Goal: Task Accomplishment & Management: Complete application form

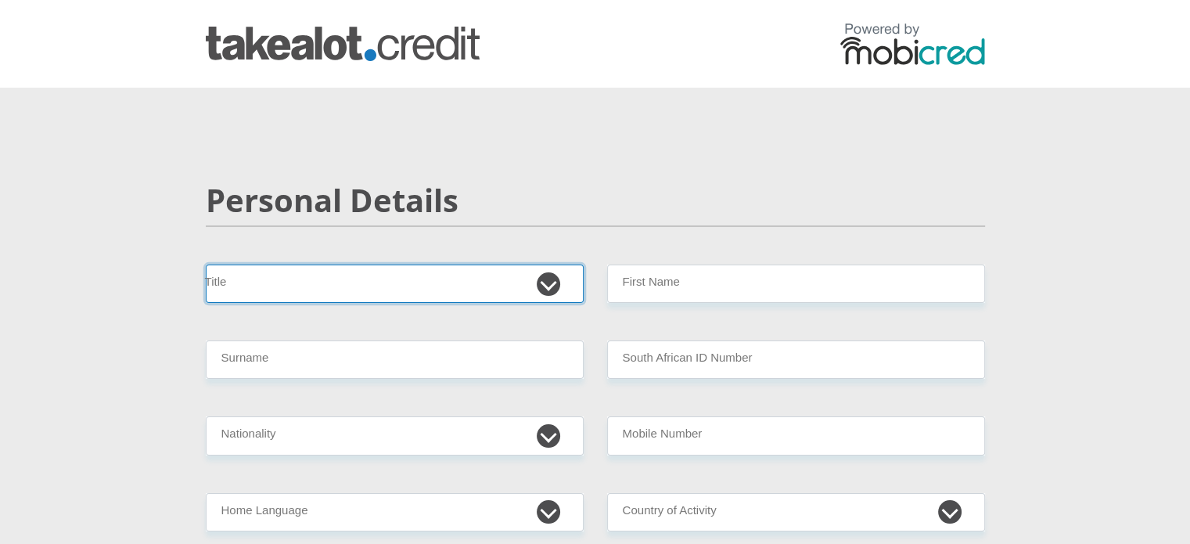
click at [544, 286] on select "Mr Ms Mrs Dr Other" at bounding box center [395, 283] width 378 height 38
select select "Mr"
click at [206, 264] on select "Mr Ms Mrs Dr Other" at bounding box center [395, 283] width 378 height 38
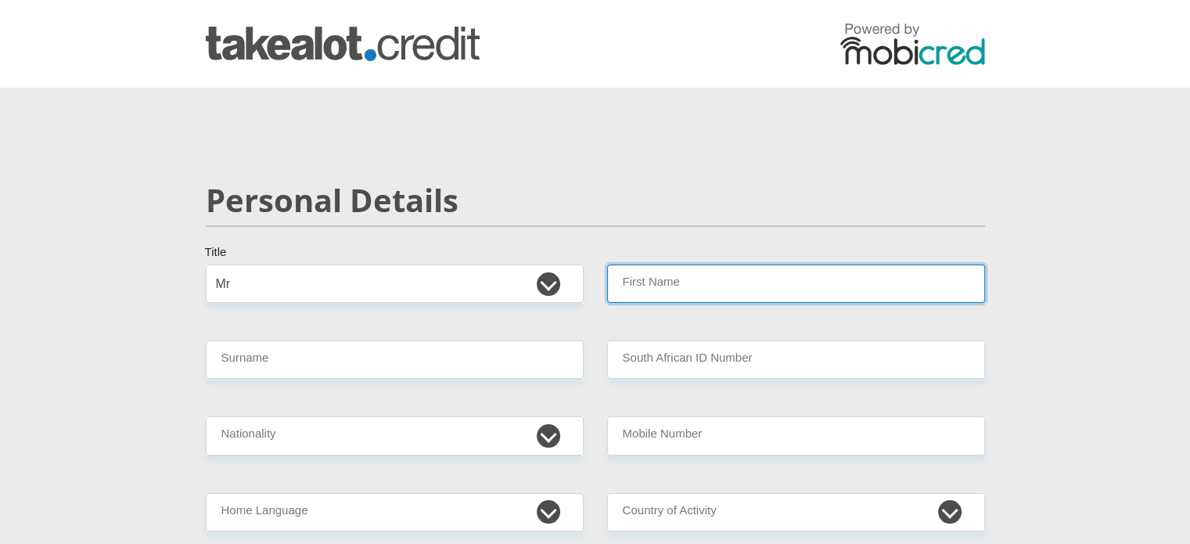
click at [689, 300] on input "First Name" at bounding box center [796, 283] width 378 height 38
type input "Rafumane"
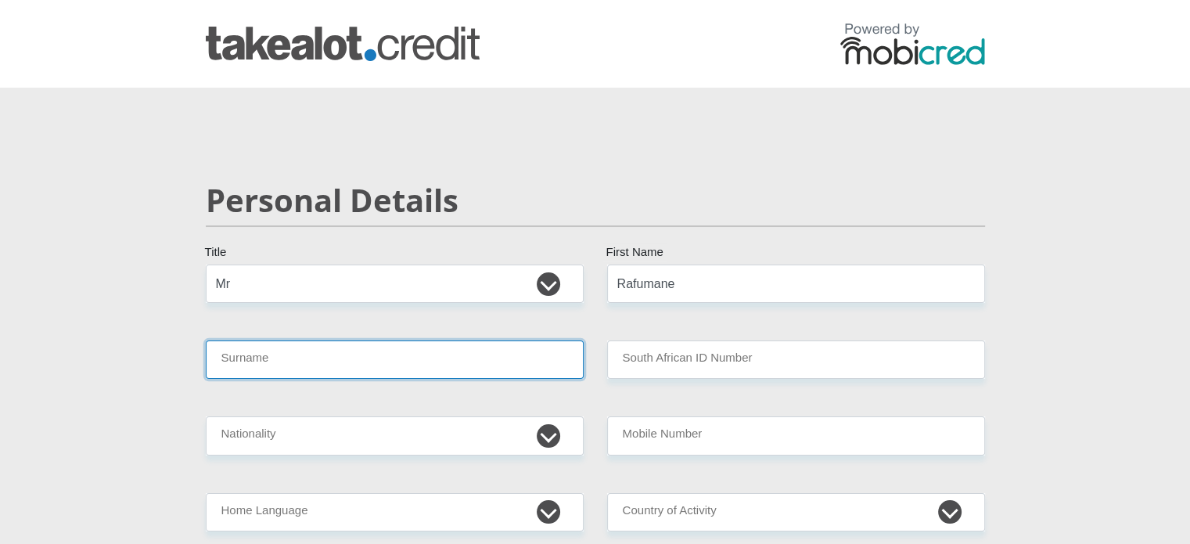
type input "Ralikonyana"
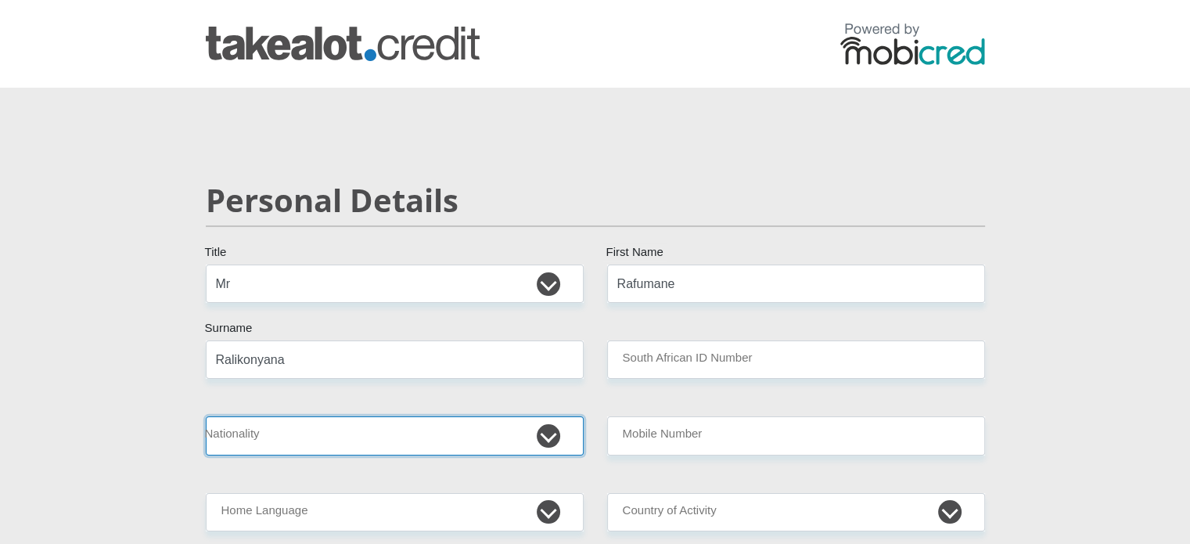
select select "ZAF"
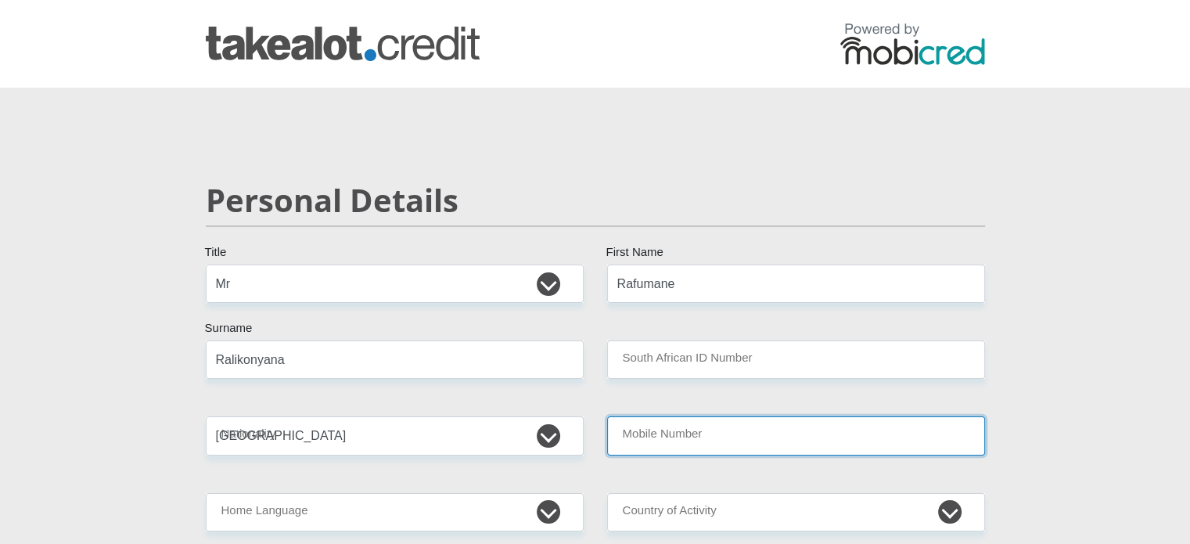
type input "0765014679"
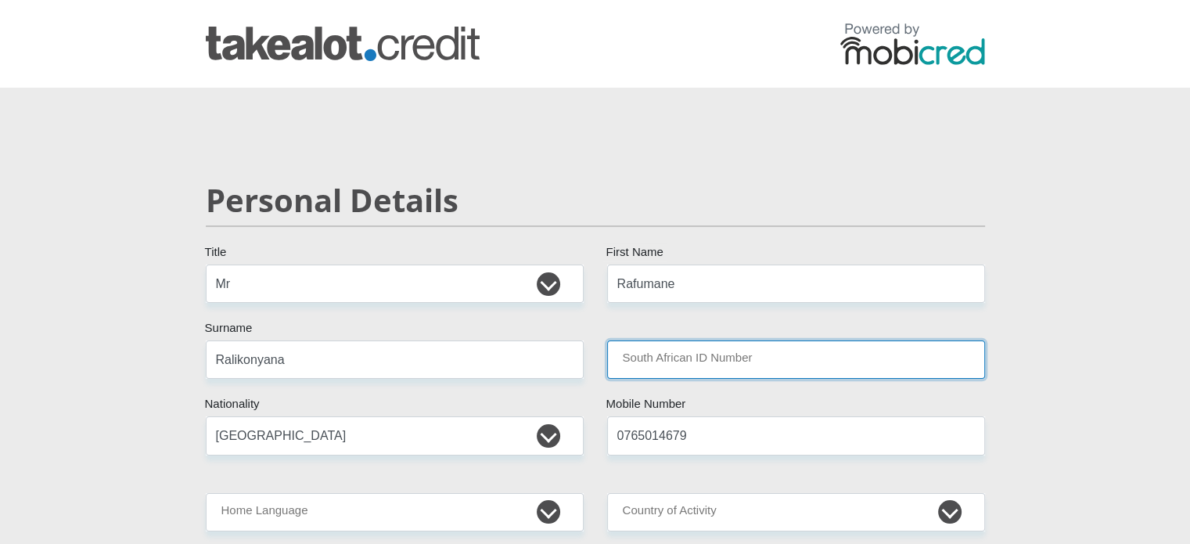
click at [689, 347] on input "South African ID Number" at bounding box center [796, 359] width 378 height 38
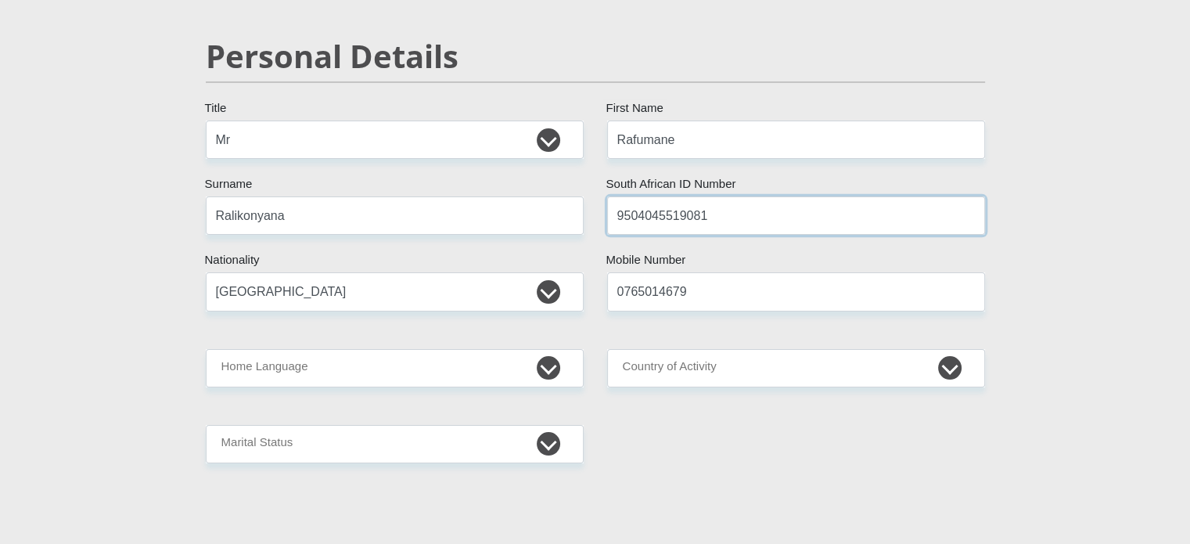
scroll to position [147, 0]
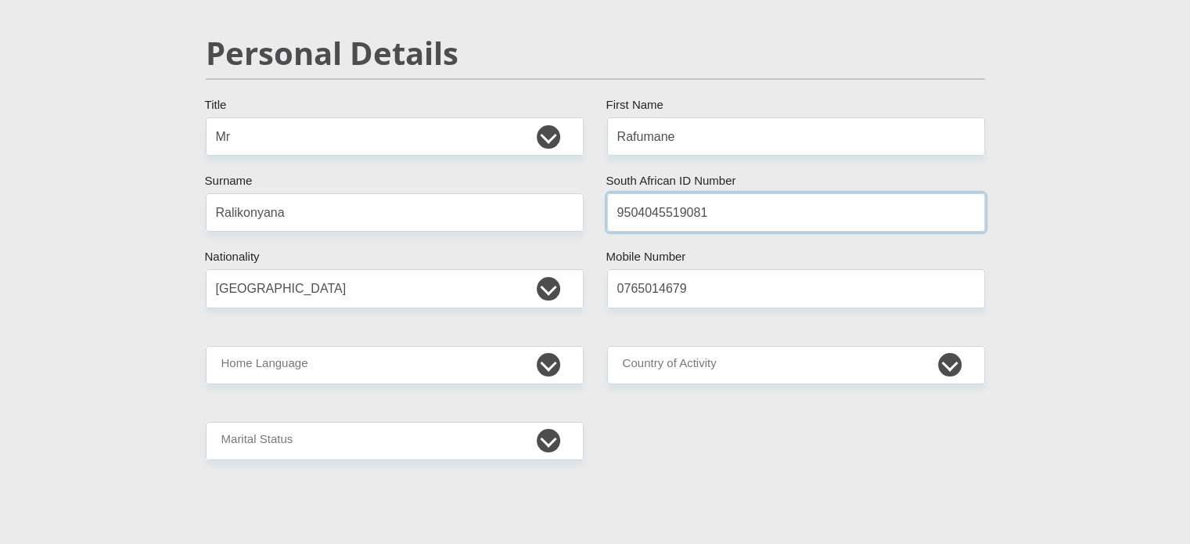
type input "9504045519081"
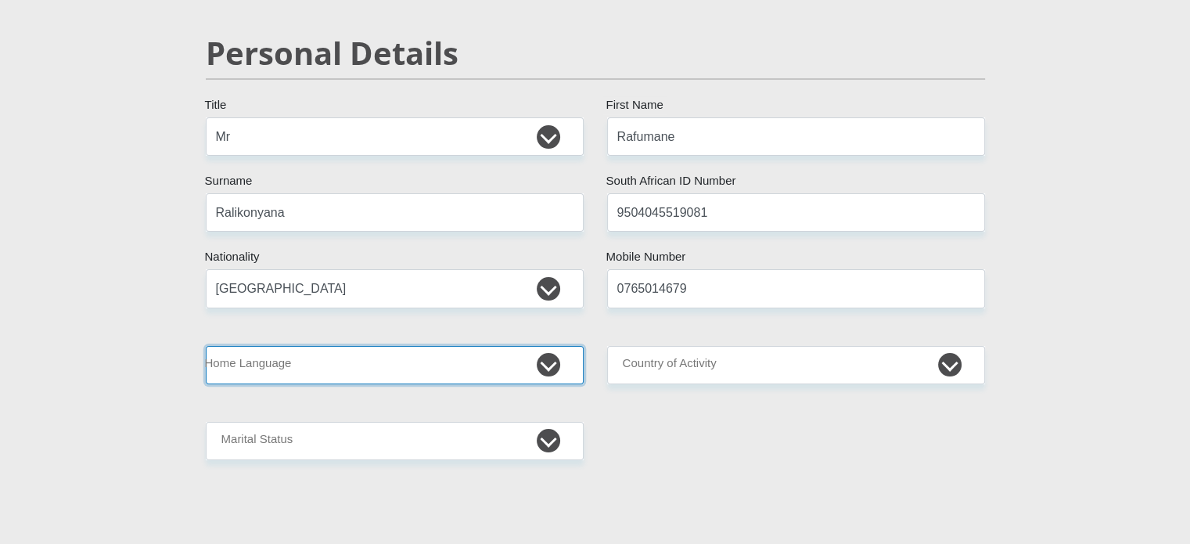
click at [545, 363] on select "Afrikaans English Sepedi South Ndebele Southern Sotho Swati Tsonga Tswana Venda…" at bounding box center [395, 365] width 378 height 38
select select "sot"
click at [206, 346] on select "Afrikaans English Sepedi South Ndebele Southern Sotho Swati Tsonga Tswana Venda…" at bounding box center [395, 365] width 378 height 38
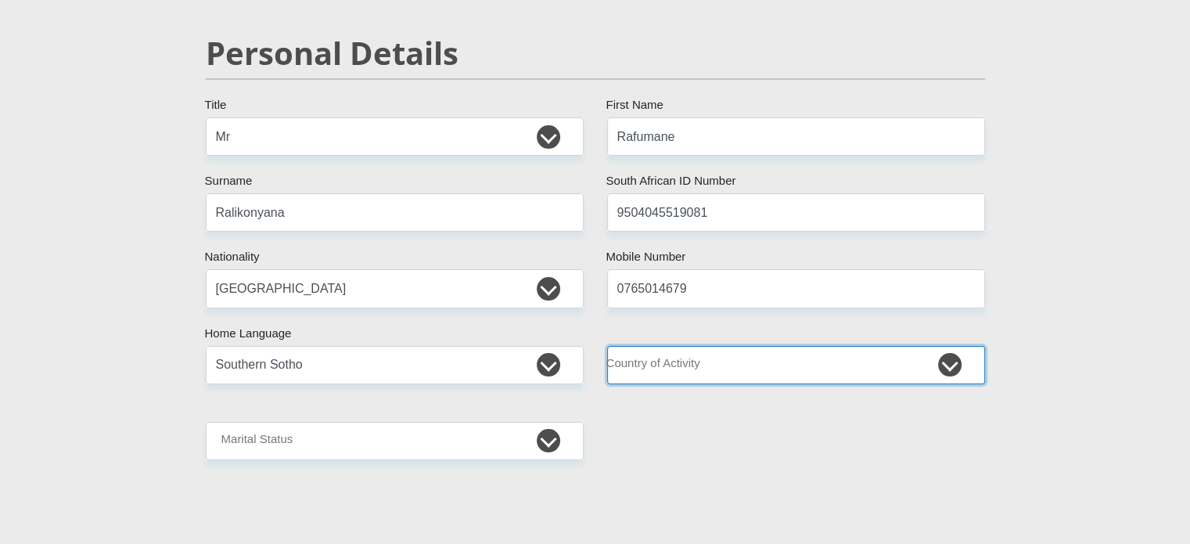
click at [808, 359] on select "South Africa Afghanistan Aland Islands Albania Algeria America Samoa American V…" at bounding box center [796, 365] width 378 height 38
select select "ZAF"
click at [607, 346] on select "South Africa Afghanistan Aland Islands Albania Algeria America Samoa American V…" at bounding box center [796, 365] width 378 height 38
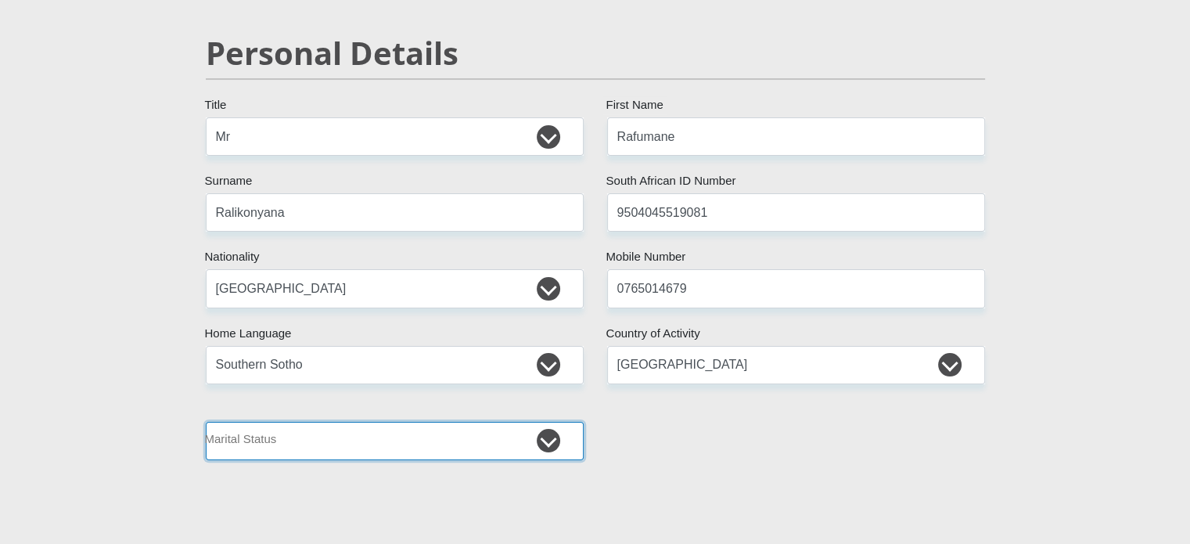
click at [556, 442] on select "Married ANC Single Divorced Widowed Married COP or Customary Law" at bounding box center [395, 441] width 378 height 38
select select "2"
click at [206, 422] on select "Married ANC Single Divorced Widowed Married COP or Customary Law" at bounding box center [395, 441] width 378 height 38
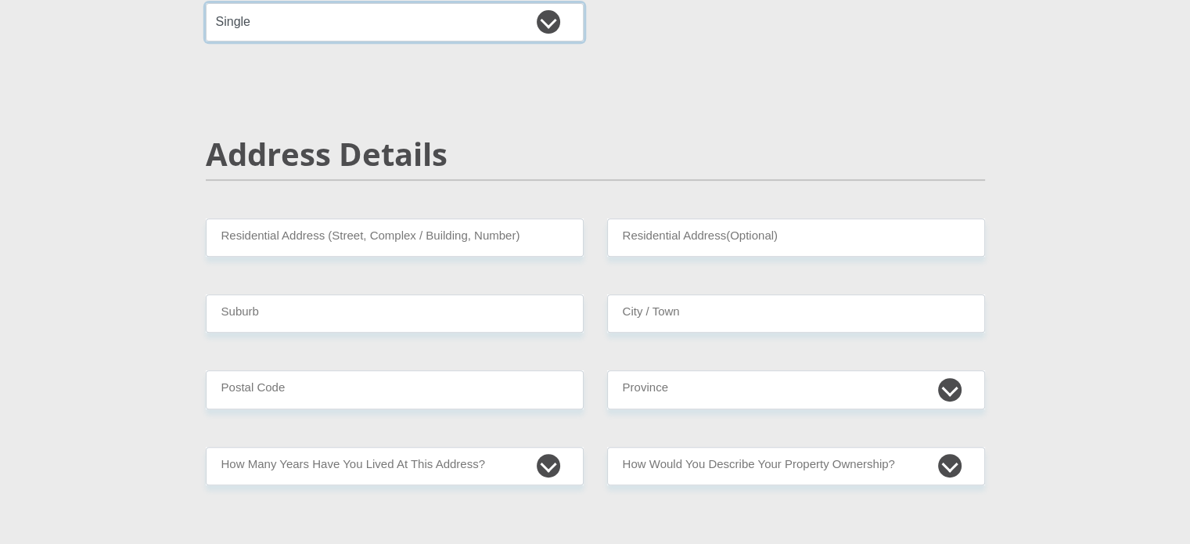
scroll to position [567, 0]
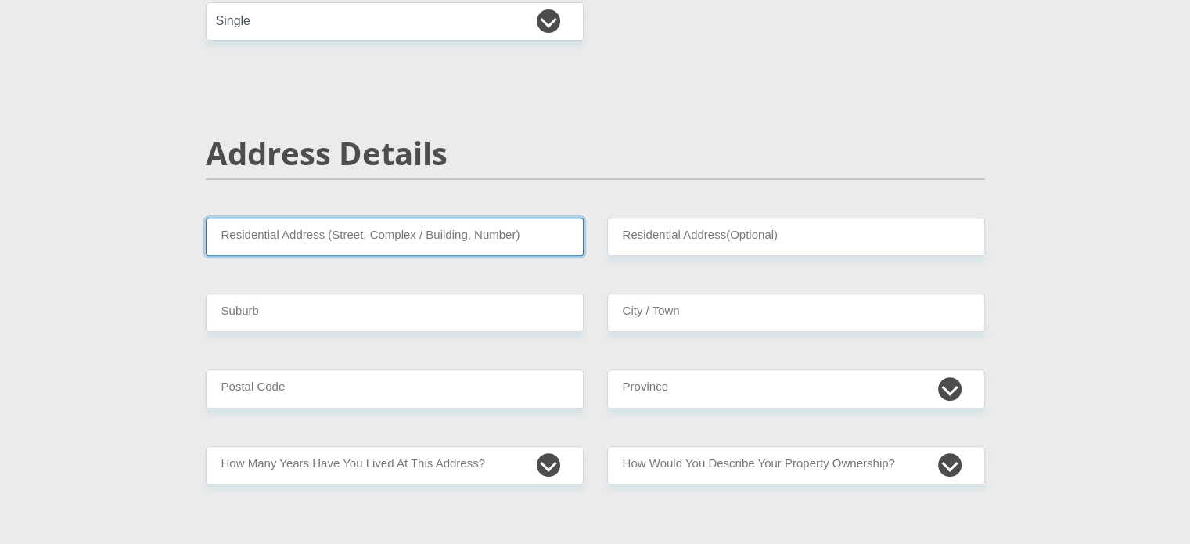
click at [440, 234] on input "Residential Address (Street, Complex / Building, Number)" at bounding box center [395, 237] width 378 height 38
type input "Plot 162, Old Thaba Nchu Road"
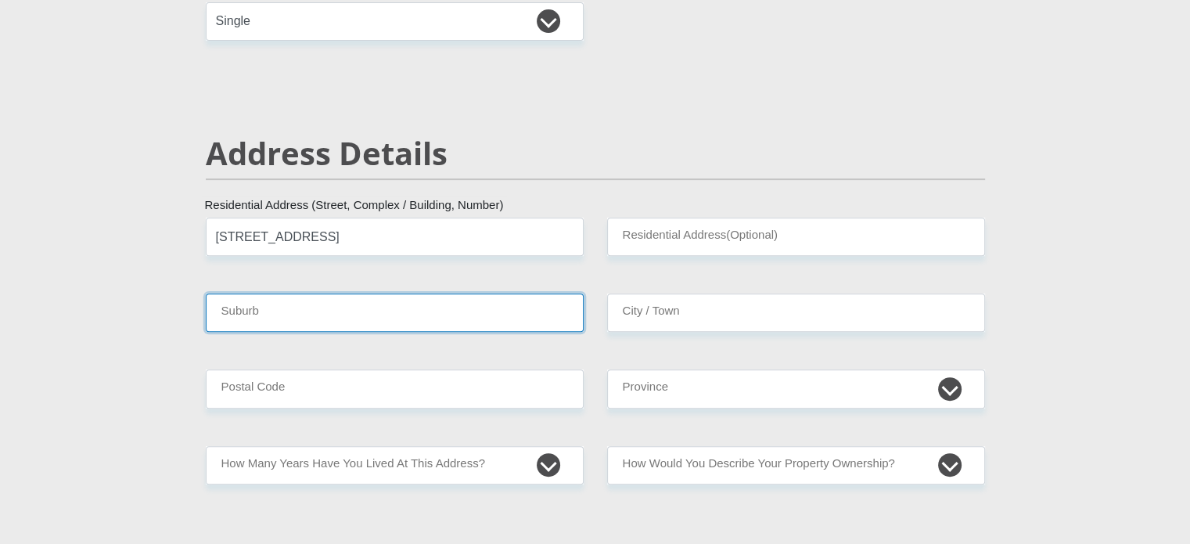
type input "Bloemfontein"
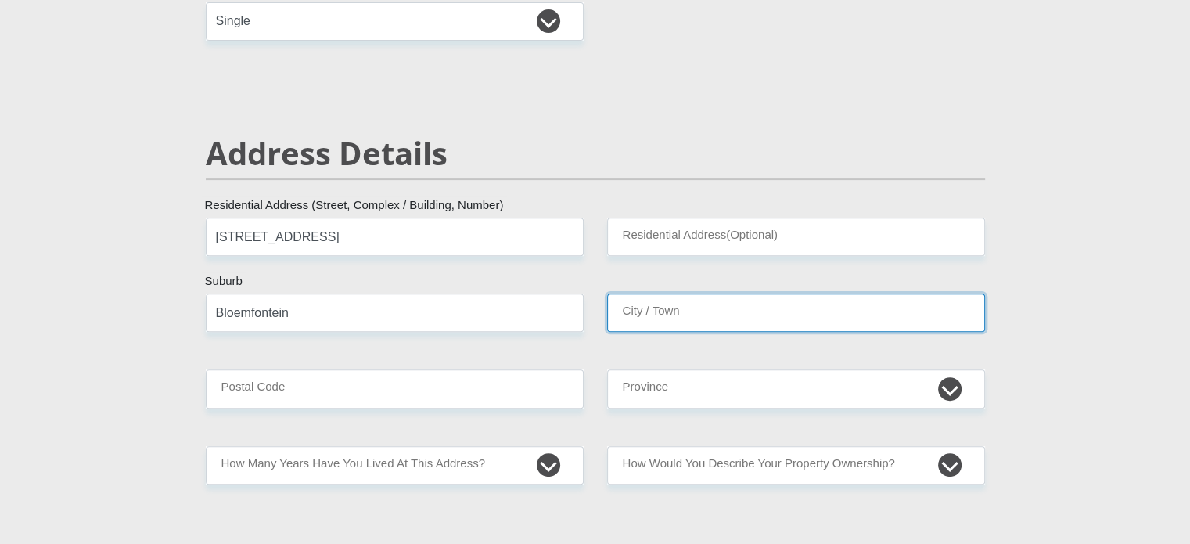
type input "Bloemfontein"
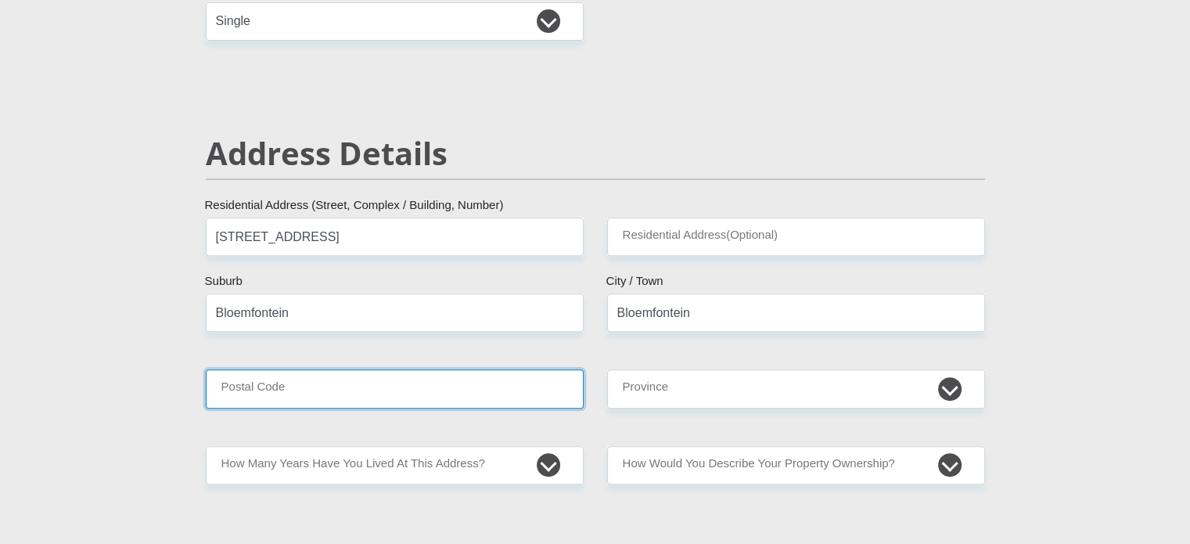
type input "9364"
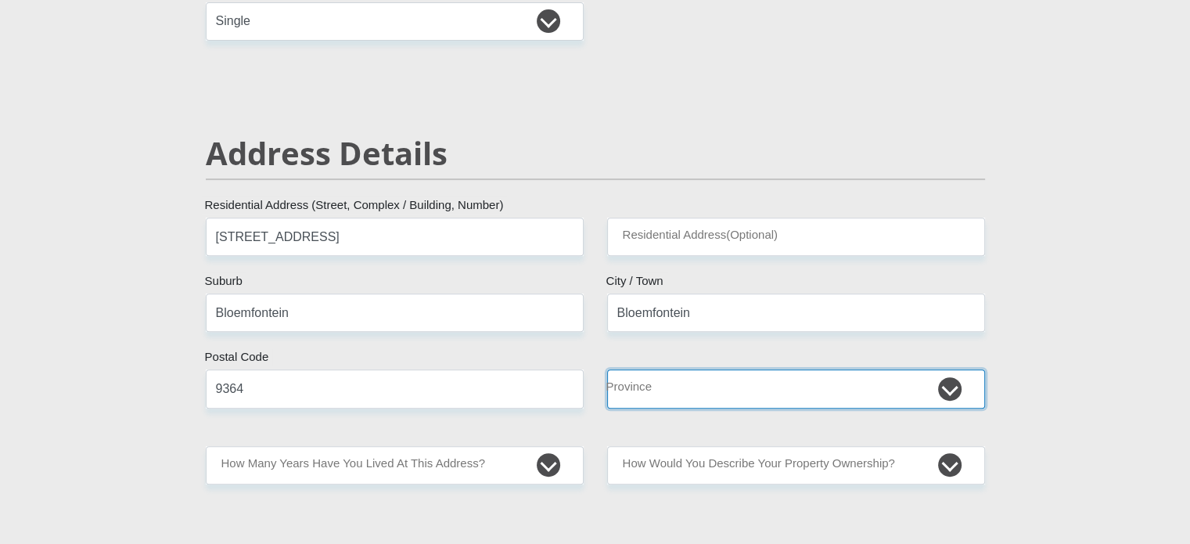
select select "Free State"
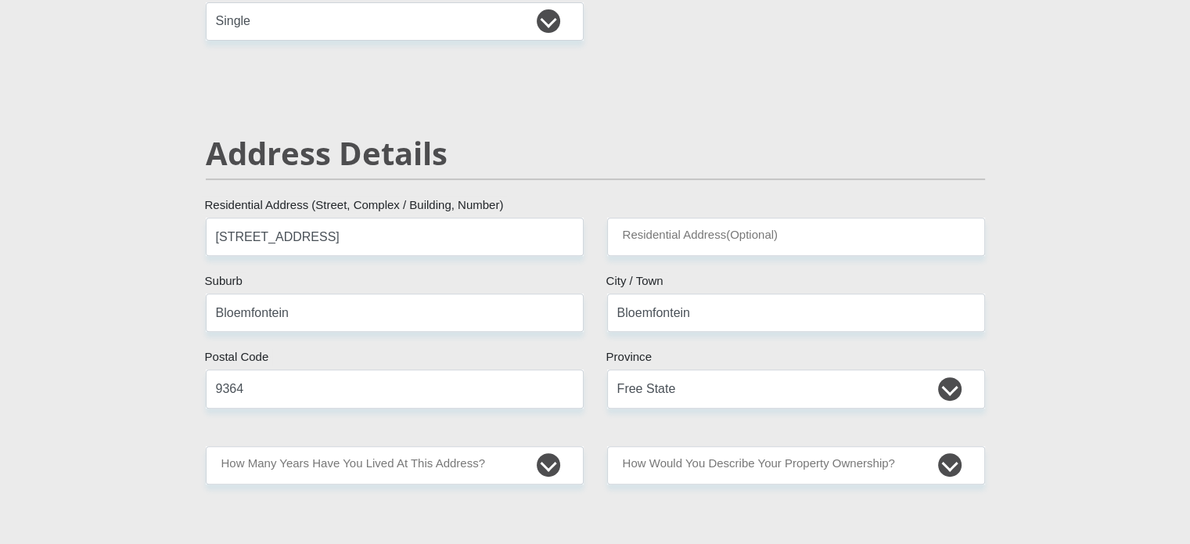
click at [754, 183] on div "Address Details" at bounding box center [595, 176] width 803 height 83
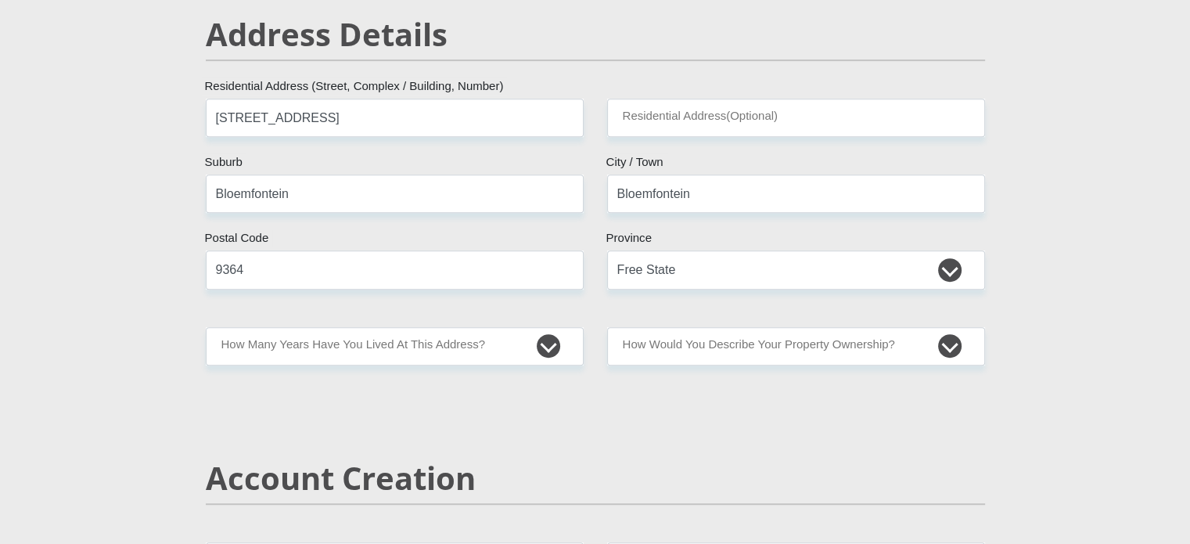
scroll to position [703, 0]
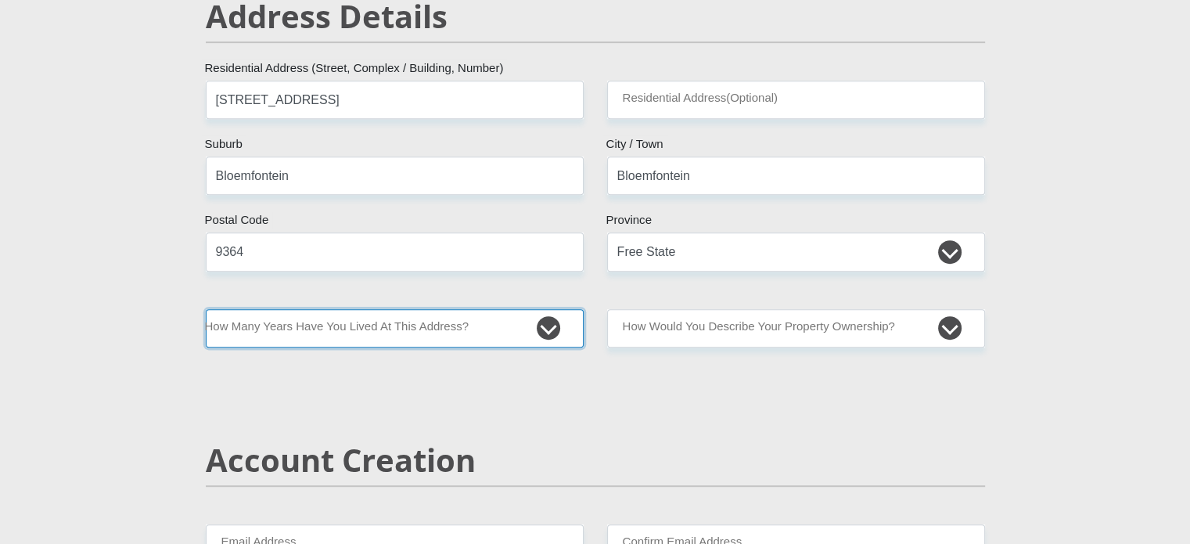
click at [541, 336] on select "less than 1 year 1-3 years 3-5 years 5+ years" at bounding box center [395, 328] width 378 height 38
select select "5"
click at [206, 309] on select "less than 1 year 1-3 years 3-5 years 5+ years" at bounding box center [395, 328] width 378 height 38
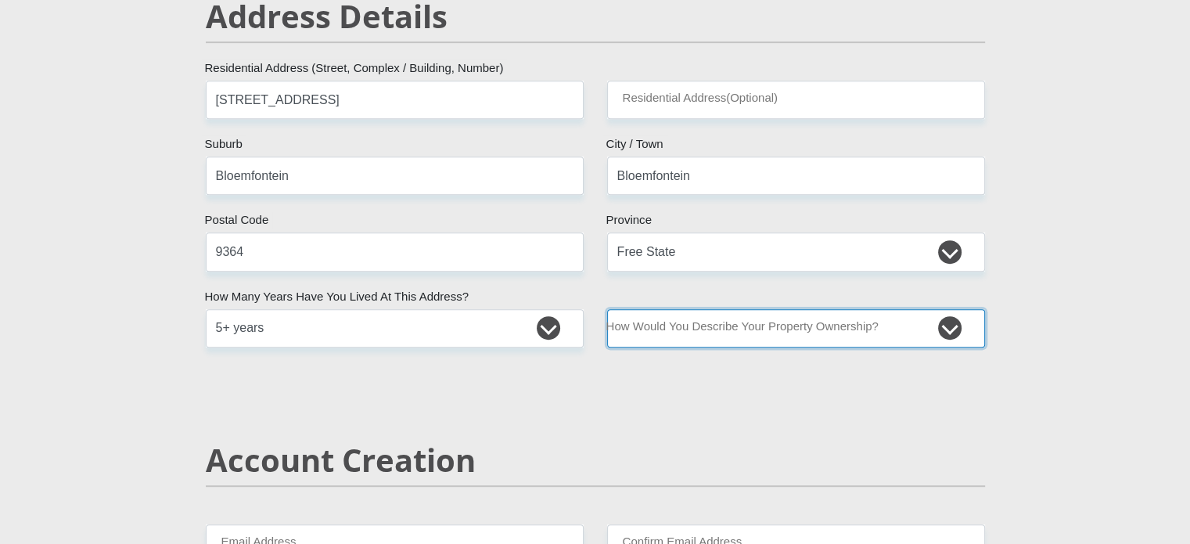
click at [757, 339] on select "Owned Rented Family Owned Company Dwelling" at bounding box center [796, 328] width 378 height 38
select select "Owned"
click at [607, 309] on select "Owned Rented Family Owned Company Dwelling" at bounding box center [796, 328] width 378 height 38
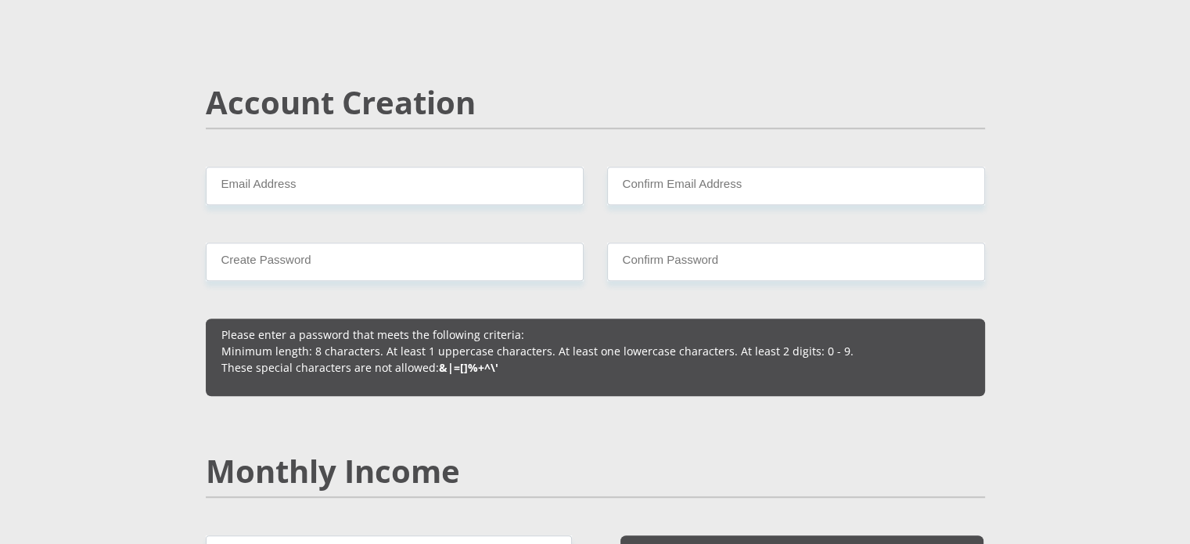
scroll to position [1063, 0]
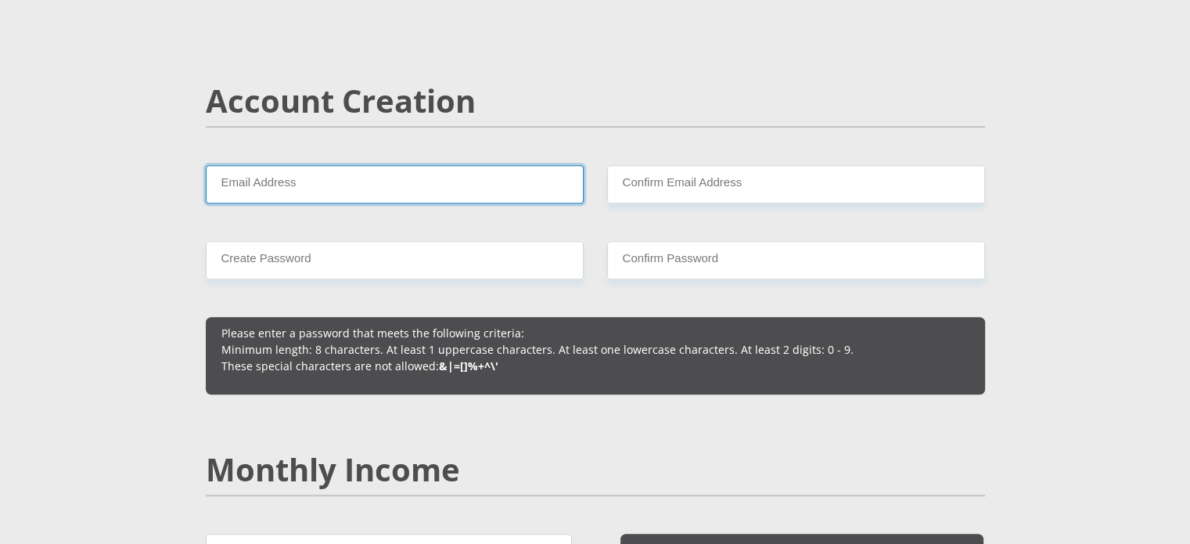
click at [413, 181] on input "Email Address" at bounding box center [395, 184] width 378 height 38
type input "mphoralikonyana@icloud.com"
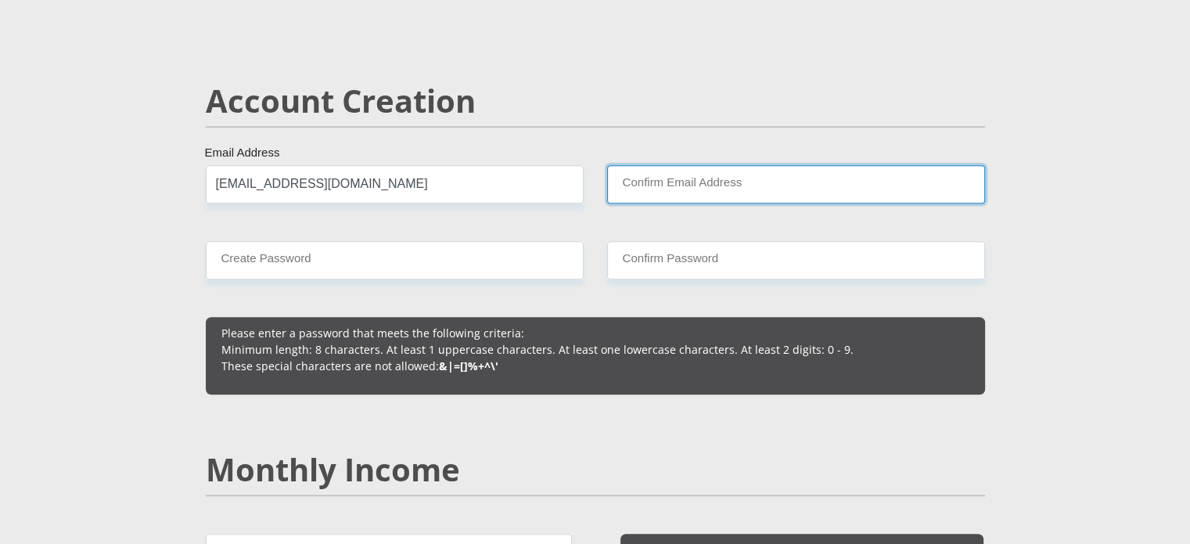
type input "mphoralikonyana@icloud.com"
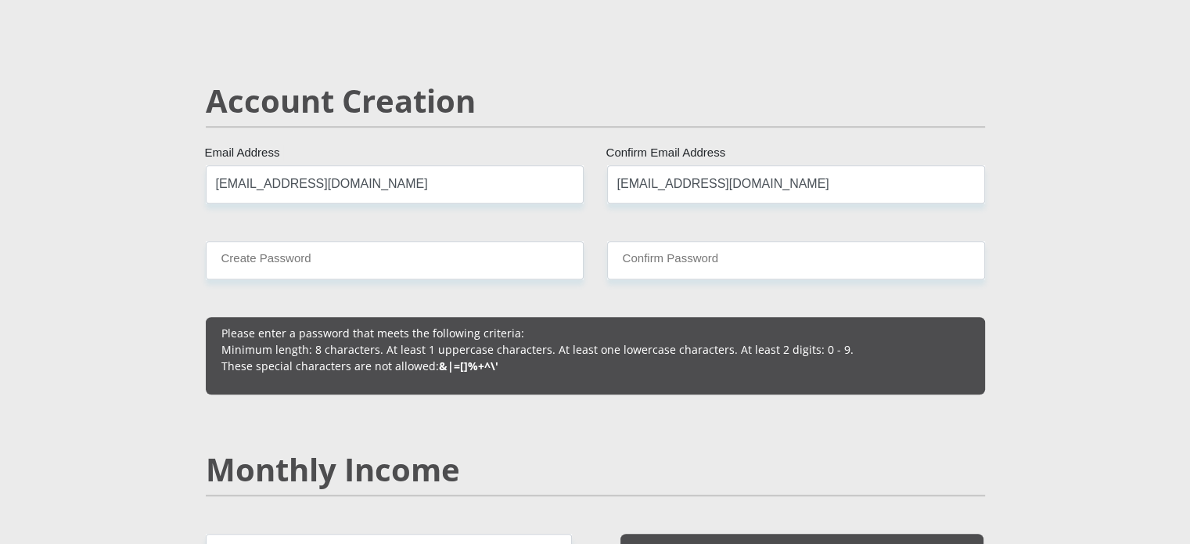
type input "0765014679"
type input "Rafumane"
type input "Ralikonyana"
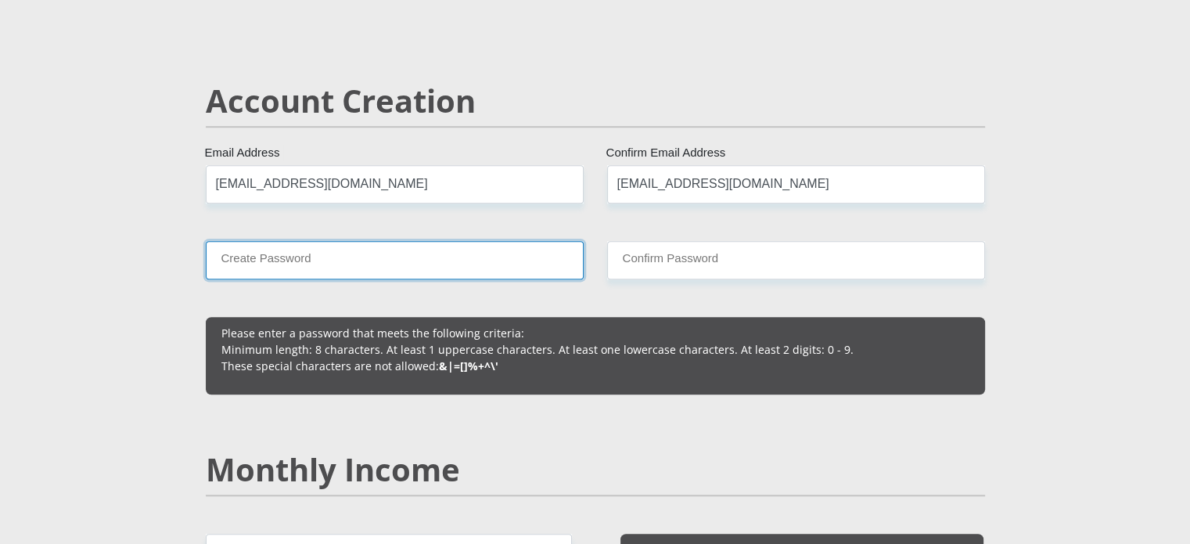
click at [462, 256] on input "Create Password" at bounding box center [395, 260] width 378 height 38
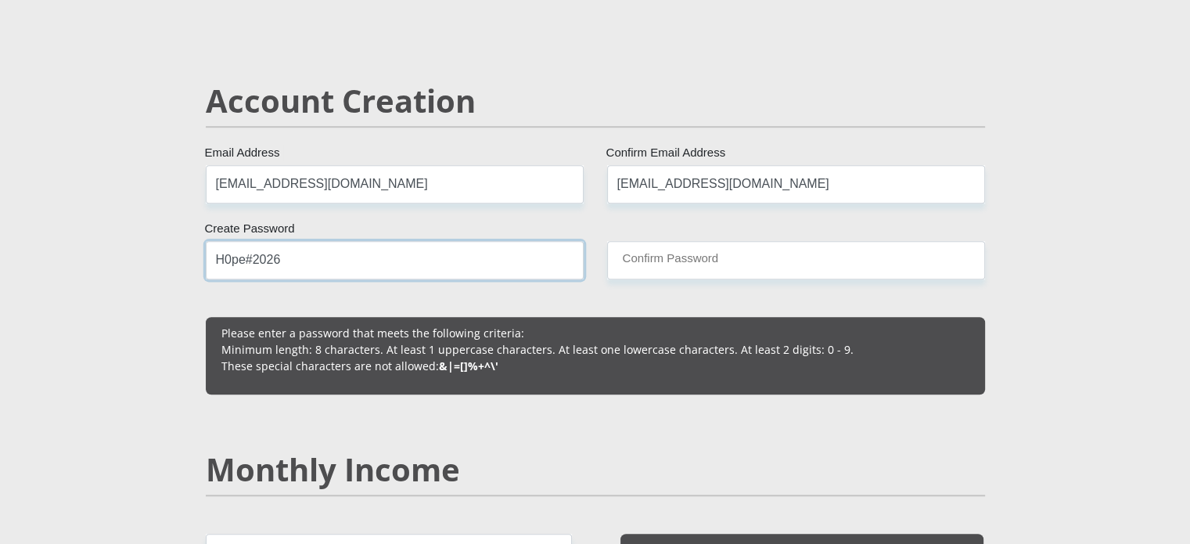
click at [215, 268] on input "H0pe#2026" at bounding box center [395, 260] width 378 height 38
type input "H0pe#2026"
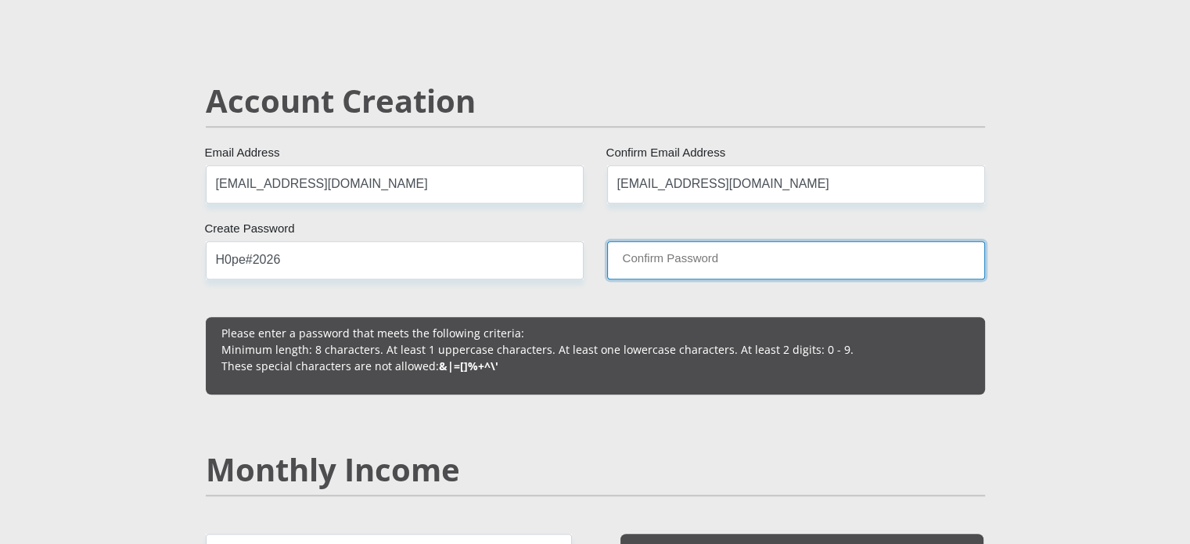
click at [680, 250] on input "Confirm Password" at bounding box center [796, 260] width 378 height 38
paste input "H0pe#2026"
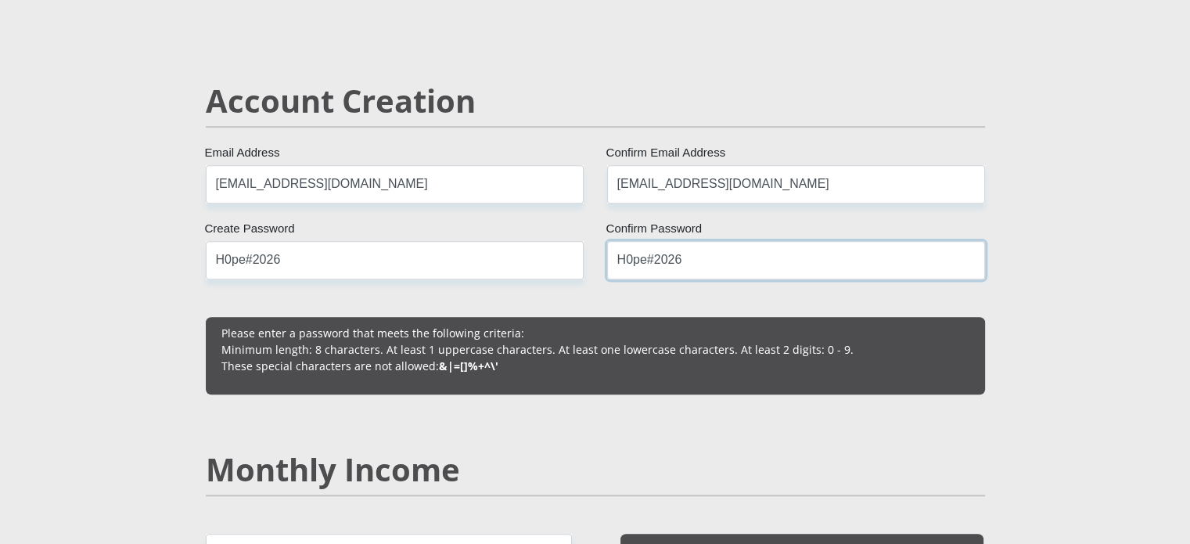
type input "H0pe#2026"
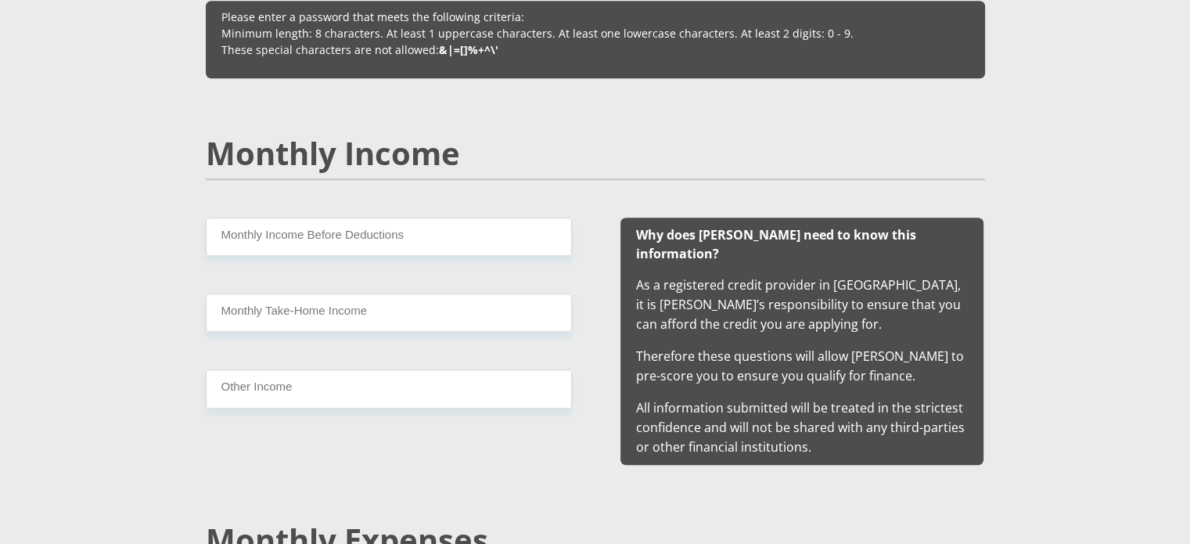
scroll to position [1383, 0]
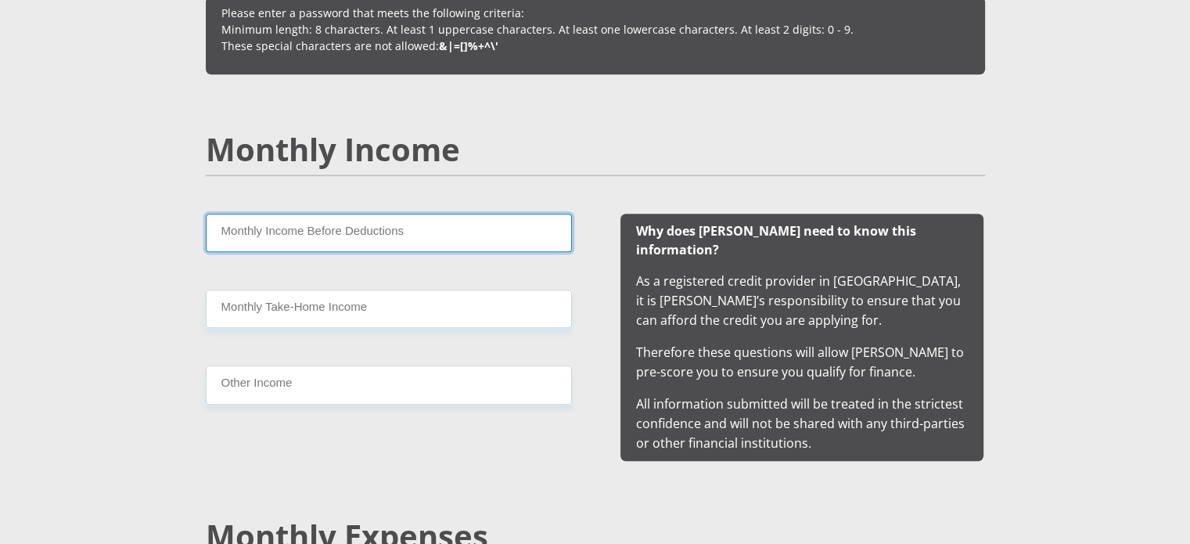
click at [351, 226] on input "Monthly Income Before Deductions" at bounding box center [389, 233] width 366 height 38
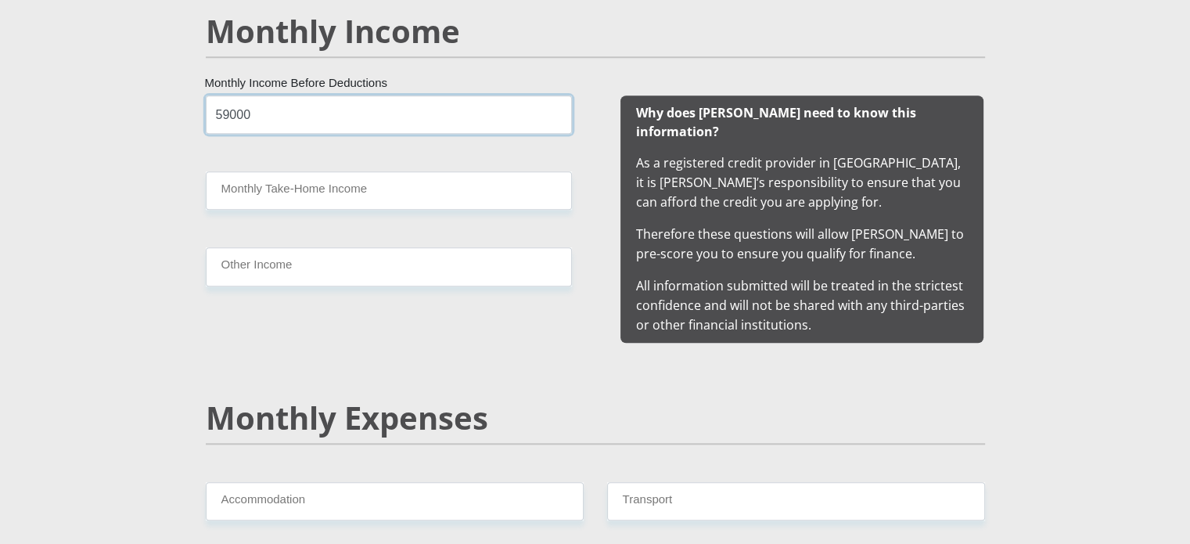
scroll to position [1543, 0]
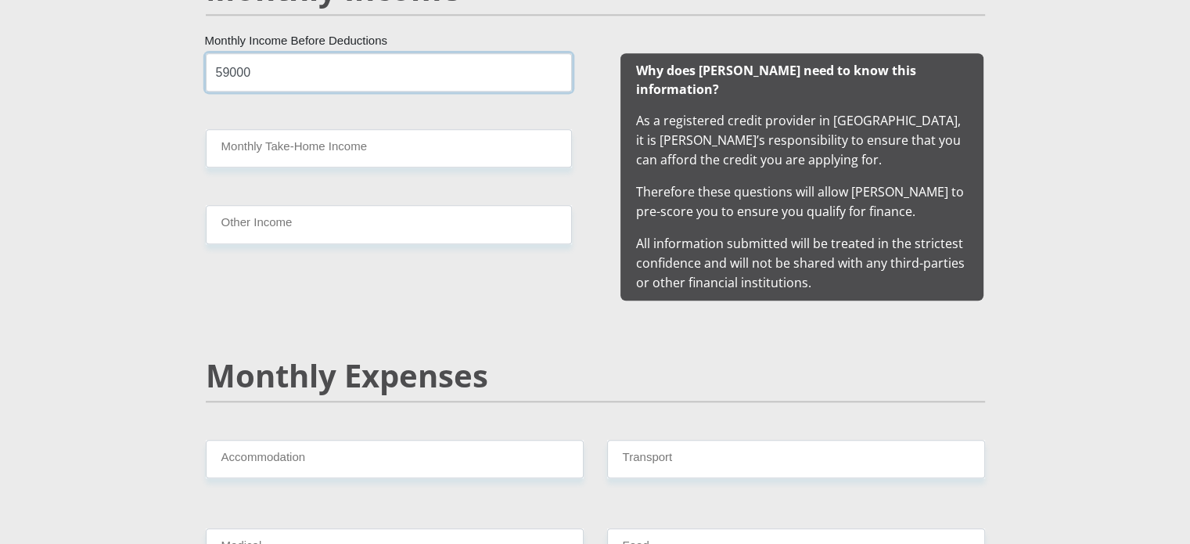
type input "59000"
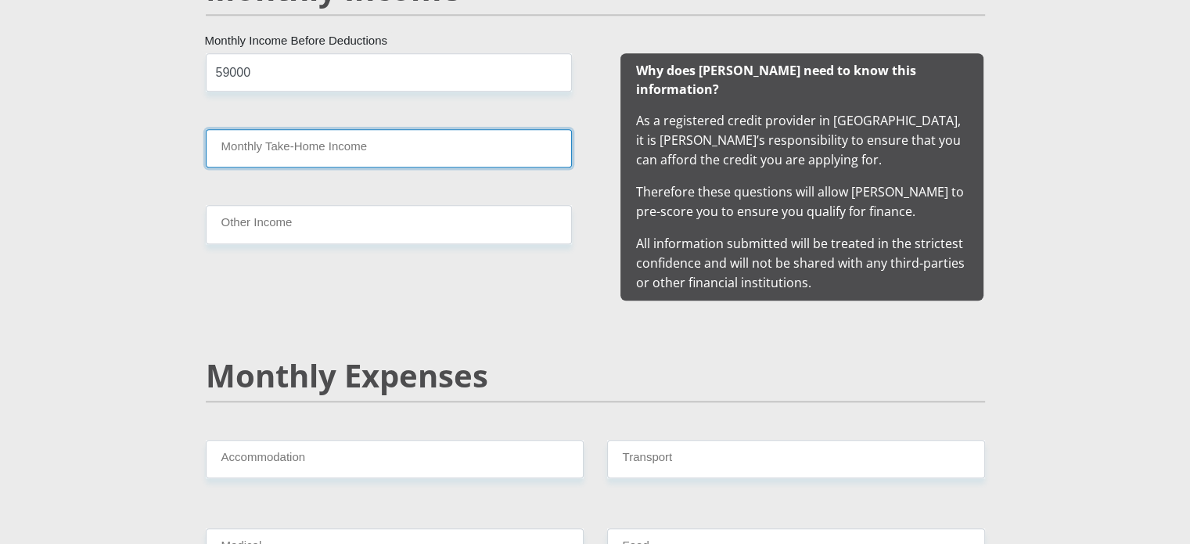
click at [321, 146] on input "Monthly Take-Home Income" at bounding box center [389, 148] width 366 height 38
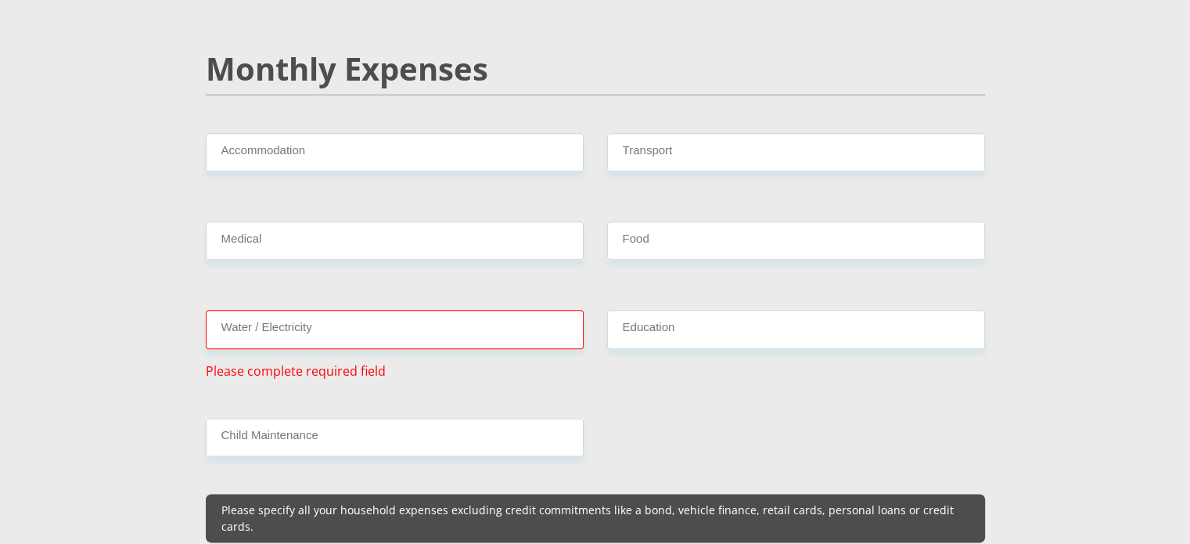
scroll to position [1852, 0]
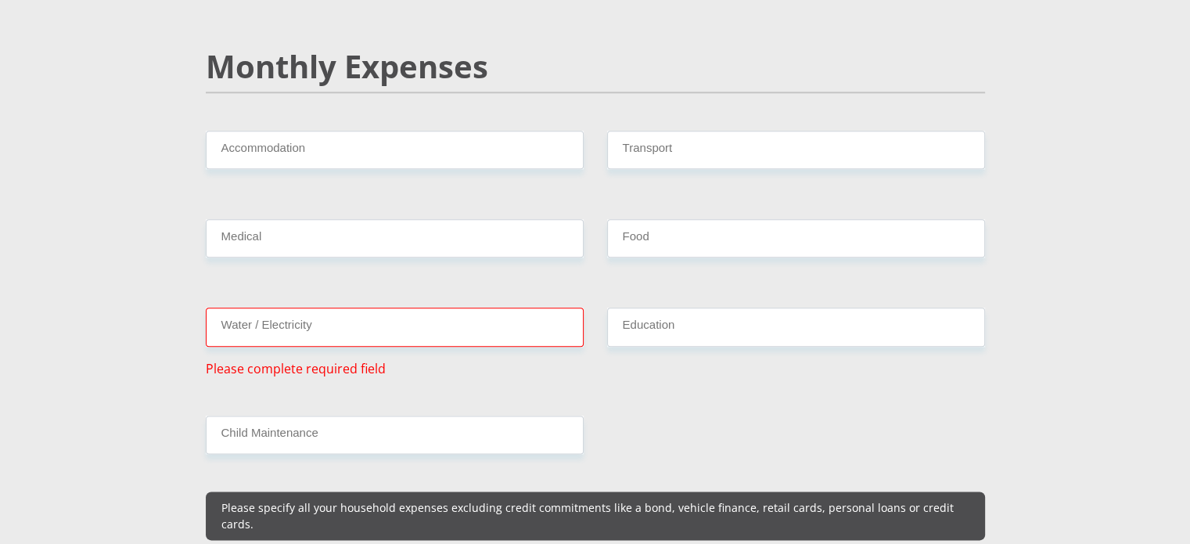
type input "45000"
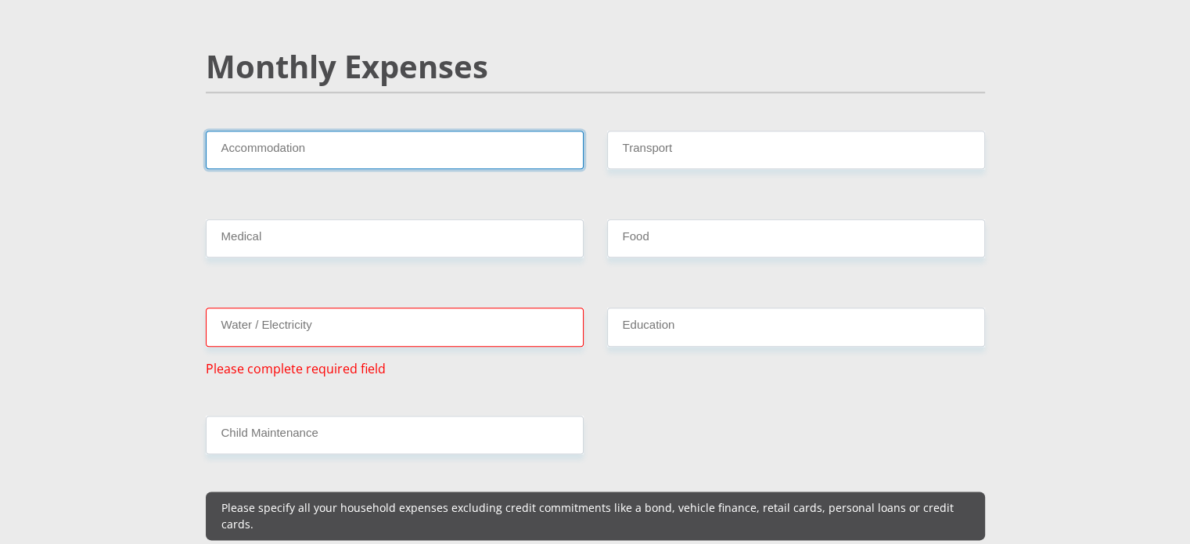
click at [367, 134] on input "Accommodation" at bounding box center [395, 150] width 378 height 38
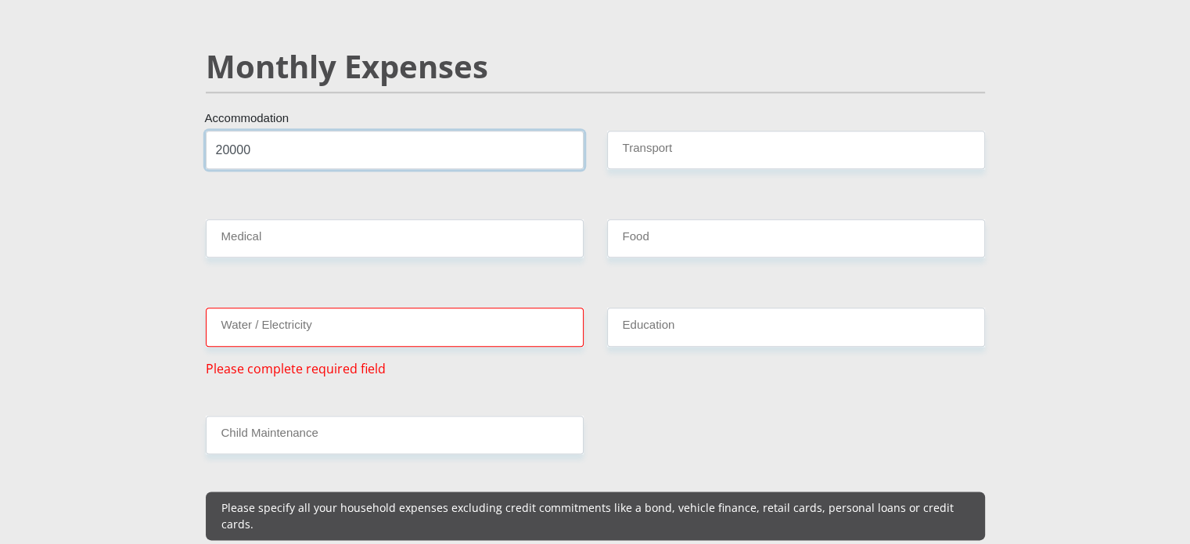
type input "20000"
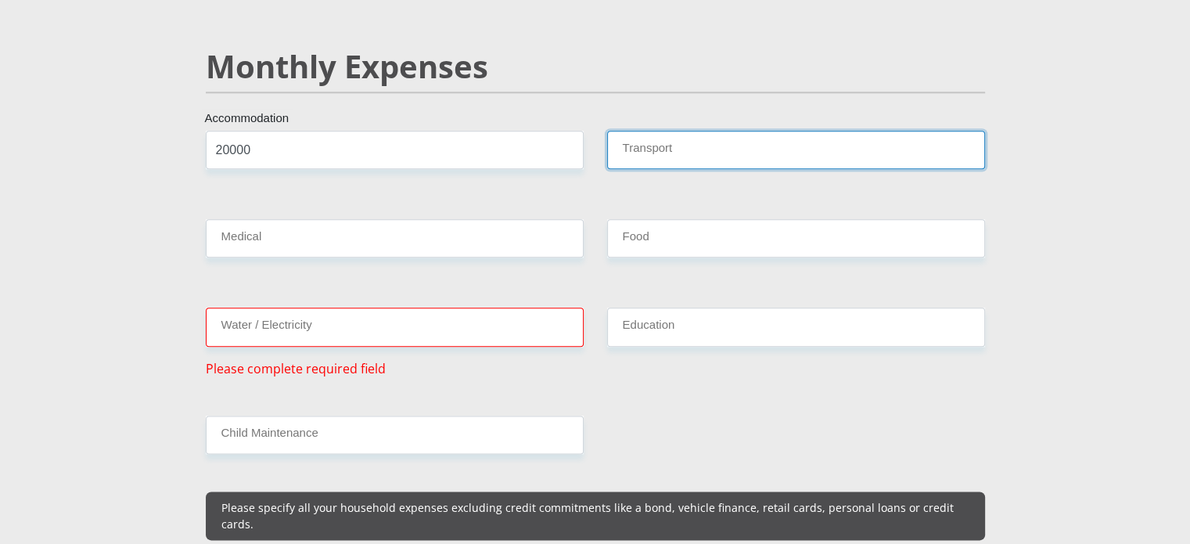
click at [706, 133] on input "Transport" at bounding box center [796, 150] width 378 height 38
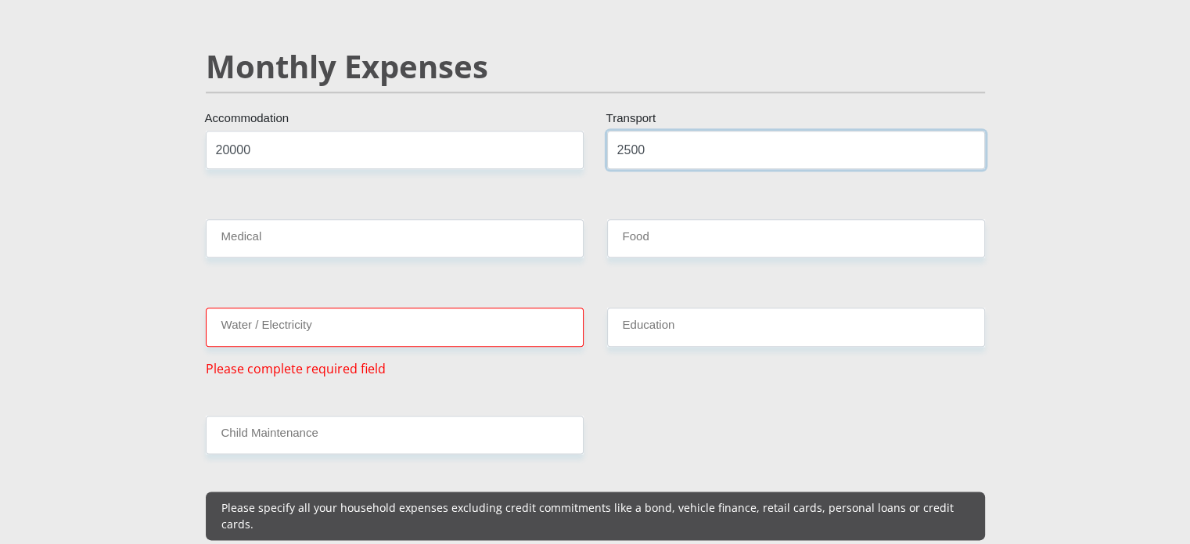
type input "2500"
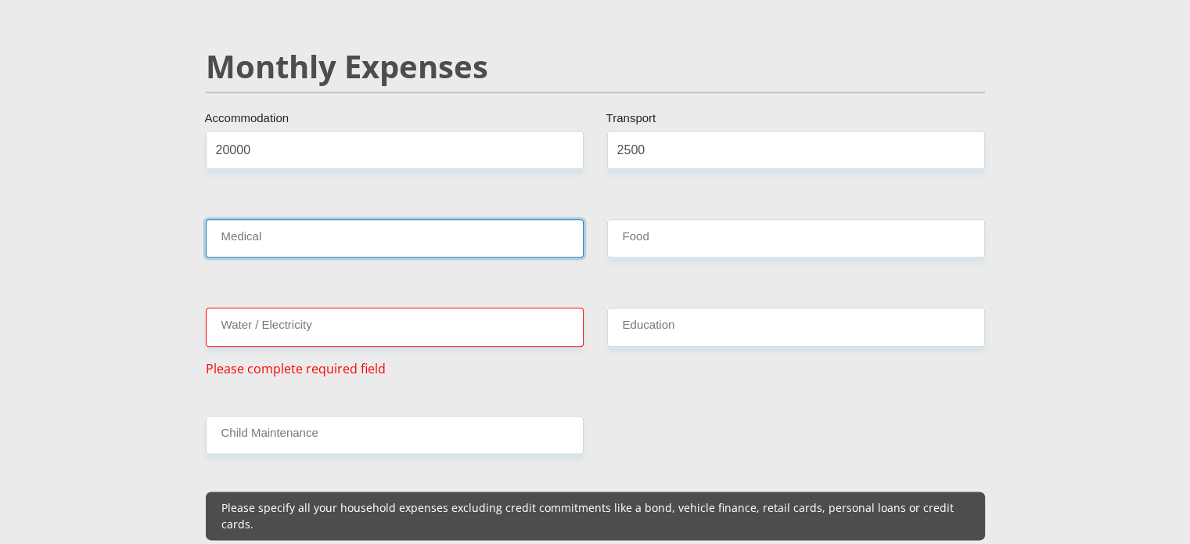
click at [534, 226] on input "Medical" at bounding box center [395, 238] width 378 height 38
type input "800"
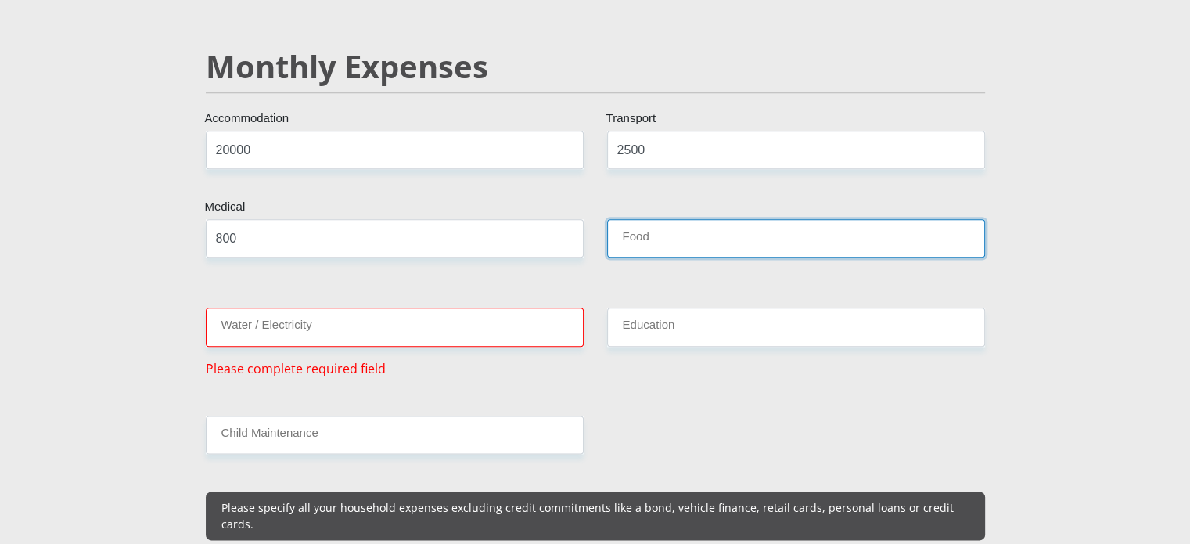
click at [648, 219] on input "Food" at bounding box center [796, 238] width 378 height 38
type input "2000"
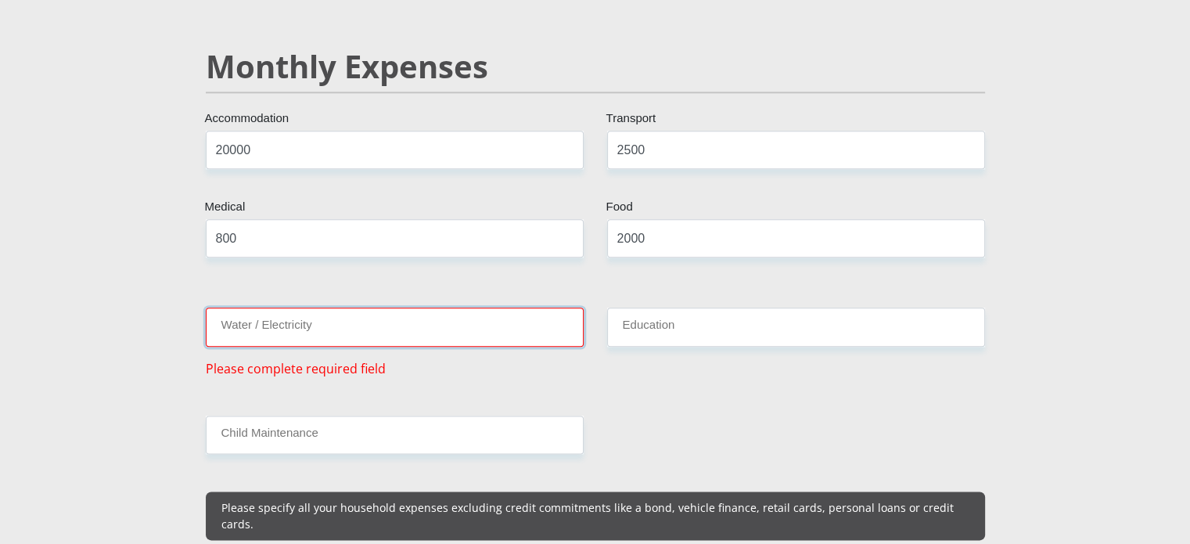
click at [488, 322] on input "Water / Electricity" at bounding box center [395, 327] width 378 height 38
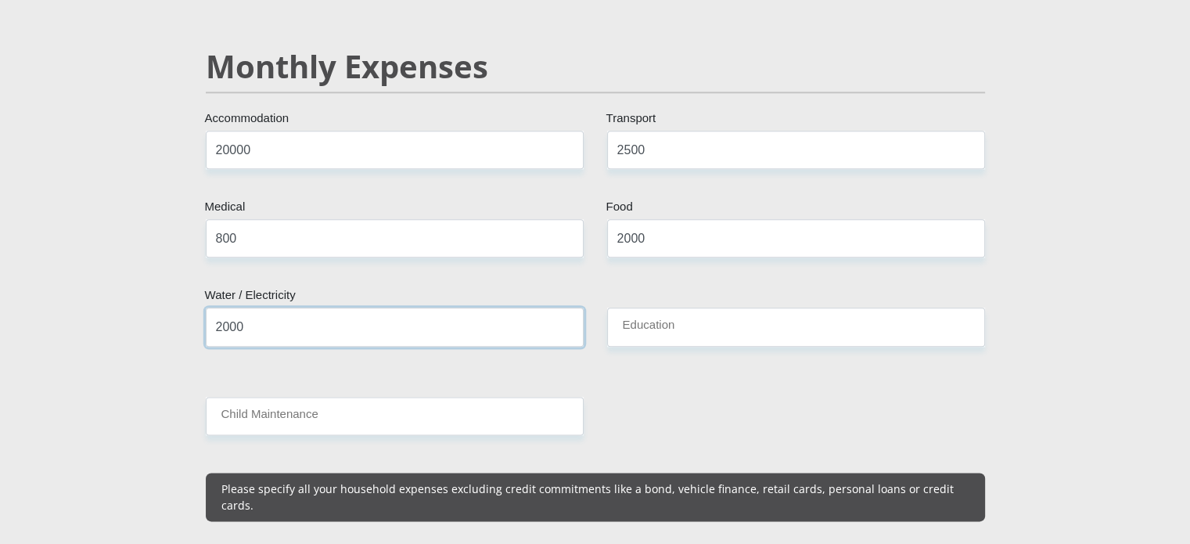
type input "2000"
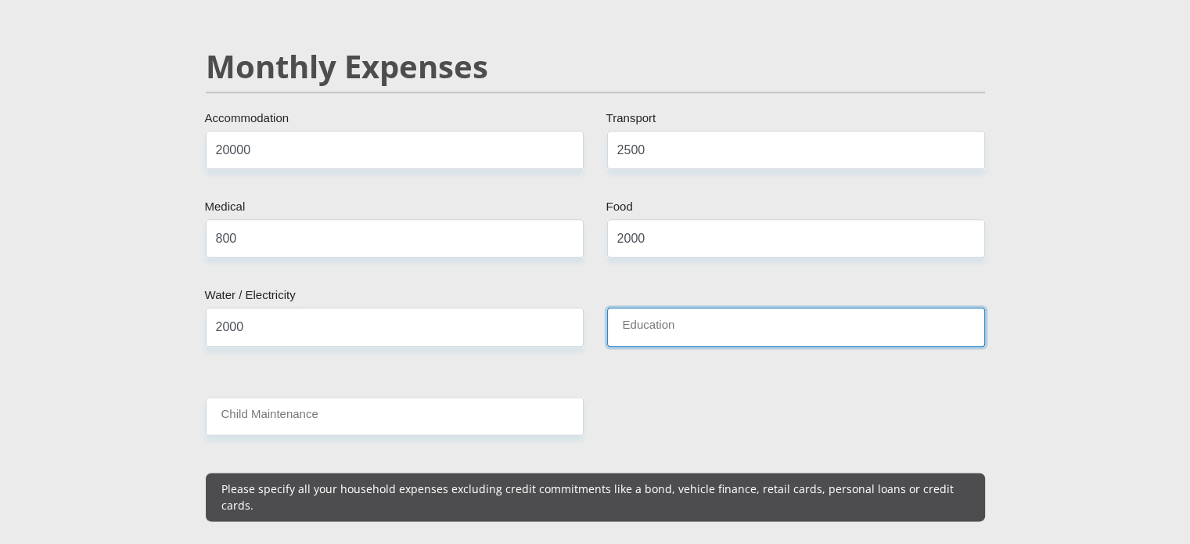
click at [742, 308] on input "Education" at bounding box center [796, 327] width 378 height 38
type input "1500"
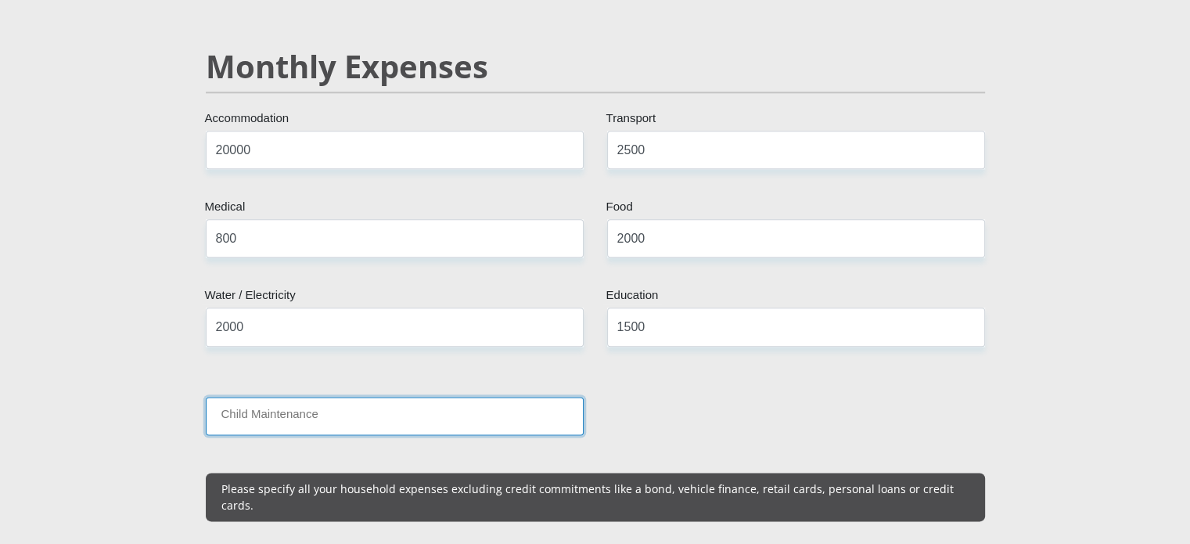
click at [299, 408] on input "Child Maintenance" at bounding box center [395, 416] width 378 height 38
type input "0"
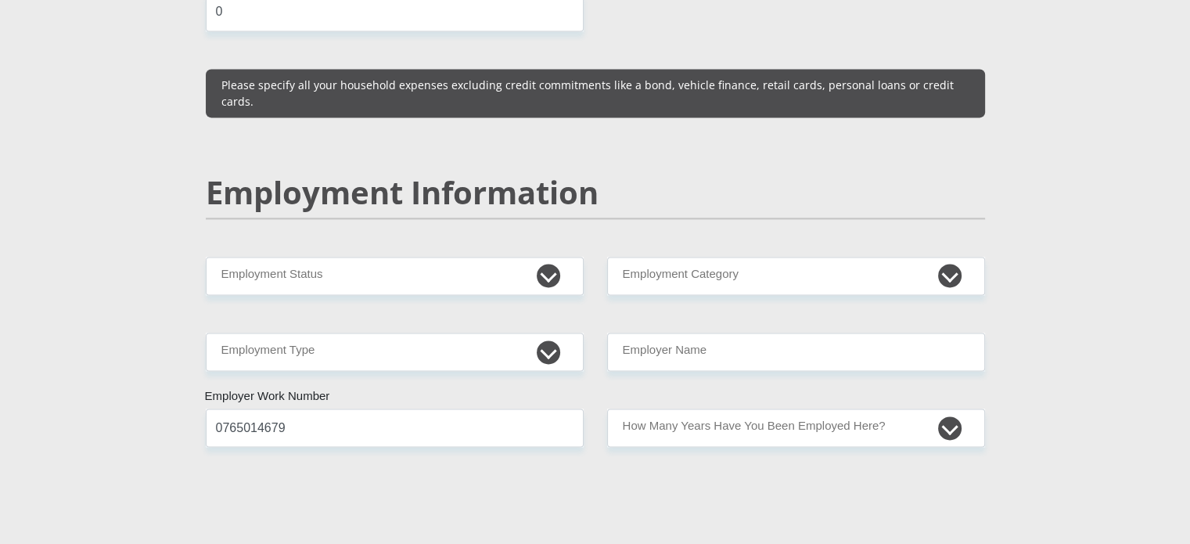
scroll to position [2262, 0]
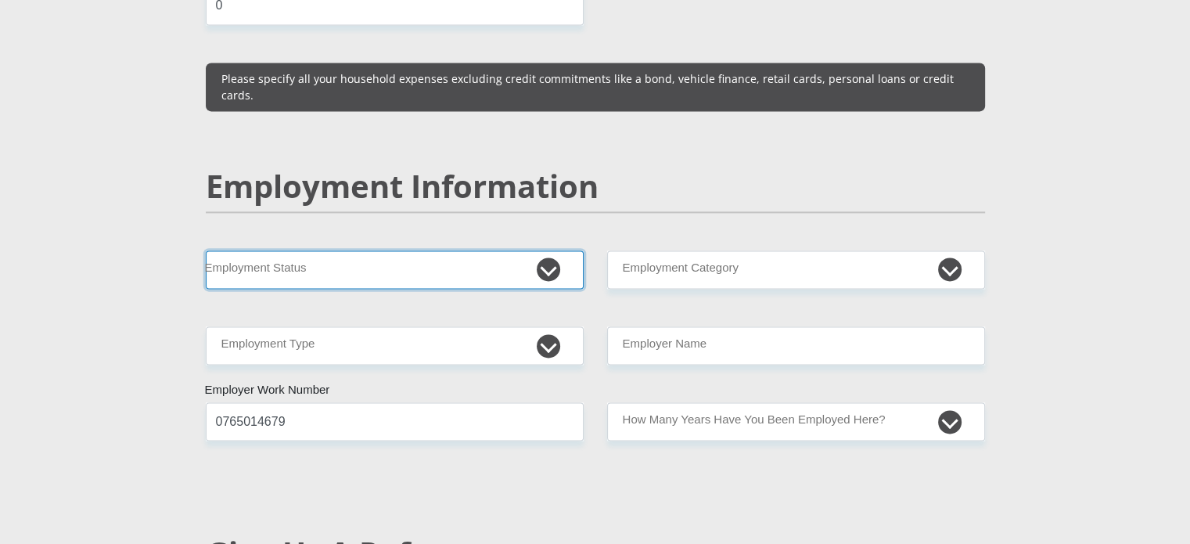
click at [467, 250] on select "Permanent/Full-time Part-time/Casual Contract Worker Self-Employed Housewife Re…" at bounding box center [395, 269] width 378 height 38
select select "1"
click at [206, 250] on select "Permanent/Full-time Part-time/Casual Contract Worker Self-Employed Housewife Re…" at bounding box center [395, 269] width 378 height 38
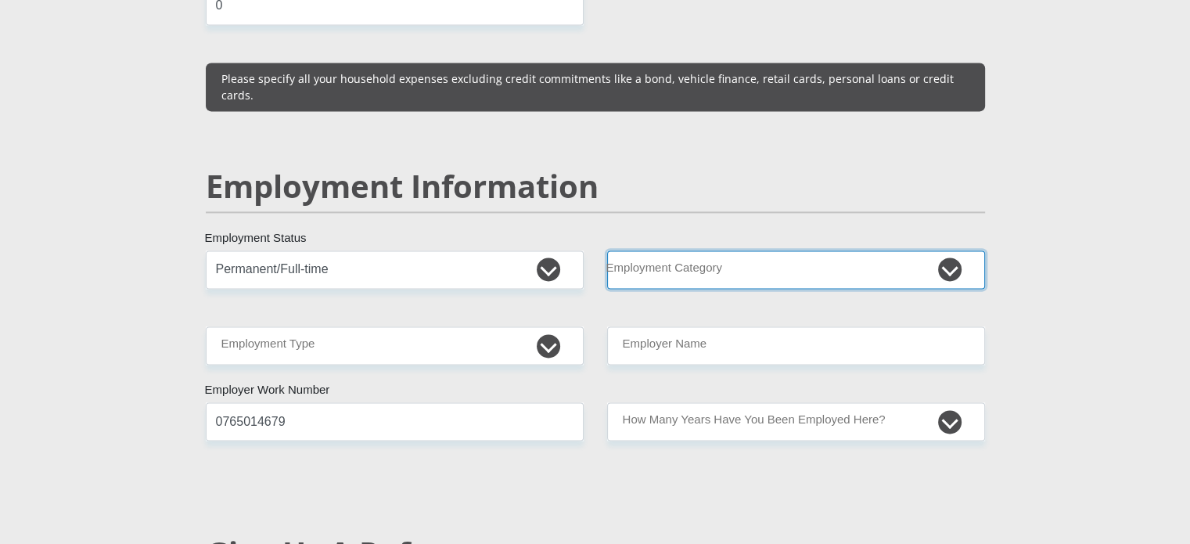
click at [729, 250] on select "AGRICULTURE ALCOHOL & TOBACCO CONSTRUCTION MATERIALS METALLURGY EQUIPMENT FOR R…" at bounding box center [796, 269] width 378 height 38
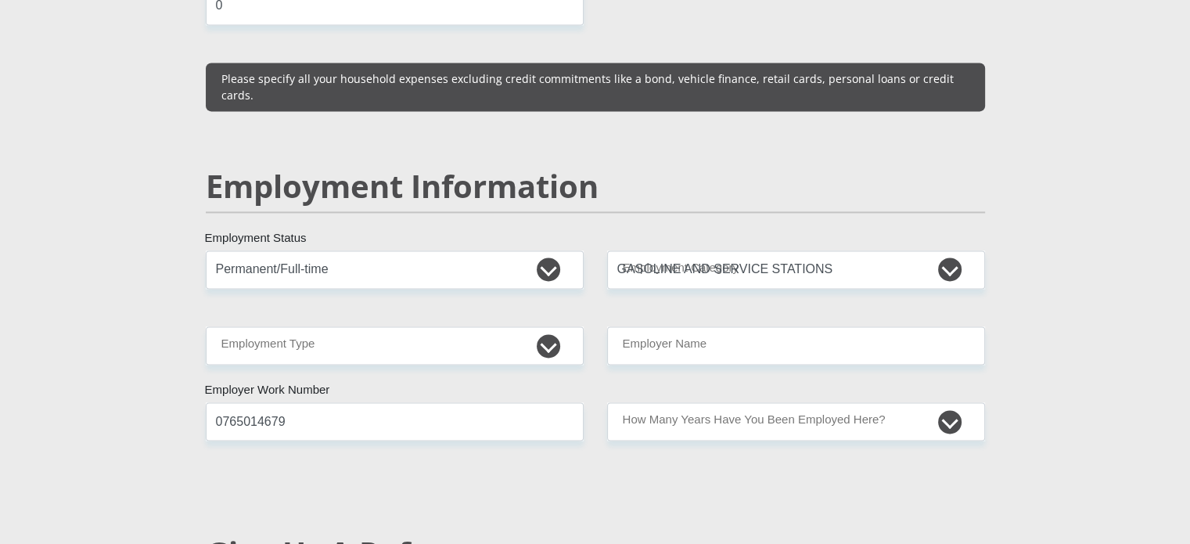
click at [1157, 175] on section "Personal Details Mr Ms Mrs Dr Other Title Rafumane First Name Ralikonyana Surna…" at bounding box center [595, 245] width 1190 height 4840
click at [941, 250] on select "AGRICULTURE ALCOHOL & TOBACCO CONSTRUCTION MATERIALS METALLURGY EQUIPMENT FOR R…" at bounding box center [796, 269] width 378 height 38
select select "78"
click at [69, 231] on section "Personal Details Mr Ms Mrs Dr Other Title Rafumane First Name Ralikonyana Surna…" at bounding box center [595, 245] width 1190 height 4840
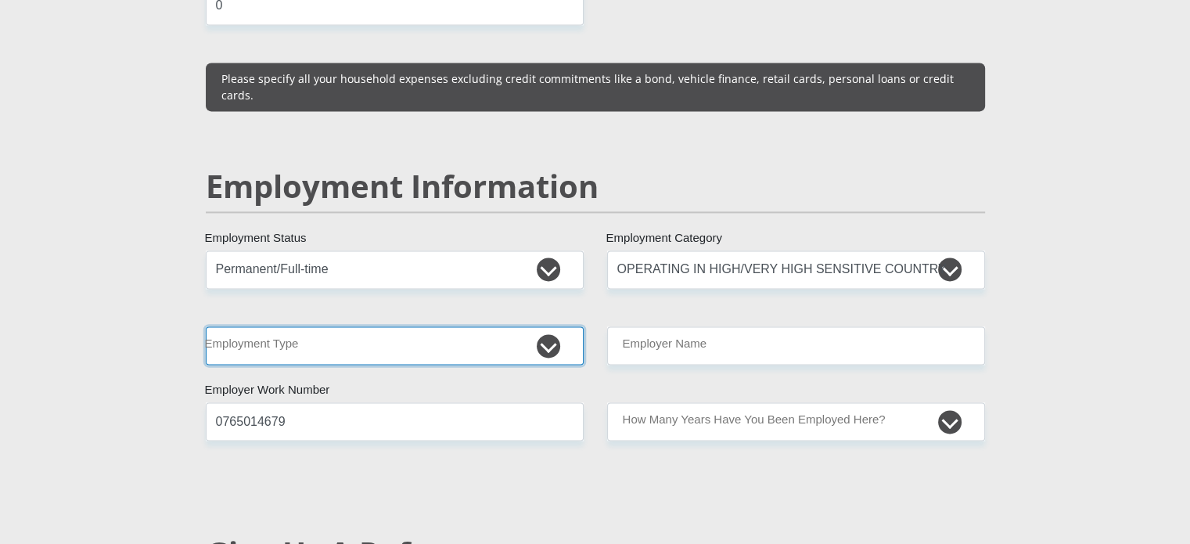
click at [333, 326] on select "College/Lecturer Craft Seller Creative Driver Executive Farmer Forces - Non Com…" at bounding box center [395, 345] width 378 height 38
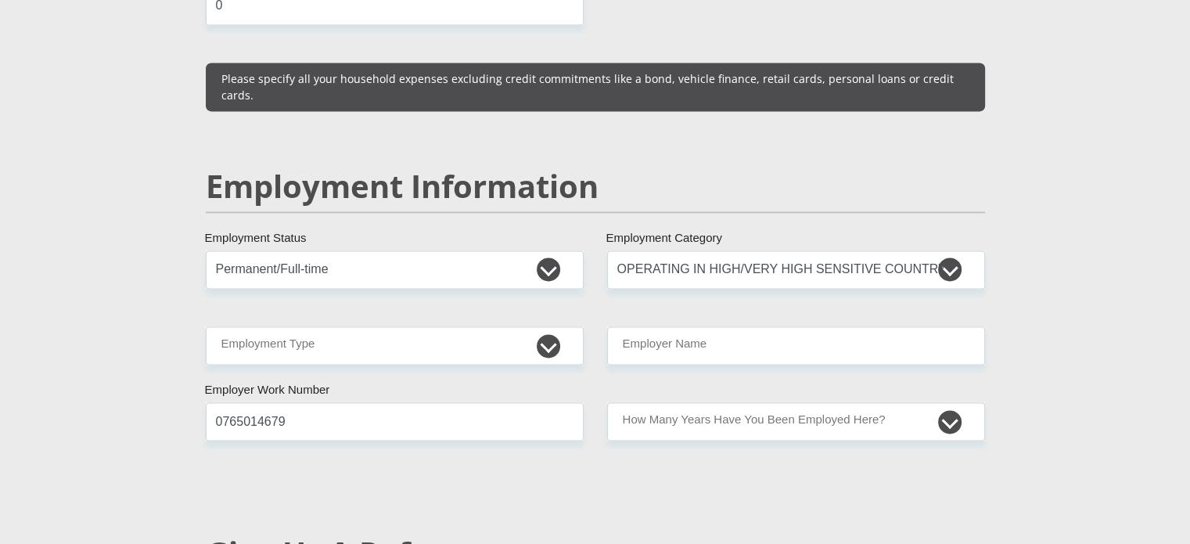
click at [0, 287] on section "Personal Details Mr Ms Mrs Dr Other Title Rafumane First Name Ralikonyana Surna…" at bounding box center [595, 245] width 1190 height 4840
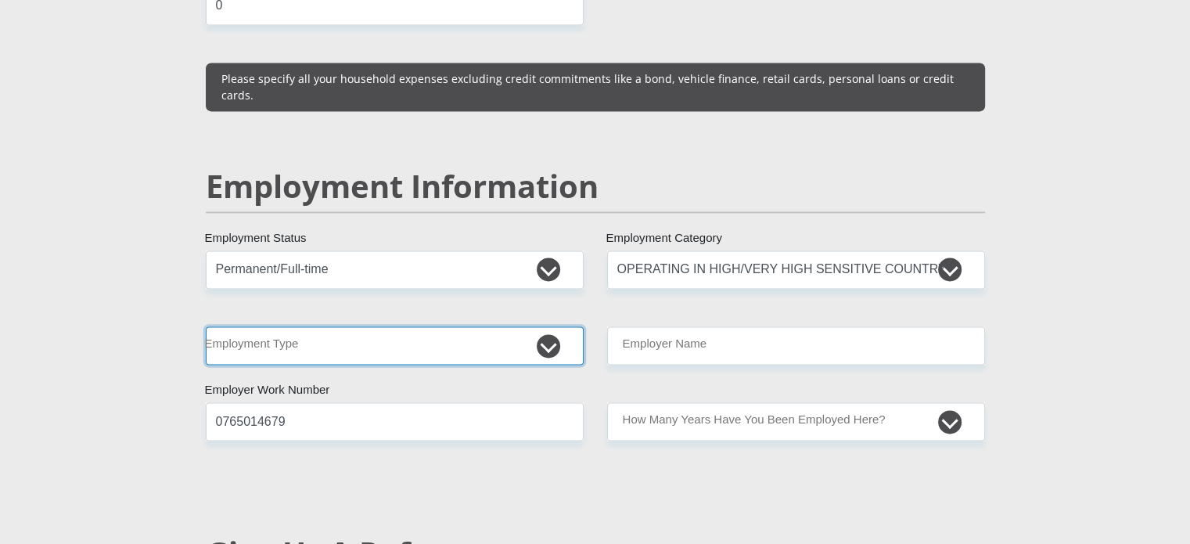
click at [355, 326] on select "College/Lecturer Craft Seller Creative Driver Executive Farmer Forces - Non Com…" at bounding box center [395, 345] width 378 height 38
select select "Office Staff/Clerk"
click at [206, 326] on select "College/Lecturer Craft Seller Creative Driver Executive Farmer Forces - Non Com…" at bounding box center [395, 345] width 378 height 38
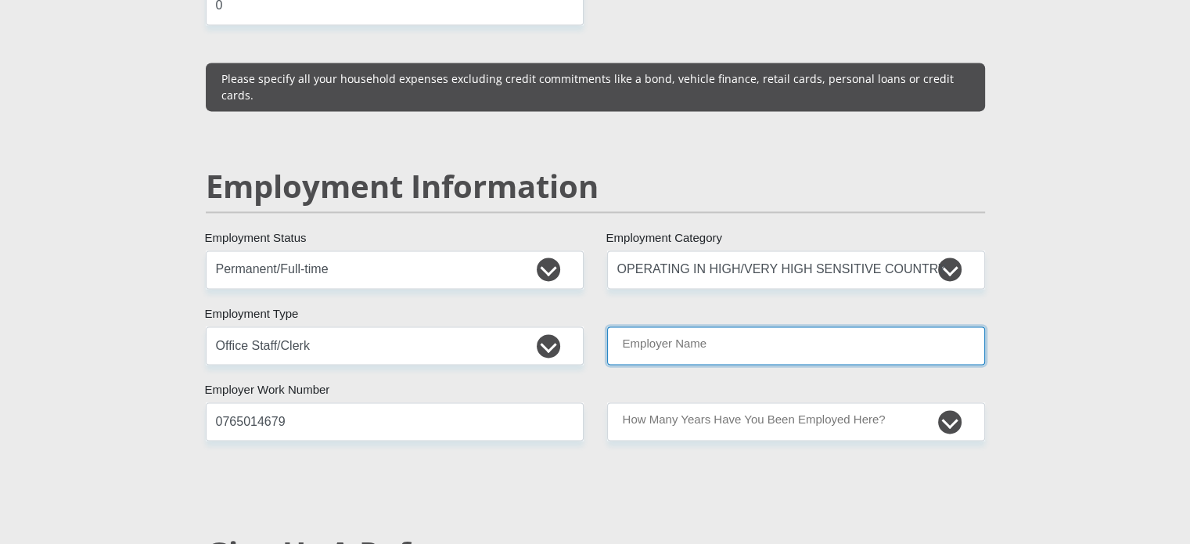
click at [754, 326] on input "Employer Name" at bounding box center [796, 345] width 378 height 38
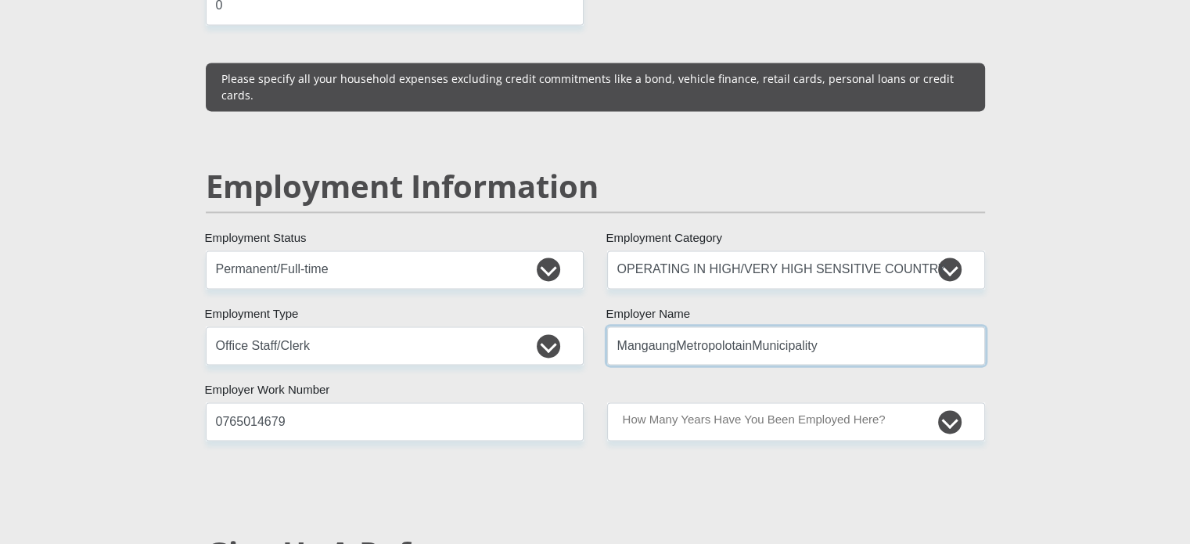
type input "MangaungMetropolotainMunicipality"
click at [1027, 325] on div "Personal Details Mr Ms Mrs Dr Other Title Rafumane First Name Ralikonyana Surna…" at bounding box center [595, 245] width 892 height 4727
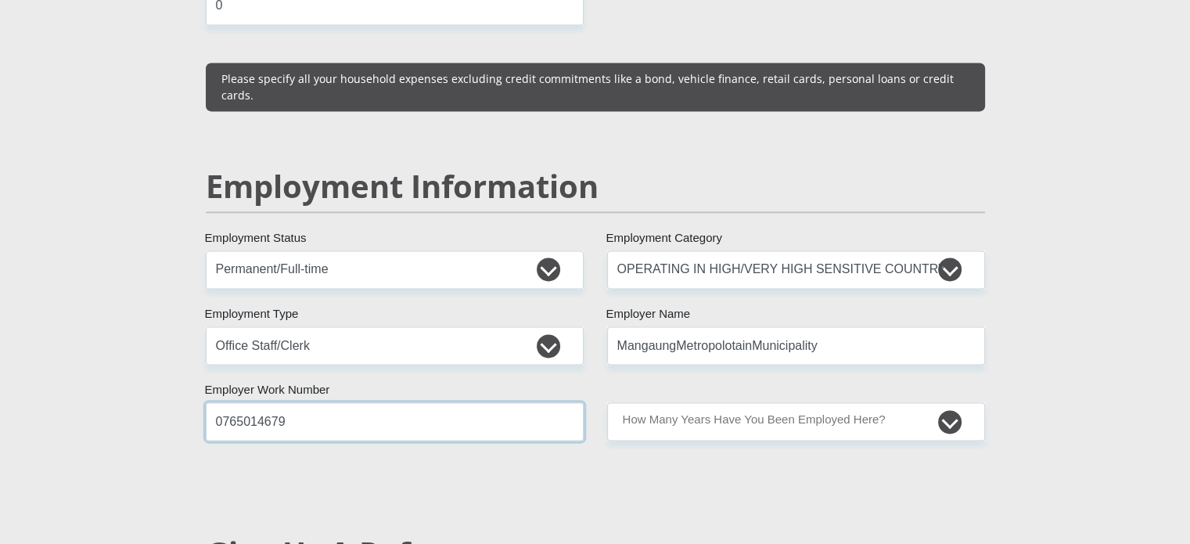
click at [389, 402] on input "0765014679" at bounding box center [395, 421] width 378 height 38
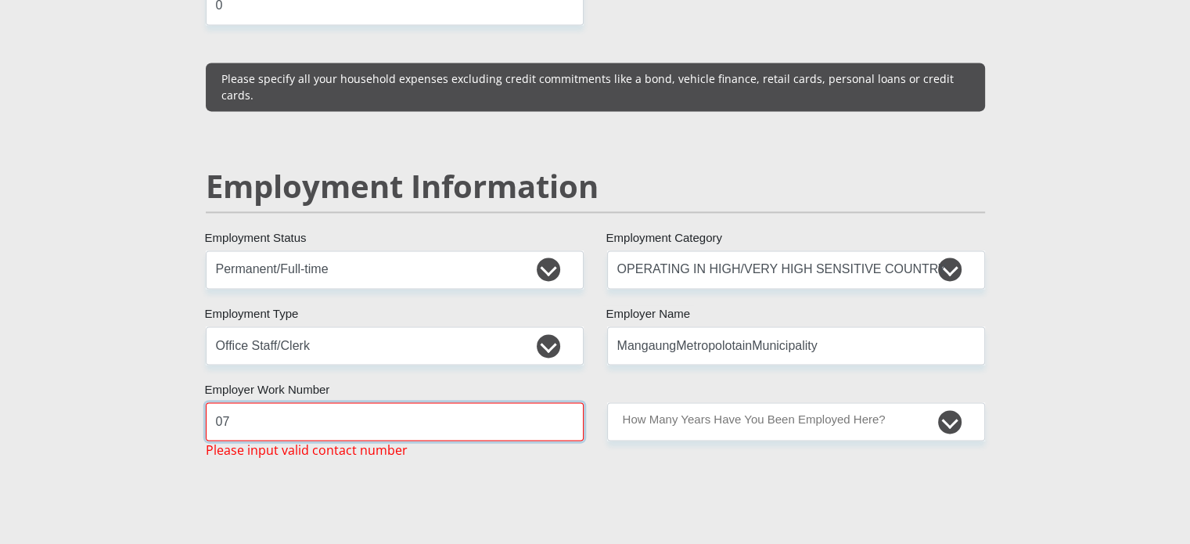
type input "0"
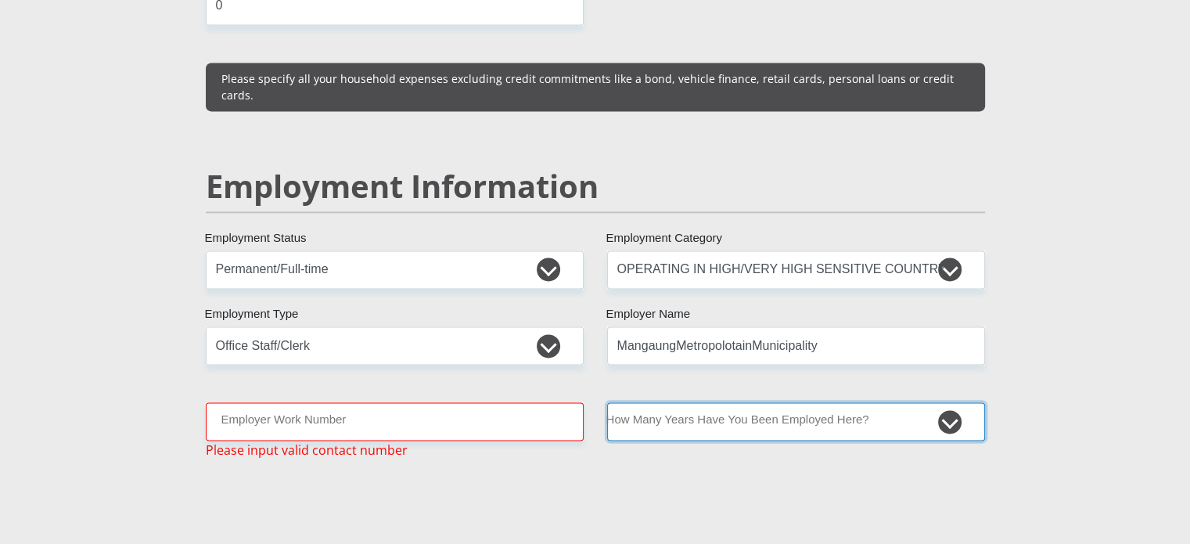
click at [757, 402] on select "less than 1 year 1-3 years 3-5 years 5+ years" at bounding box center [796, 421] width 378 height 38
select select "24"
click at [607, 402] on select "less than 1 year 1-3 years 3-5 years 5+ years" at bounding box center [796, 421] width 378 height 38
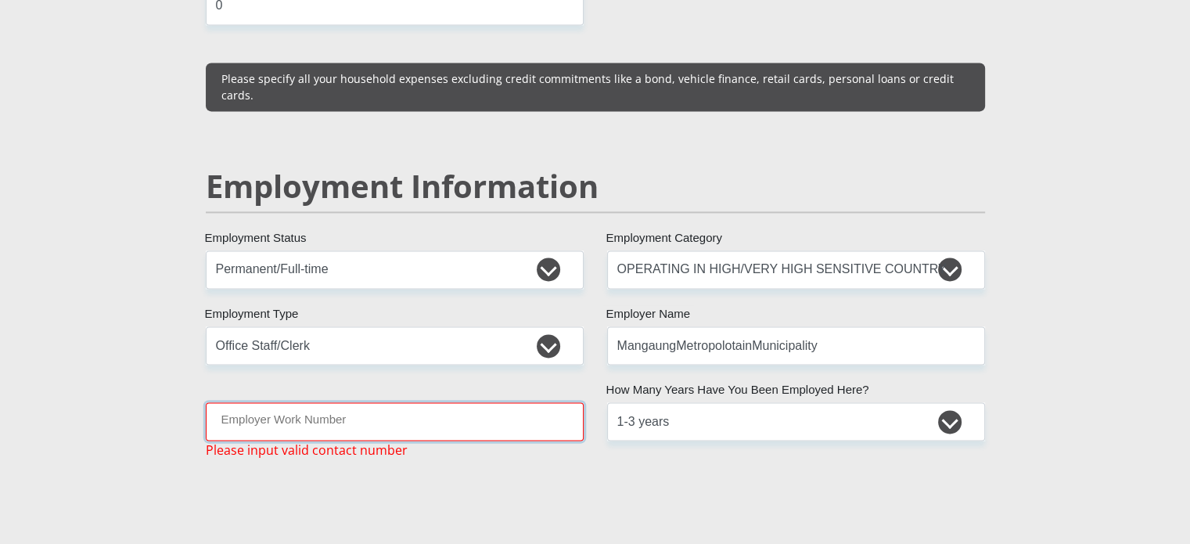
click at [397, 402] on input "Employer Work Number" at bounding box center [395, 421] width 378 height 38
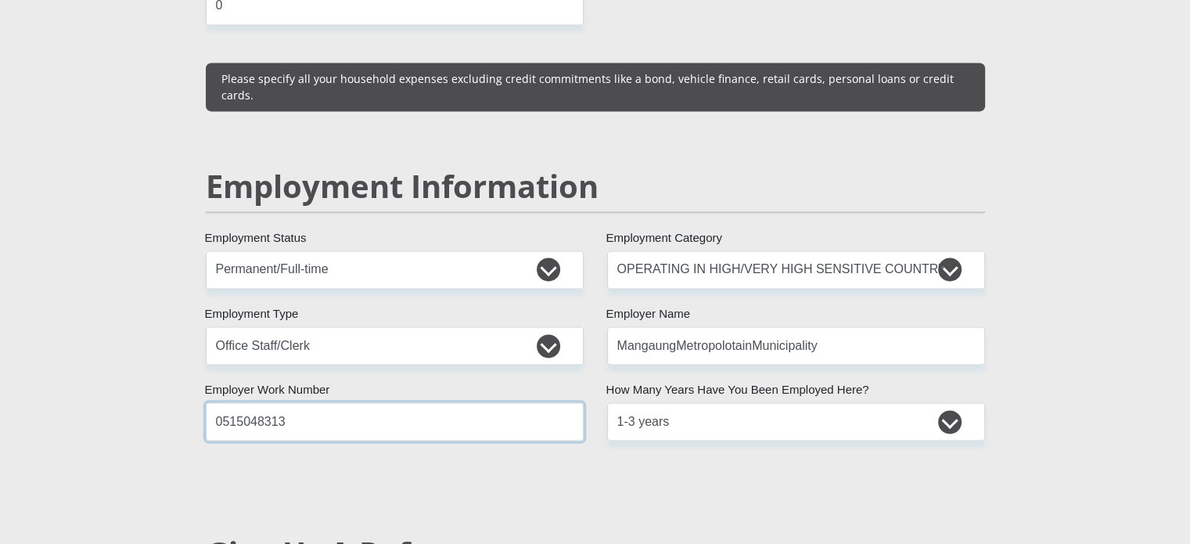
type input "0515048313"
click at [700, 484] on div "Mr Ms Mrs Dr Other Title Rafumane First Name Ralikonyana Surname 9504045519081 …" at bounding box center [595, 233] width 803 height 4463
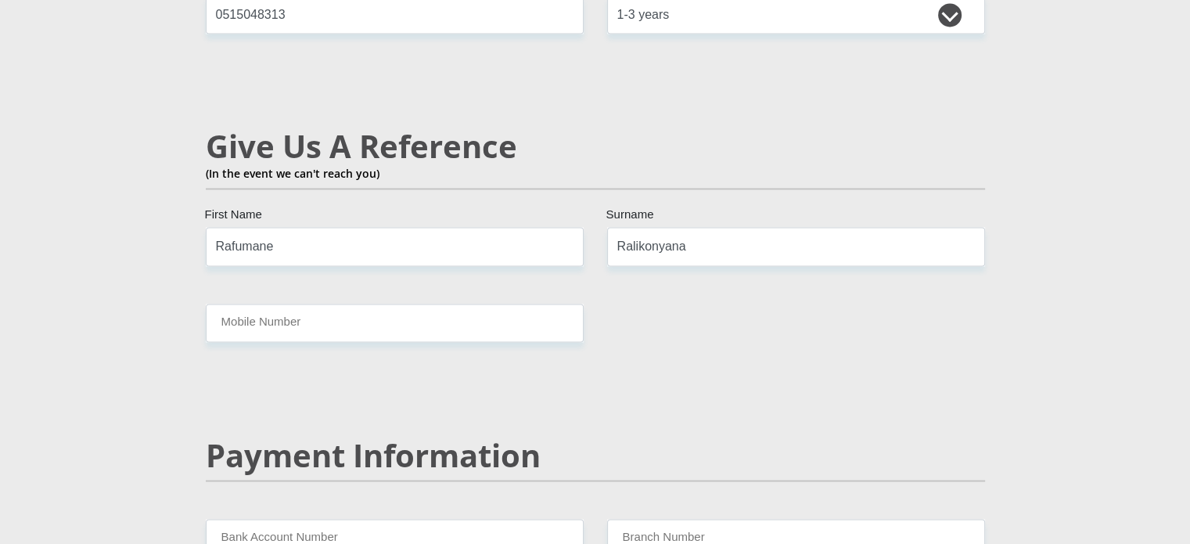
scroll to position [2671, 0]
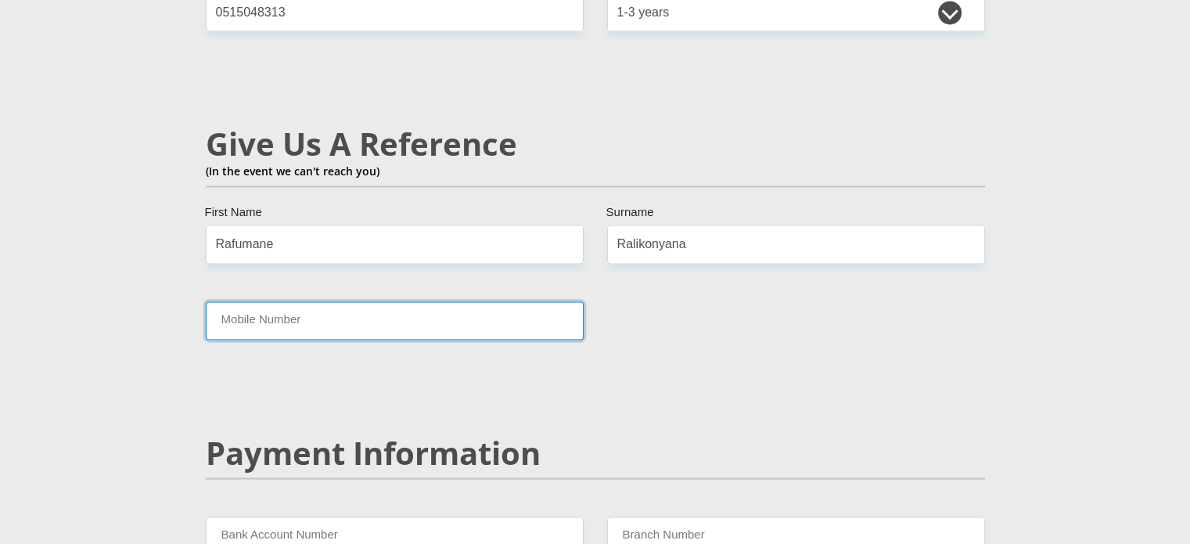
click at [417, 301] on input "Mobile Number" at bounding box center [395, 320] width 378 height 38
type input "0765014679"
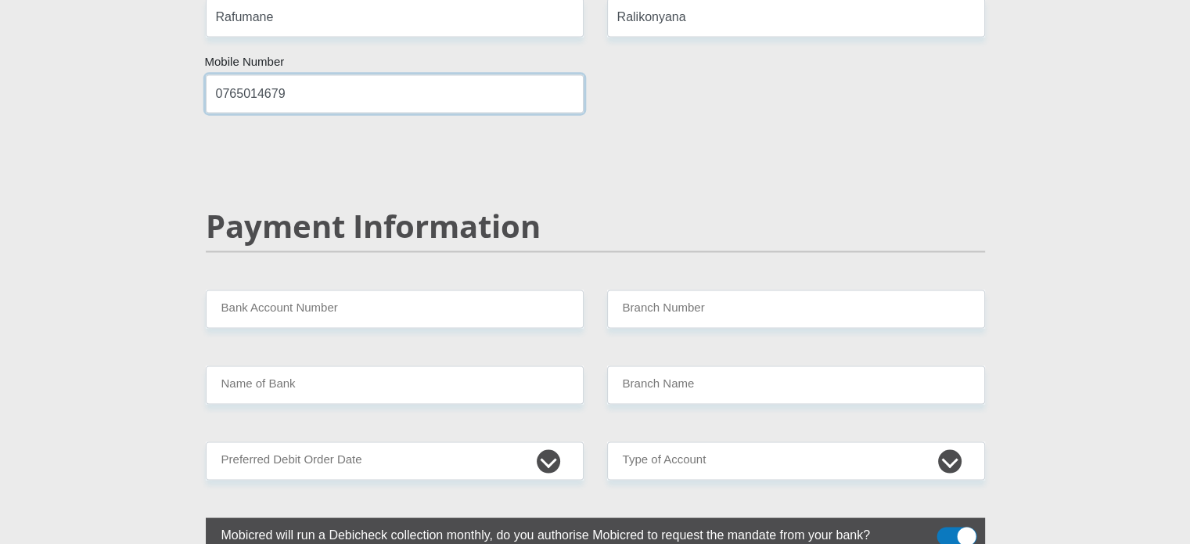
scroll to position [2905, 0]
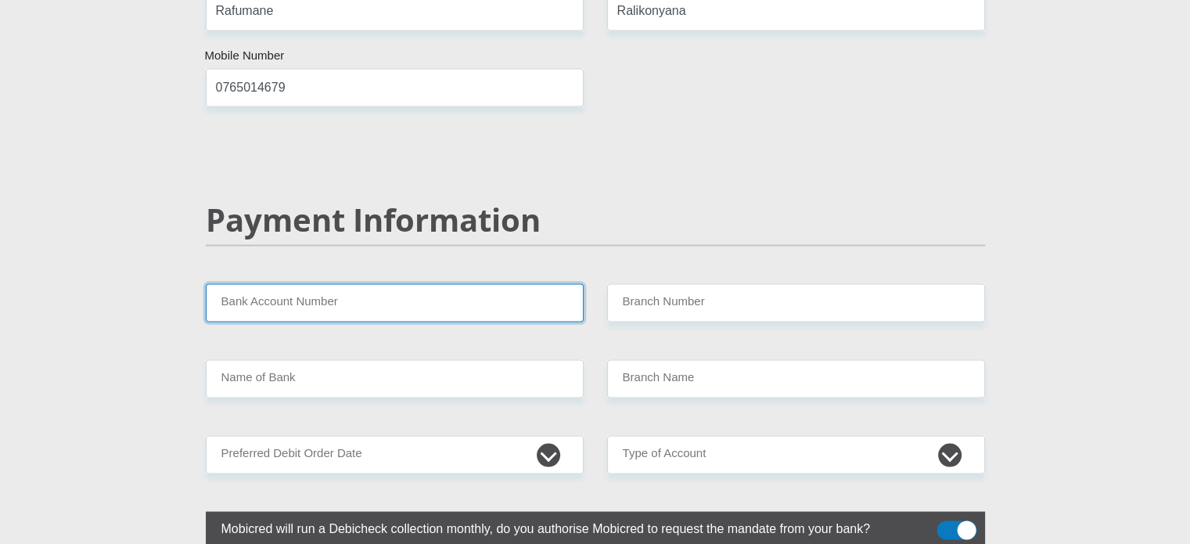
click at [421, 283] on input "Bank Account Number" at bounding box center [395, 302] width 378 height 38
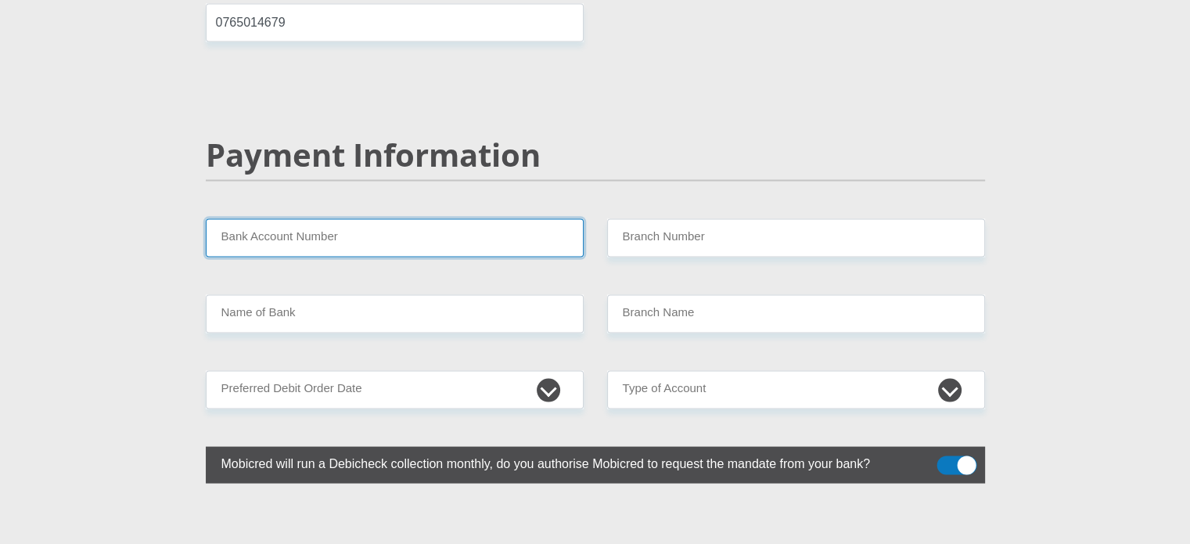
scroll to position [2970, 0]
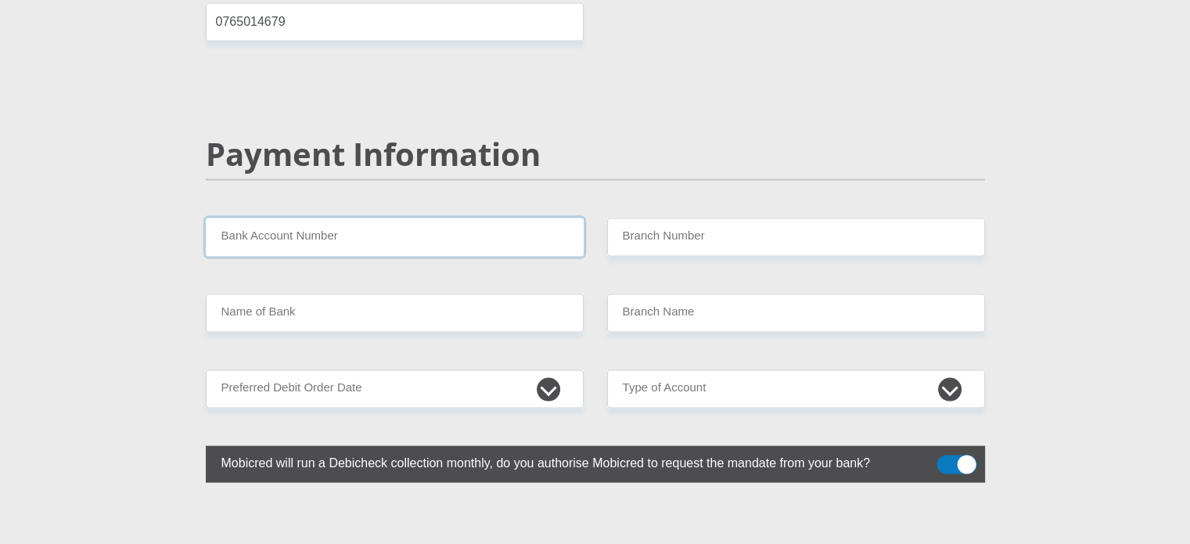
click at [410, 218] on input "Bank Account Number" at bounding box center [395, 237] width 378 height 38
paste input "H0pe#2026"
type input "H0pe#2026"
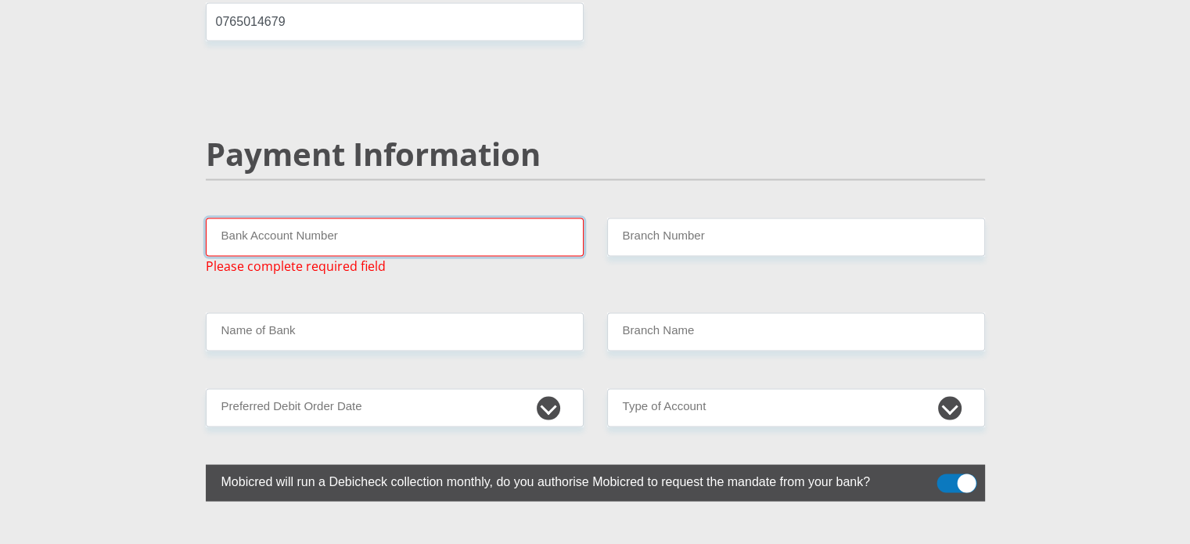
paste input "12623074214"
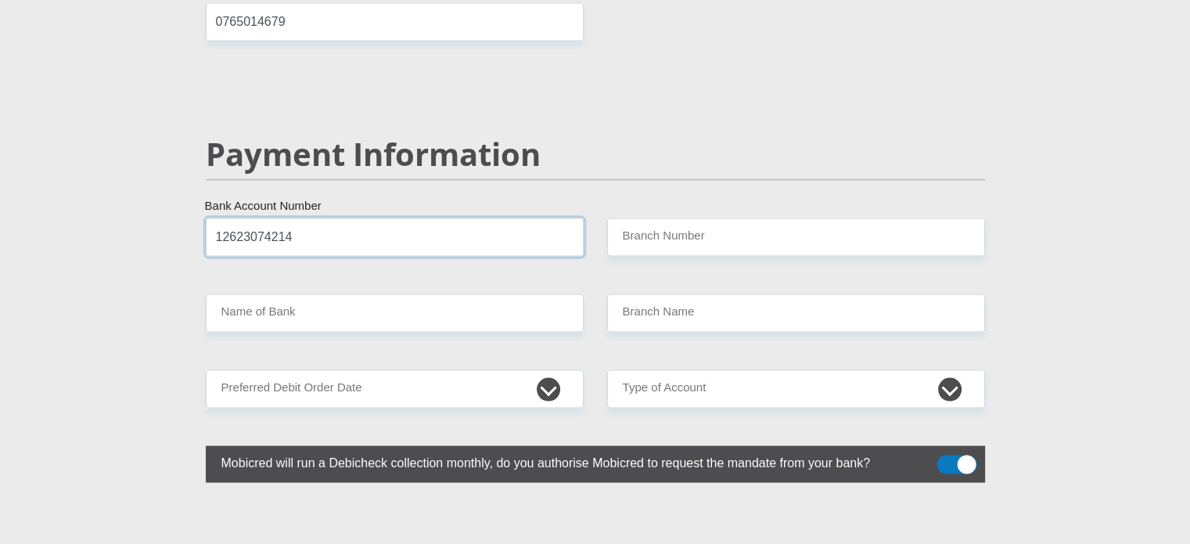
type input "12623074214"
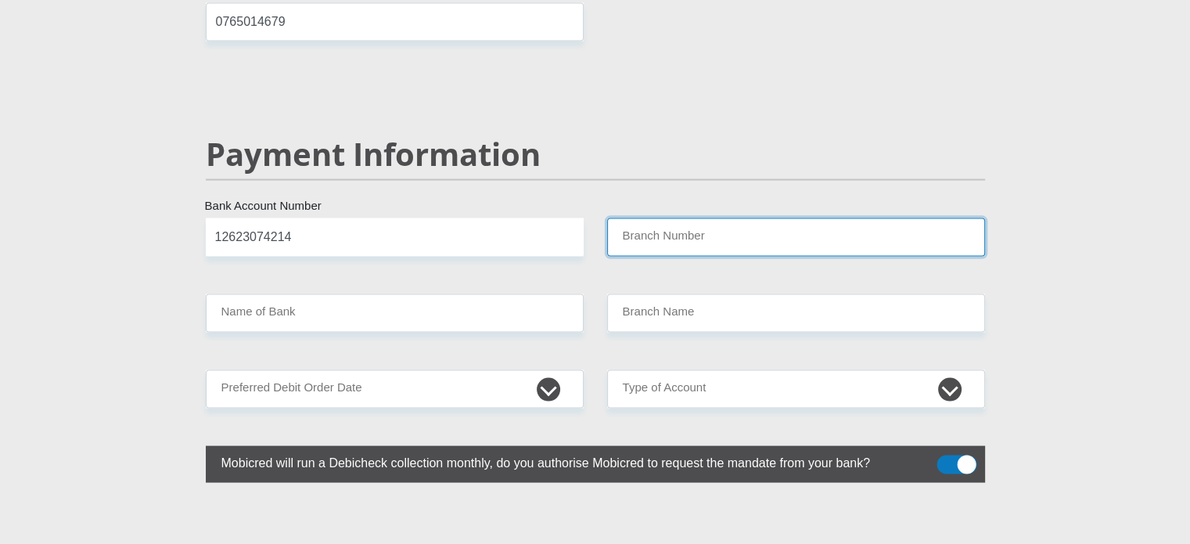
click at [664, 218] on input "Branch Number" at bounding box center [796, 237] width 378 height 38
paste input "Discovery Universal Branch"
type input "Discovery Universal Branch"
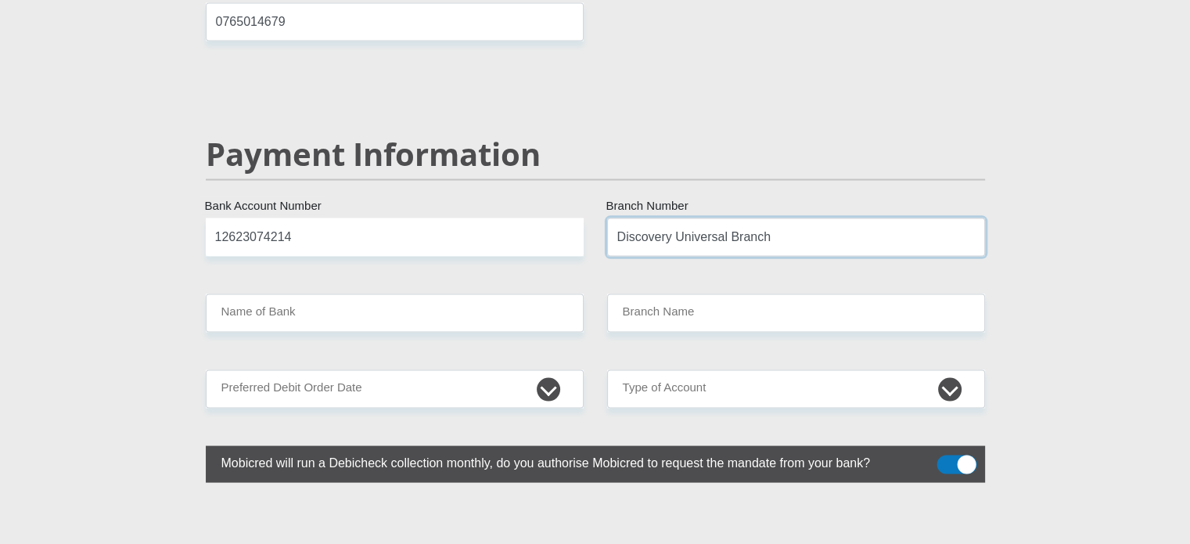
drag, startPoint x: 615, startPoint y: 196, endPoint x: 809, endPoint y: 185, distance: 194.3
click at [809, 218] on input "Discovery Universal Branch" at bounding box center [796, 237] width 378 height 38
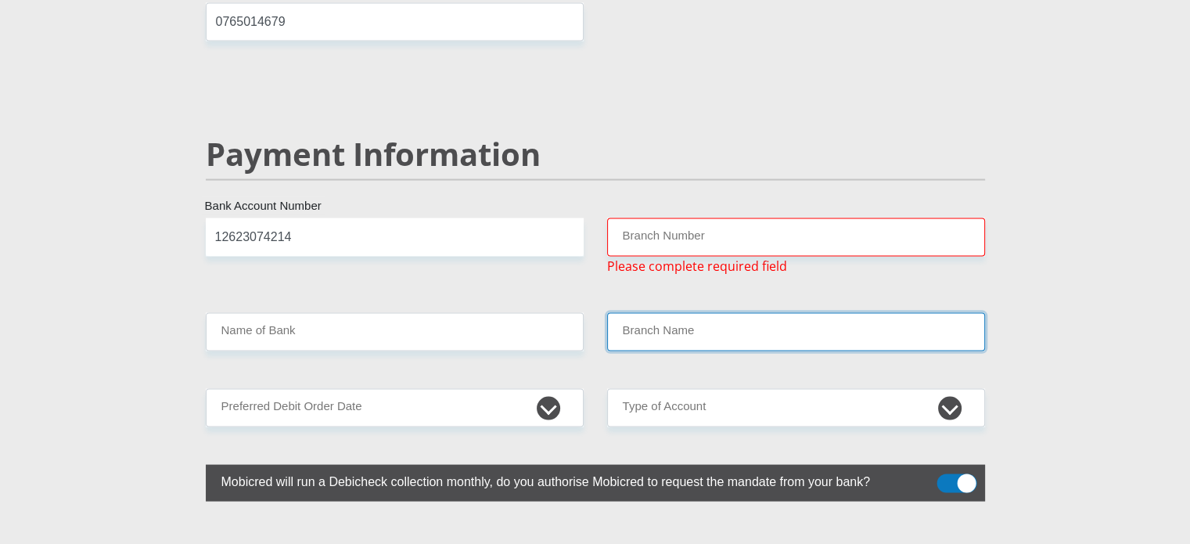
click at [705, 312] on input "Branch Name" at bounding box center [796, 331] width 378 height 38
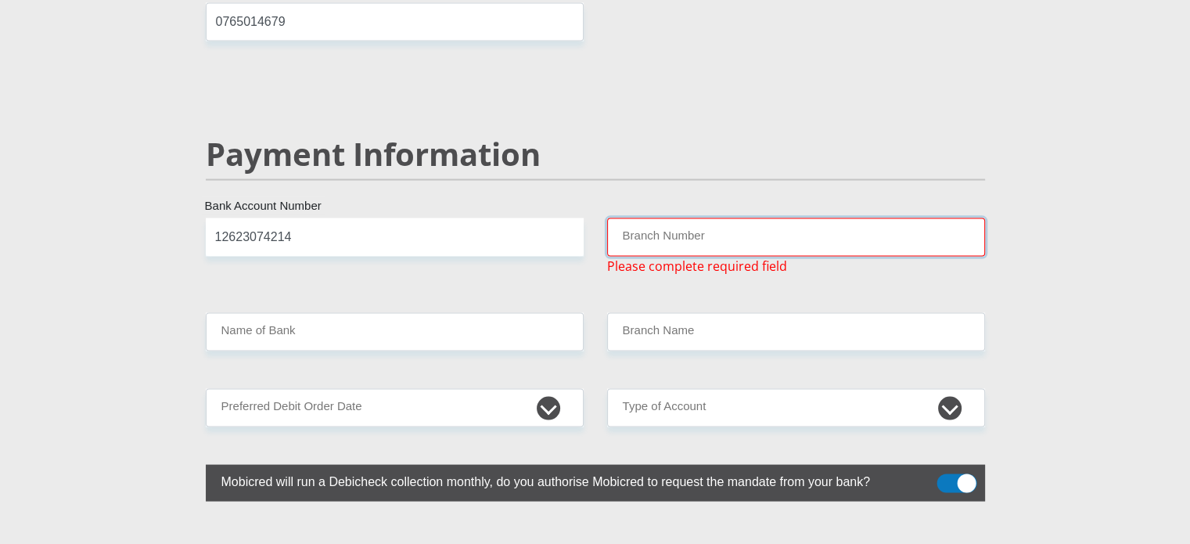
click at [668, 218] on input "Branch Number" at bounding box center [796, 237] width 378 height 38
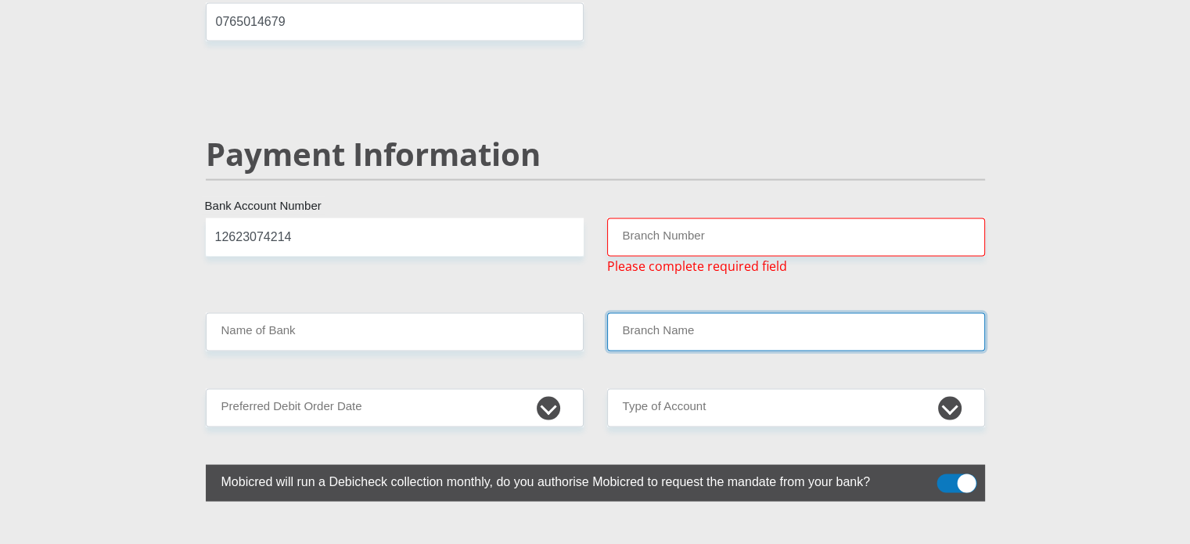
click at [639, 312] on input "Branch Name" at bounding box center [796, 331] width 378 height 38
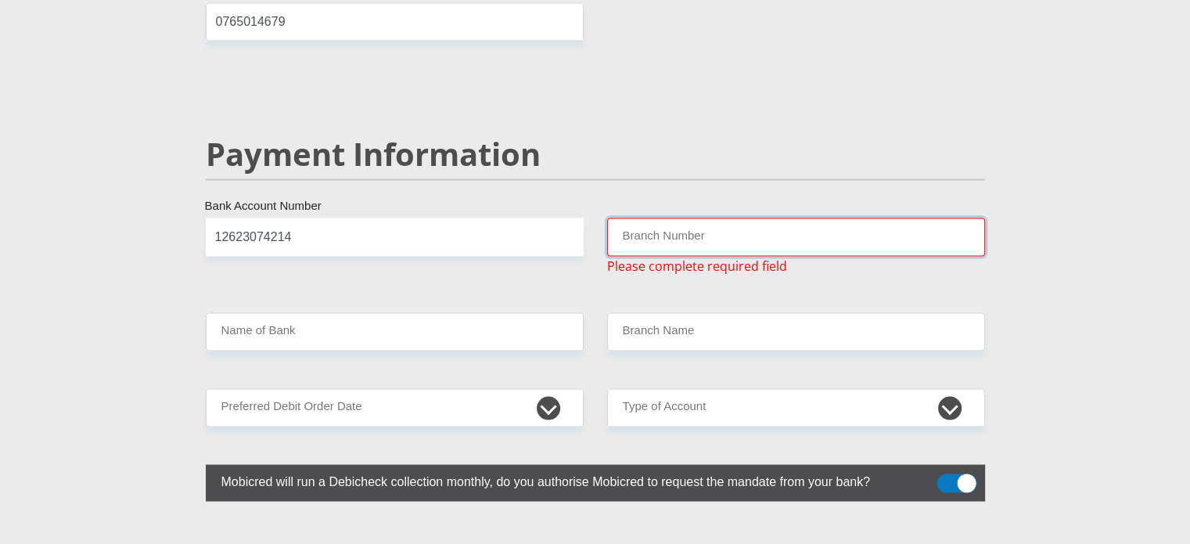
click at [628, 218] on input "Branch Number" at bounding box center [796, 237] width 378 height 38
click at [683, 218] on input "Branch Number" at bounding box center [796, 237] width 378 height 38
paste input "679000"
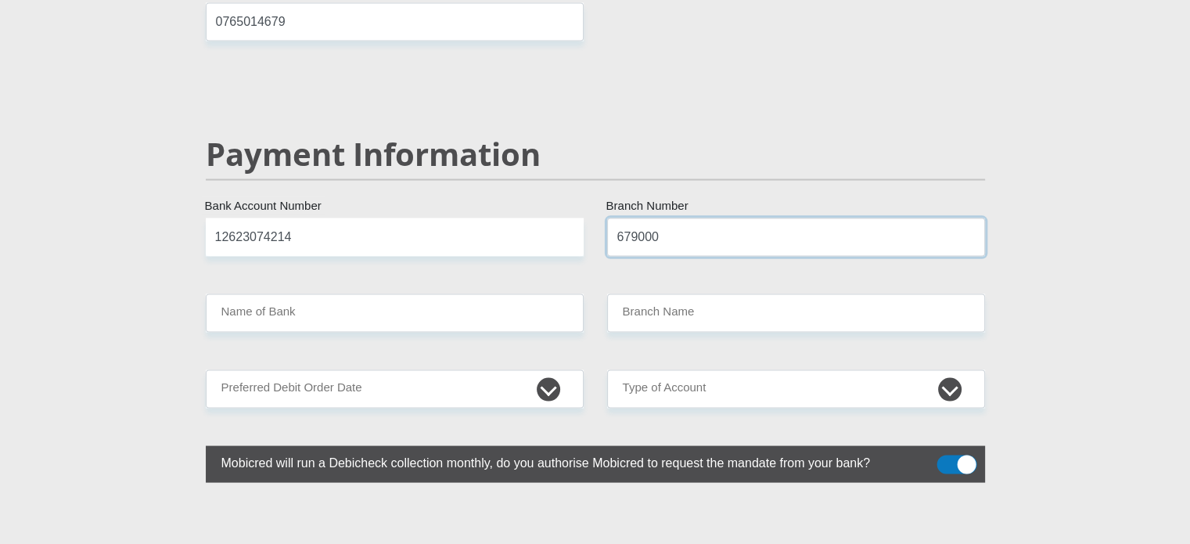
type input "679000"
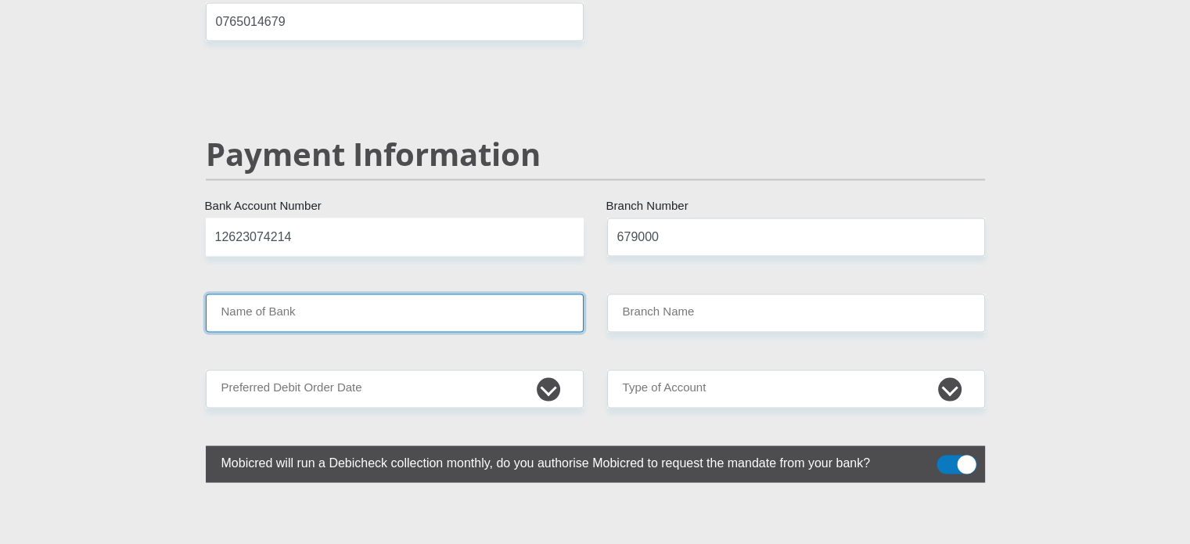
click at [347, 293] on input "Name of Bank" at bounding box center [395, 312] width 378 height 38
type input "DISCOVERY BANK LTD"
type input "DISCOVERY UNIVERSAL BRANCH"
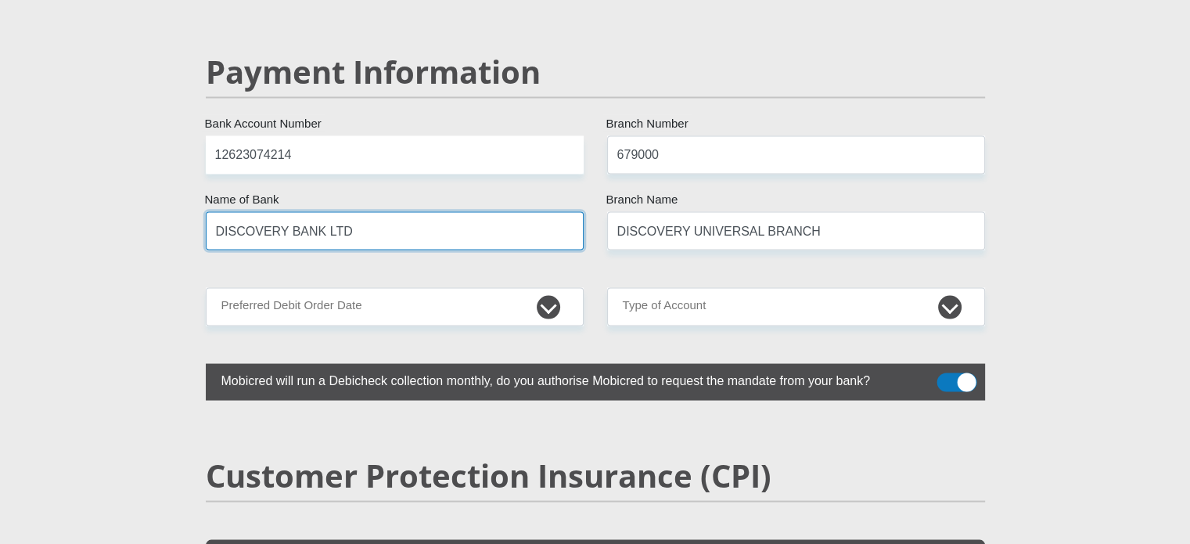
scroll to position [3055, 0]
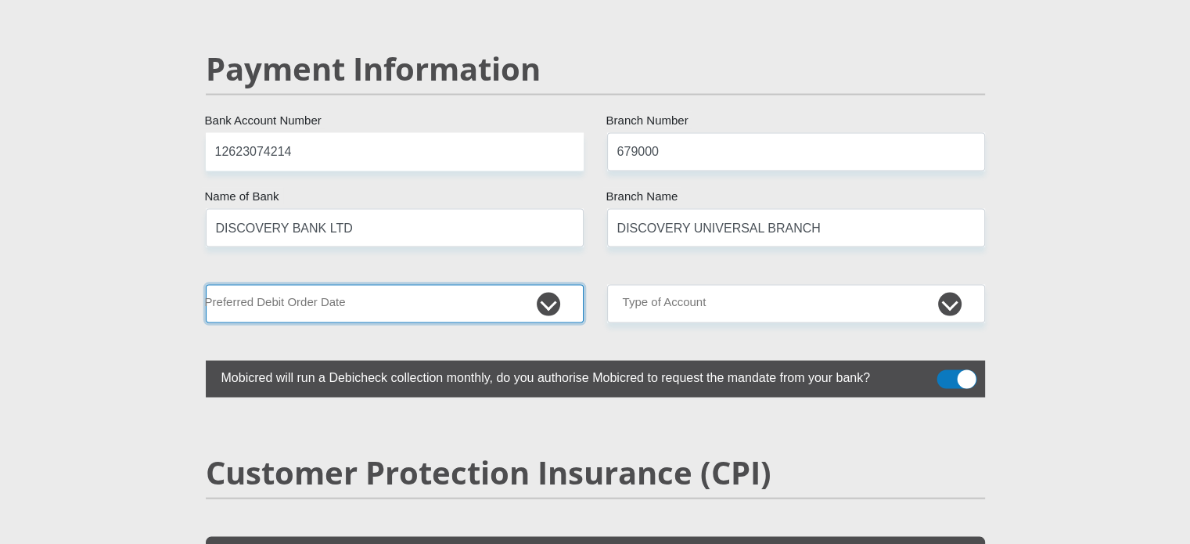
click at [556, 285] on select "1st 2nd 3rd 4th 5th 7th 18th 19th 20th 21st 22nd 23rd 24th 25th 26th 27th 28th …" at bounding box center [395, 304] width 378 height 38
select select "26"
click at [206, 285] on select "1st 2nd 3rd 4th 5th 7th 18th 19th 20th 21st 22nd 23rd 24th 25th 26th 27th 28th …" at bounding box center [395, 304] width 378 height 38
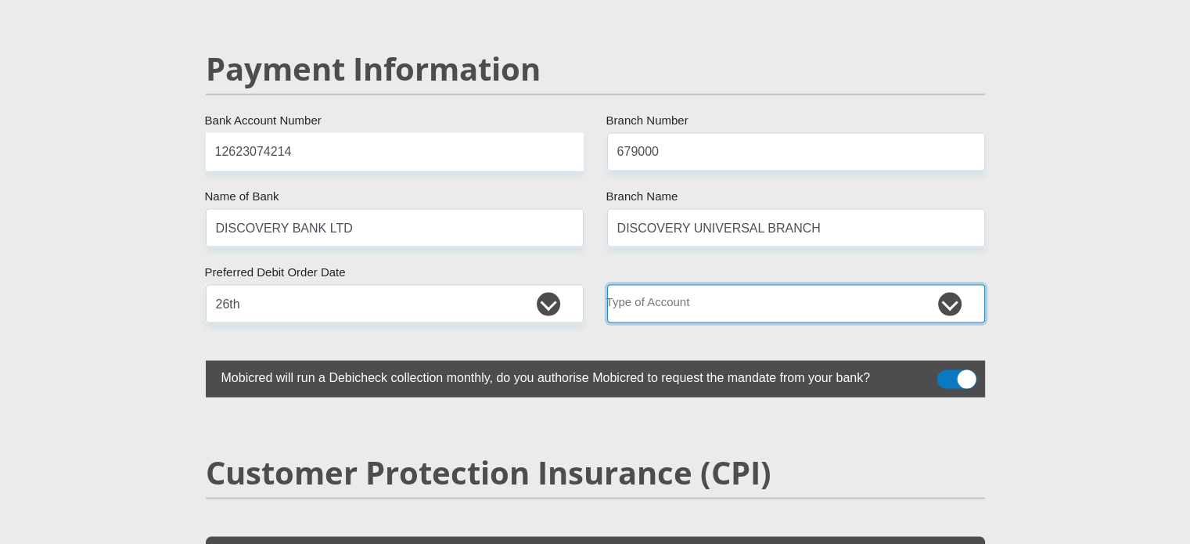
click at [728, 285] on select "Cheque Savings" at bounding box center [796, 304] width 378 height 38
select select "SAV"
click at [607, 285] on select "Cheque Savings" at bounding box center [796, 304] width 378 height 38
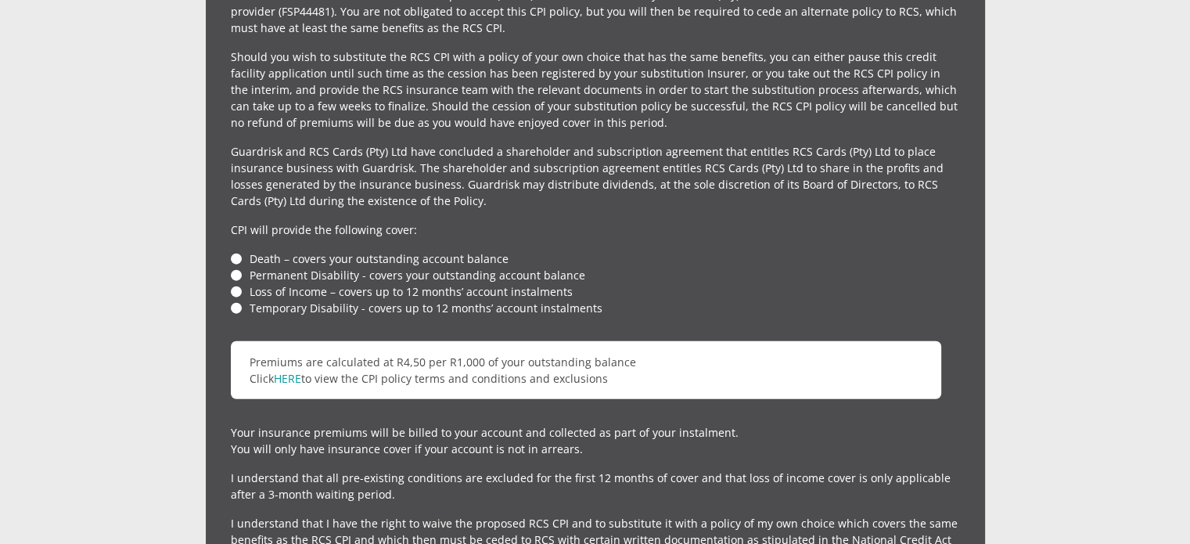
scroll to position [3648, 0]
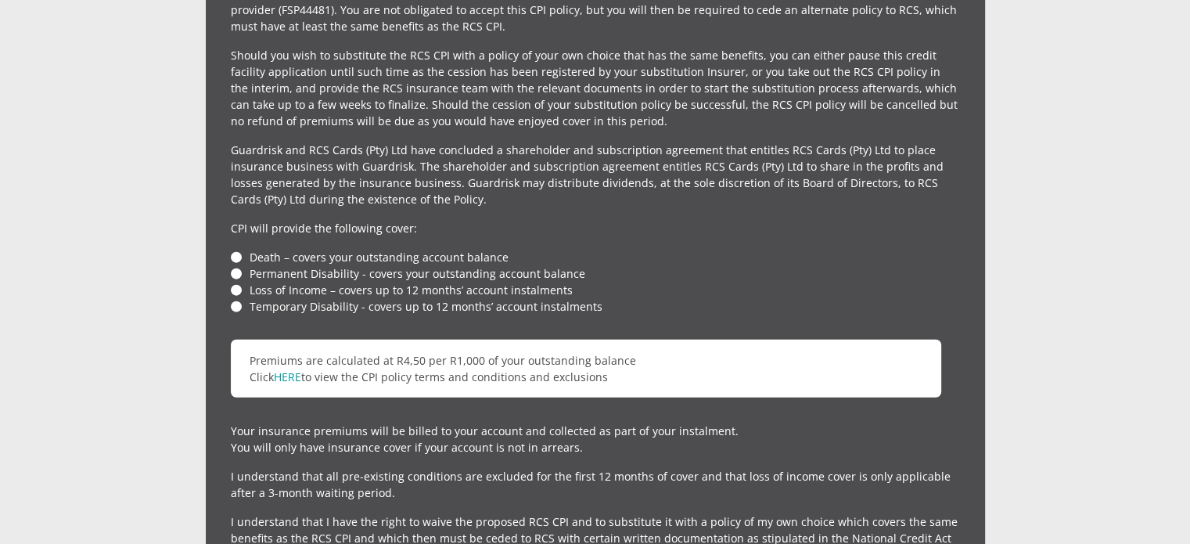
click at [239, 282] on li "Loss of Income – covers up to 12 months’ account instalments" at bounding box center [595, 290] width 729 height 16
click at [236, 282] on li "Loss of Income – covers up to 12 months’ account instalments" at bounding box center [595, 290] width 729 height 16
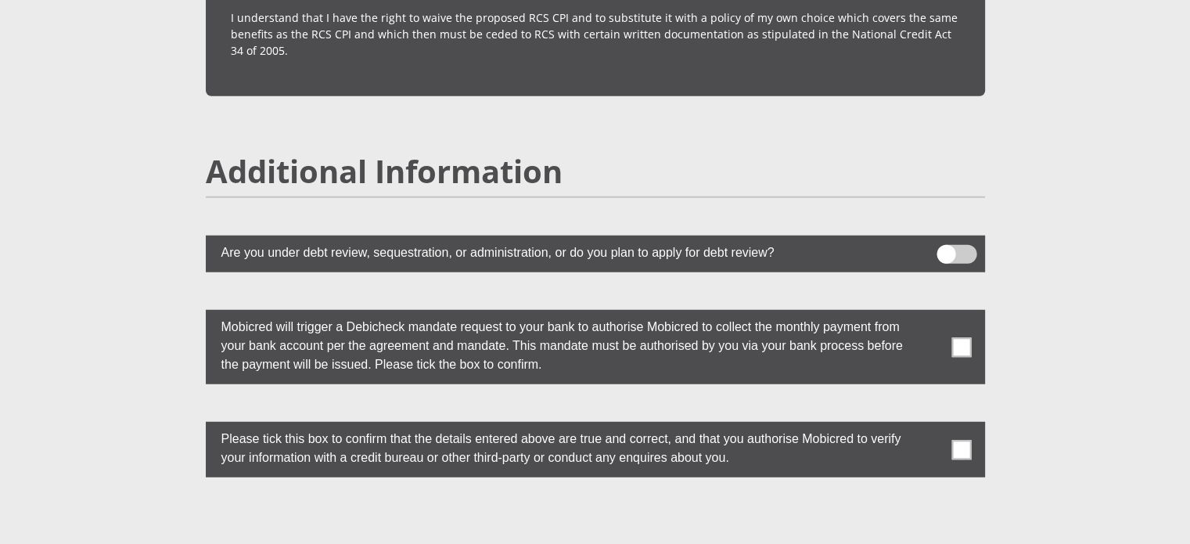
scroll to position [4155, 0]
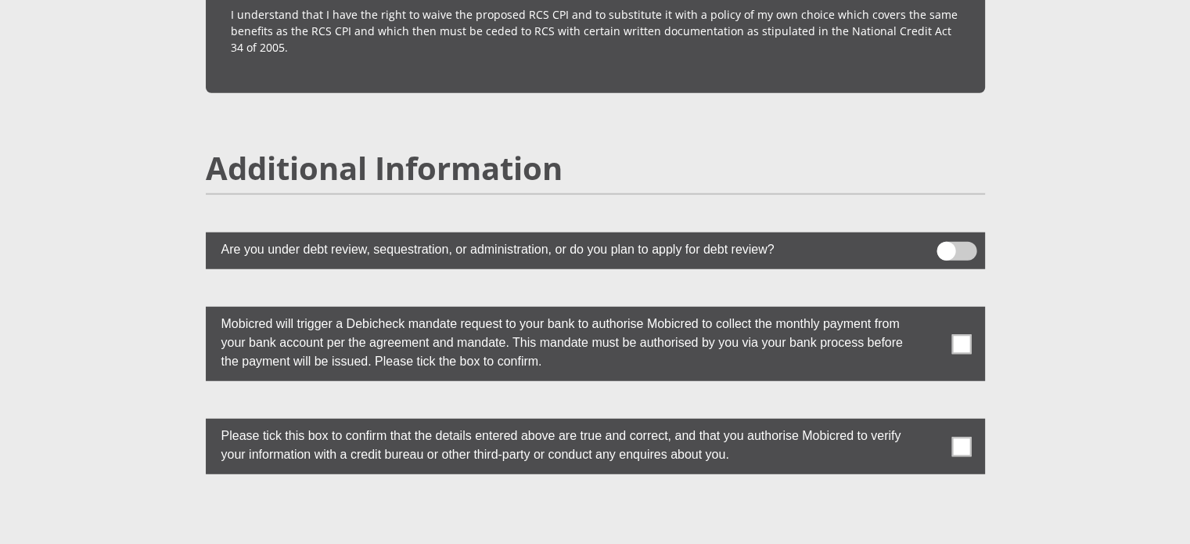
click at [962, 334] on span at bounding box center [962, 344] width 20 height 20
click at [930, 311] on input "checkbox" at bounding box center [930, 311] width 0 height 0
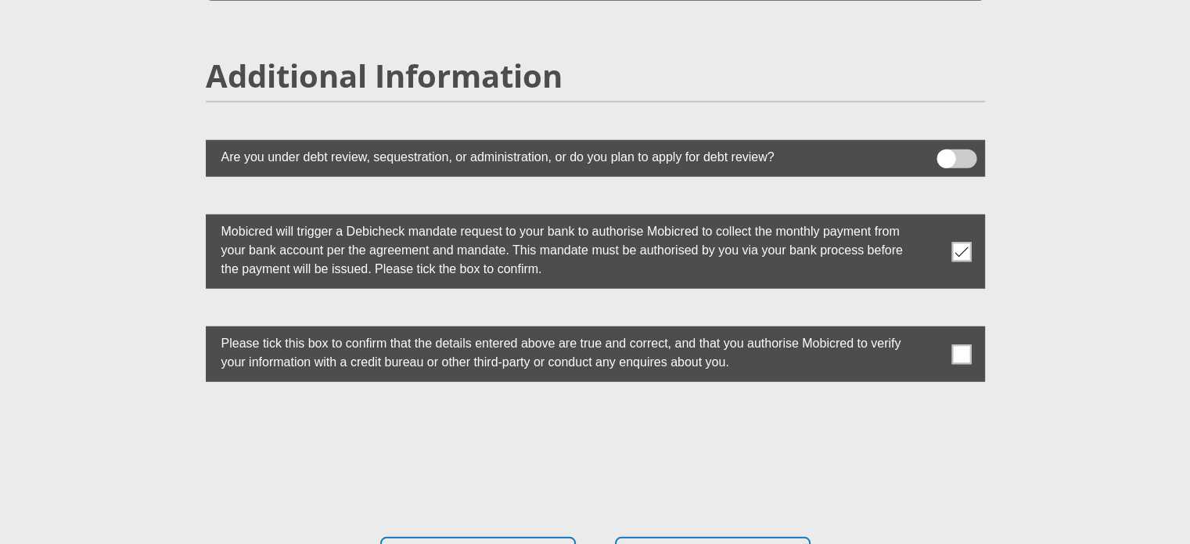
scroll to position [4247, 0]
click at [962, 344] on span at bounding box center [962, 354] width 20 height 20
click at [930, 330] on input "checkbox" at bounding box center [930, 330] width 0 height 0
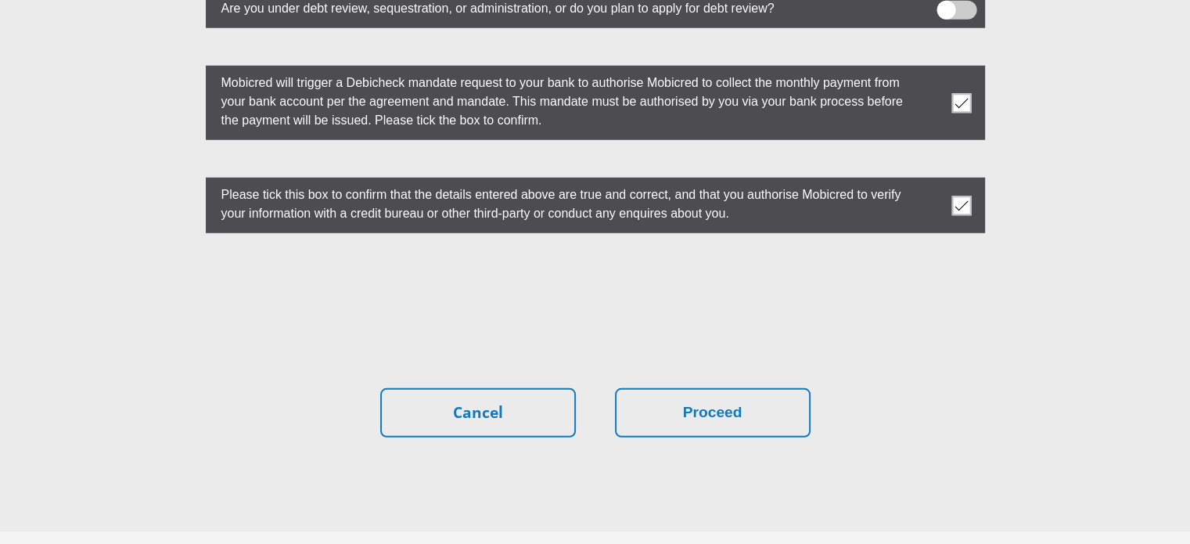
scroll to position [4434, 0]
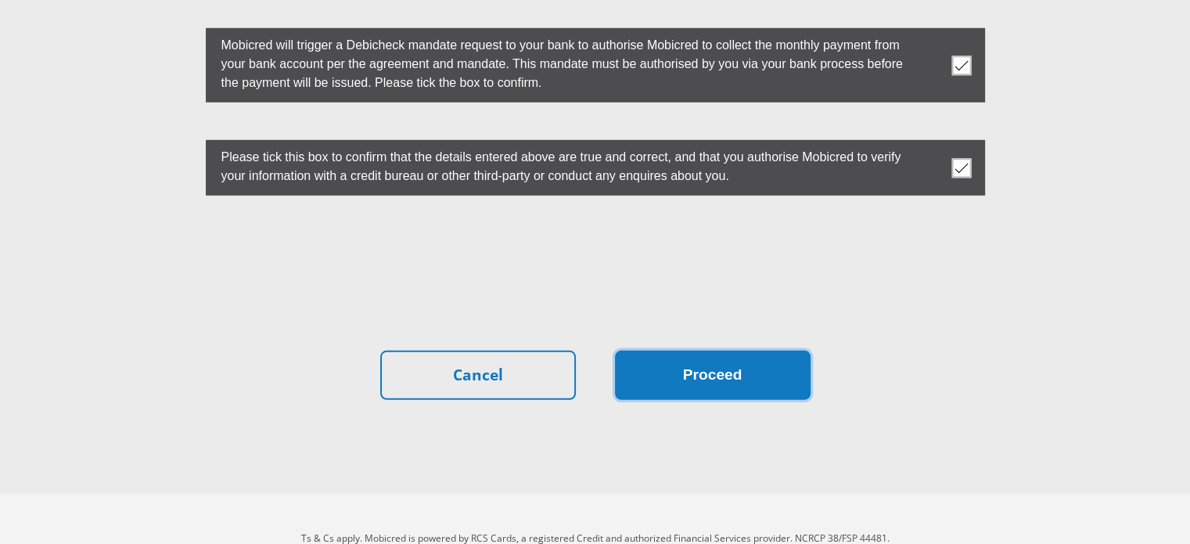
click at [747, 351] on button "Proceed" at bounding box center [713, 375] width 196 height 49
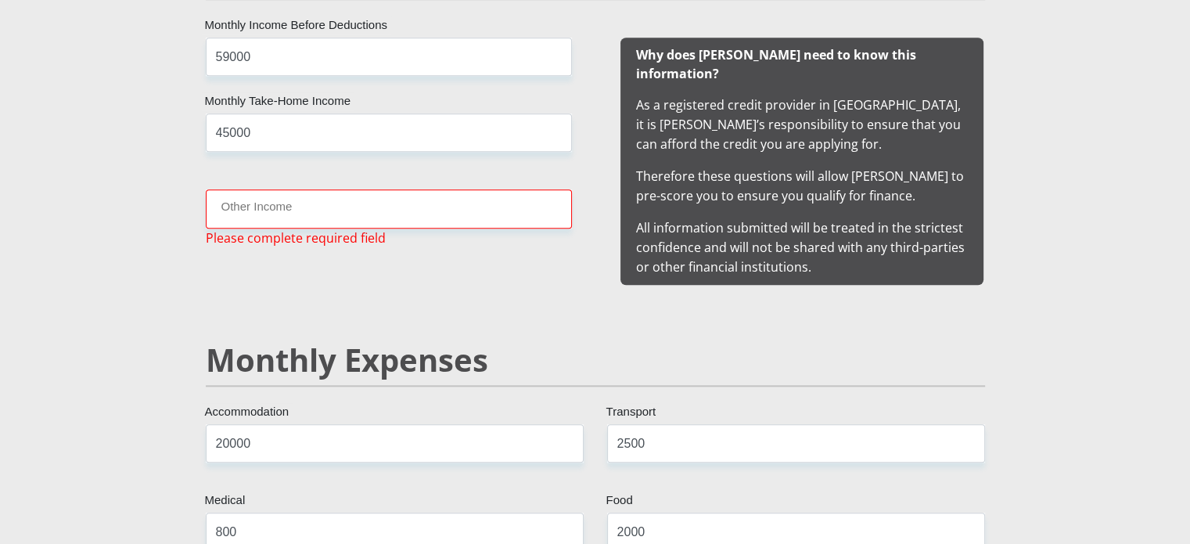
scroll to position [1551, 0]
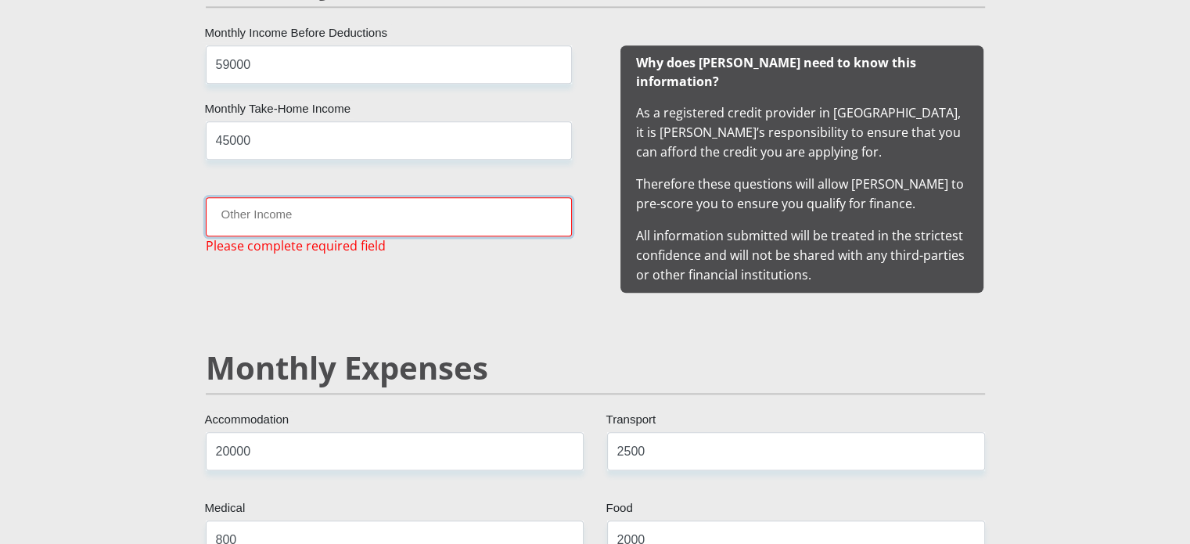
click at [348, 209] on input "Other Income" at bounding box center [389, 216] width 366 height 38
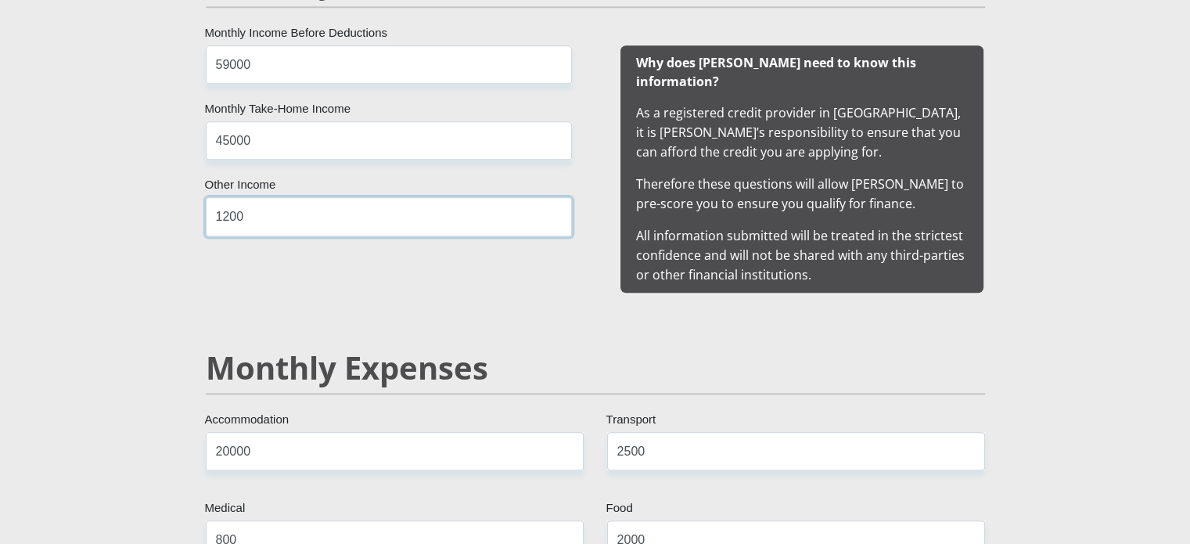
type input "1200"
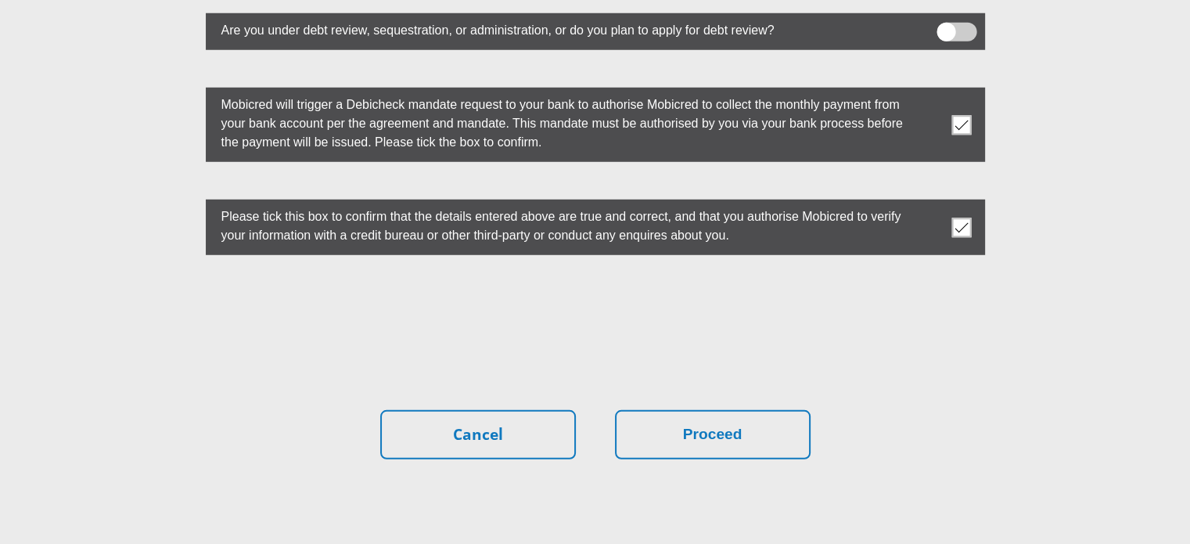
scroll to position [4434, 0]
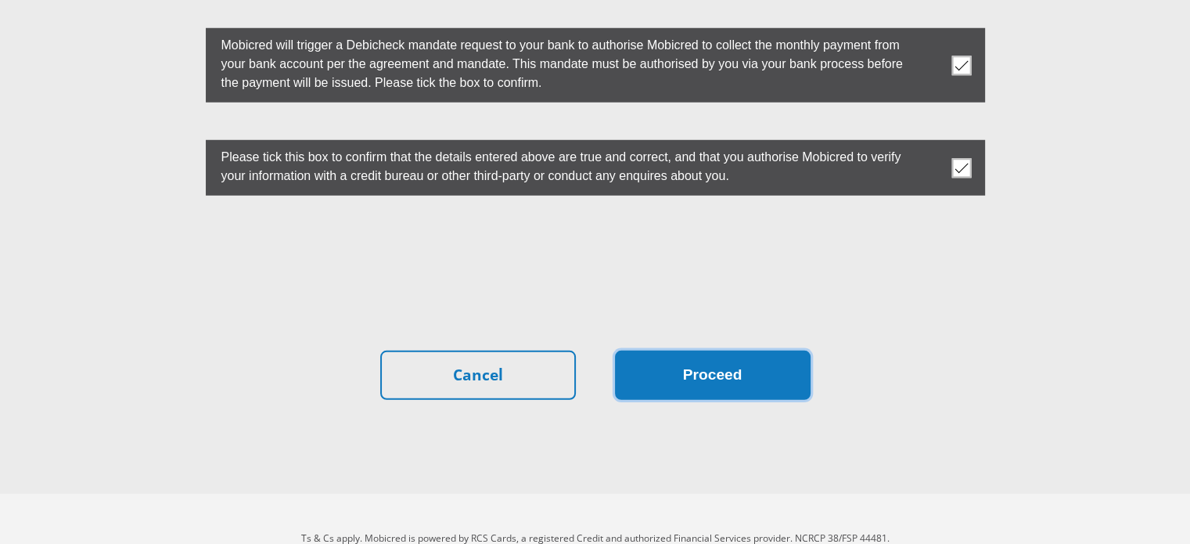
click at [685, 351] on button "Proceed" at bounding box center [713, 375] width 196 height 49
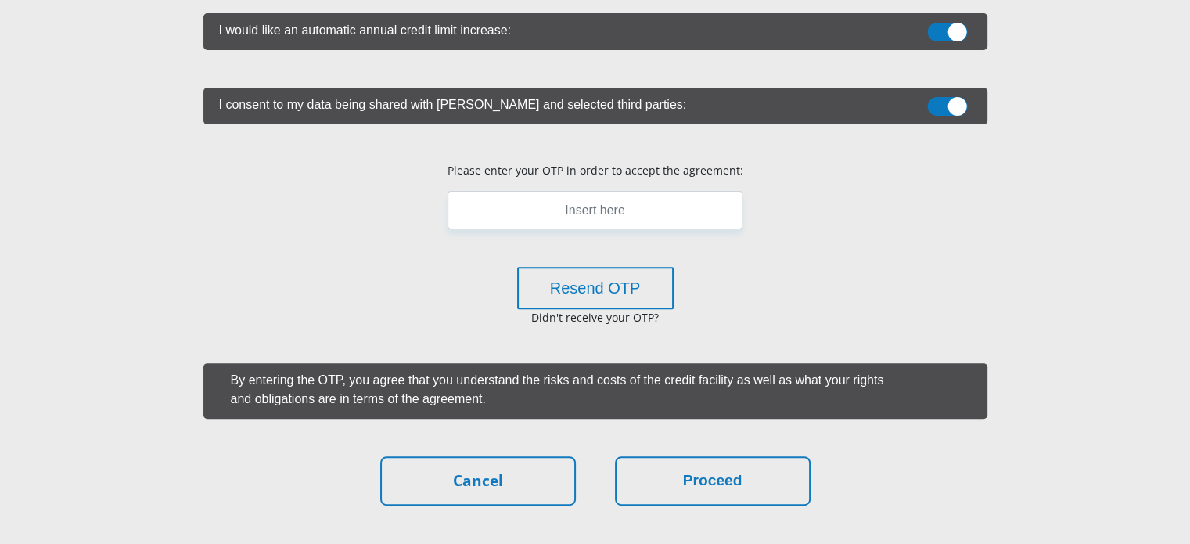
scroll to position [482, 0]
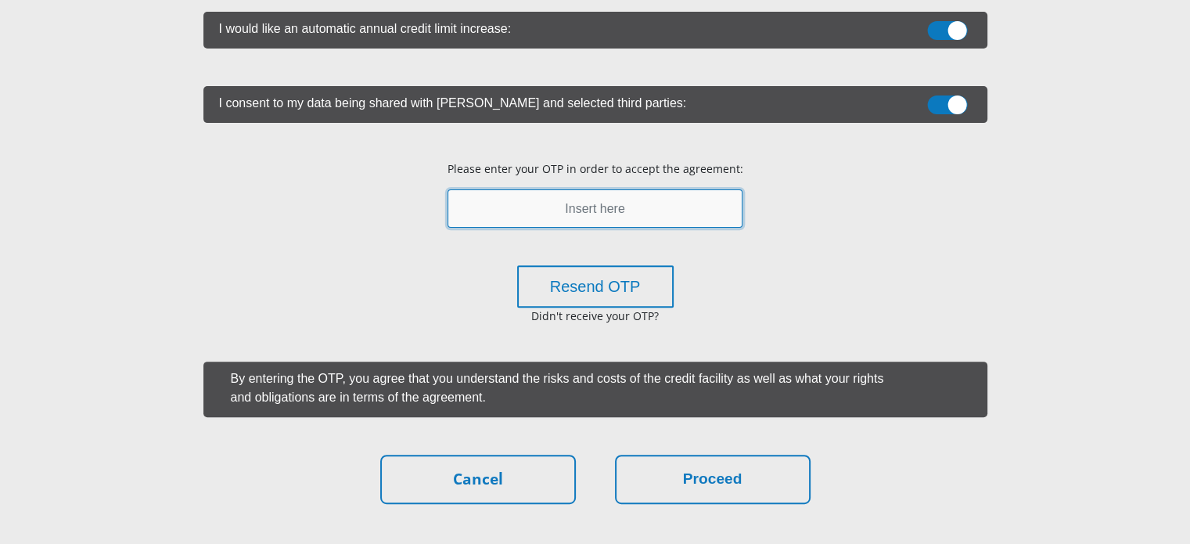
click at [600, 207] on input "text" at bounding box center [595, 208] width 295 height 38
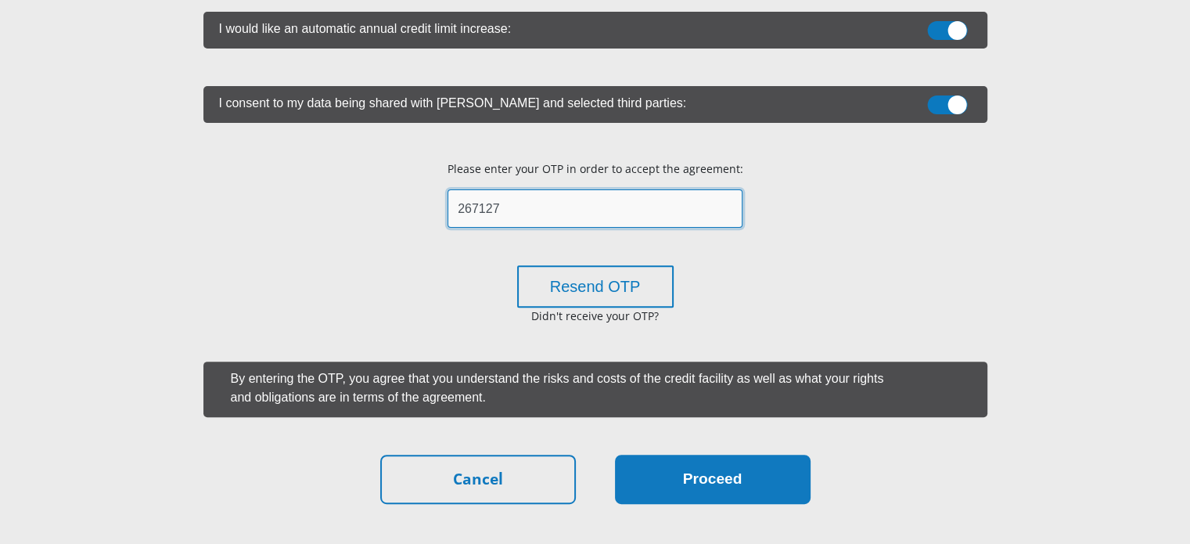
type input "267127"
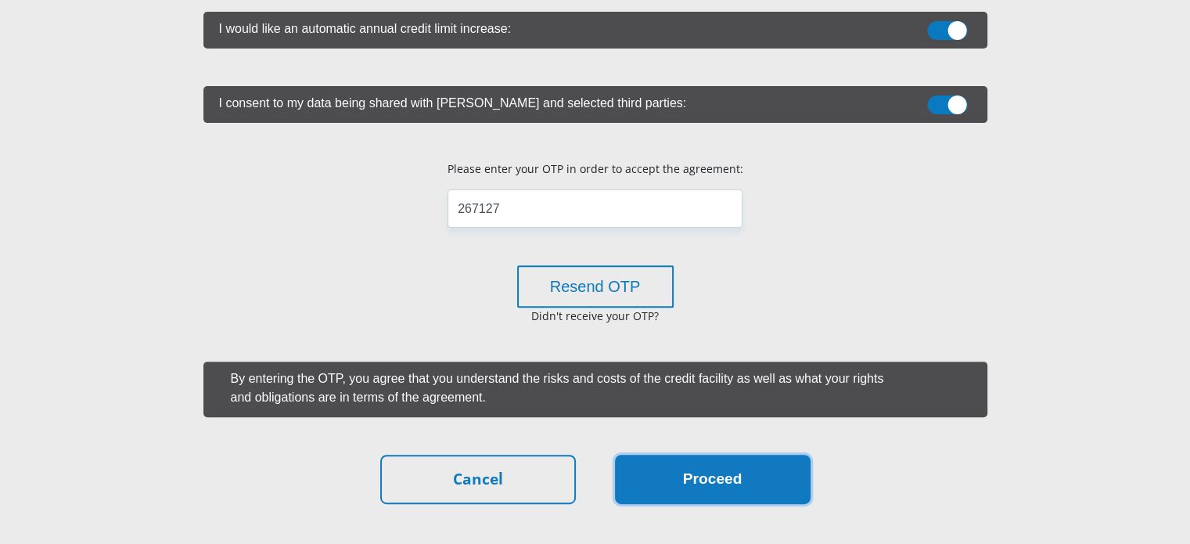
click at [682, 488] on button "Proceed" at bounding box center [713, 479] width 196 height 49
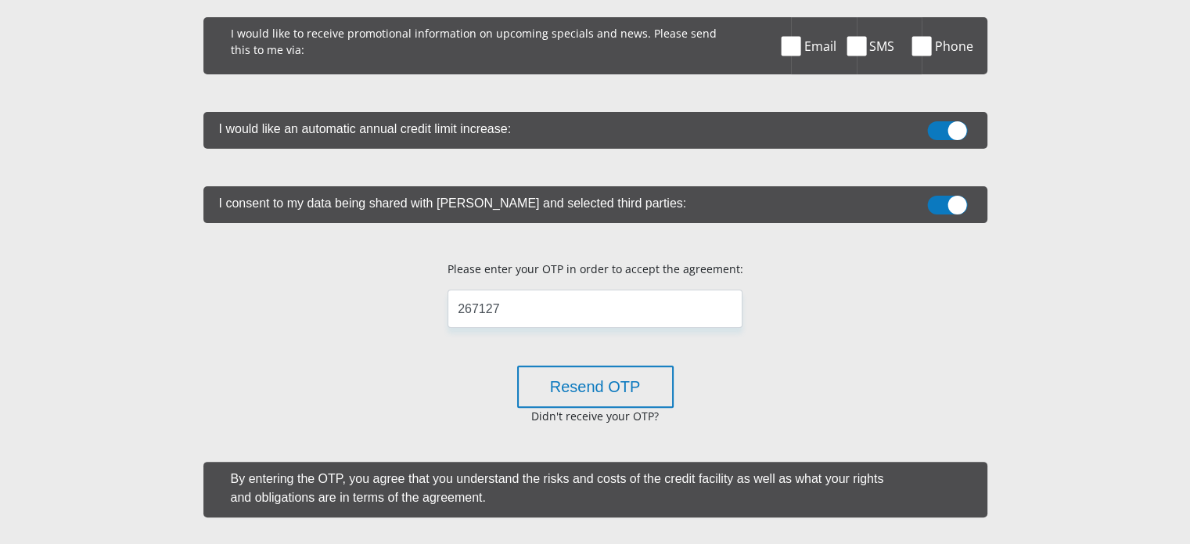
scroll to position [369, 0]
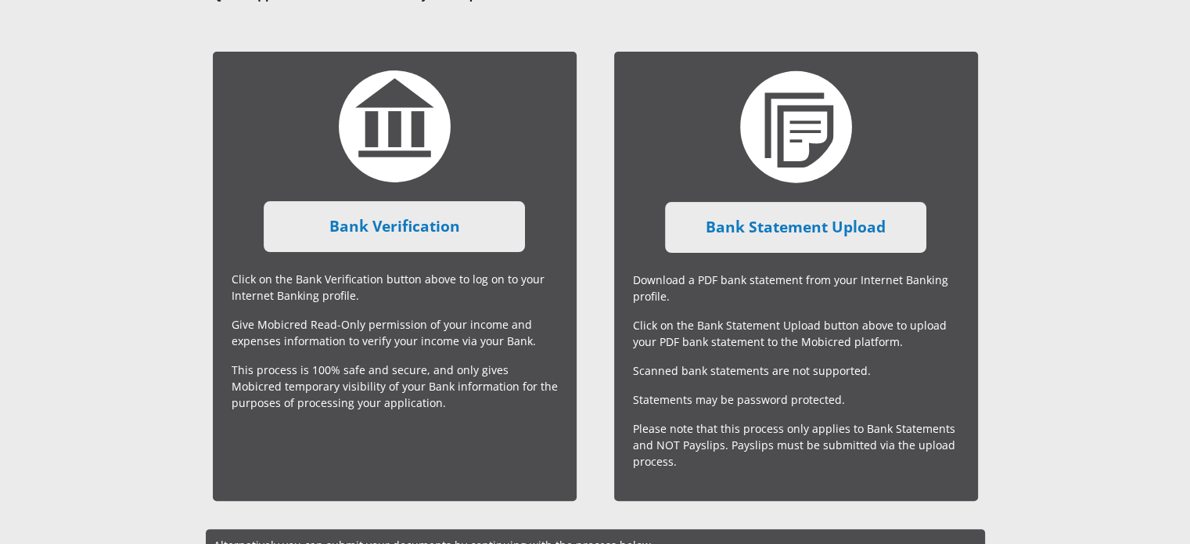
scroll to position [335, 0]
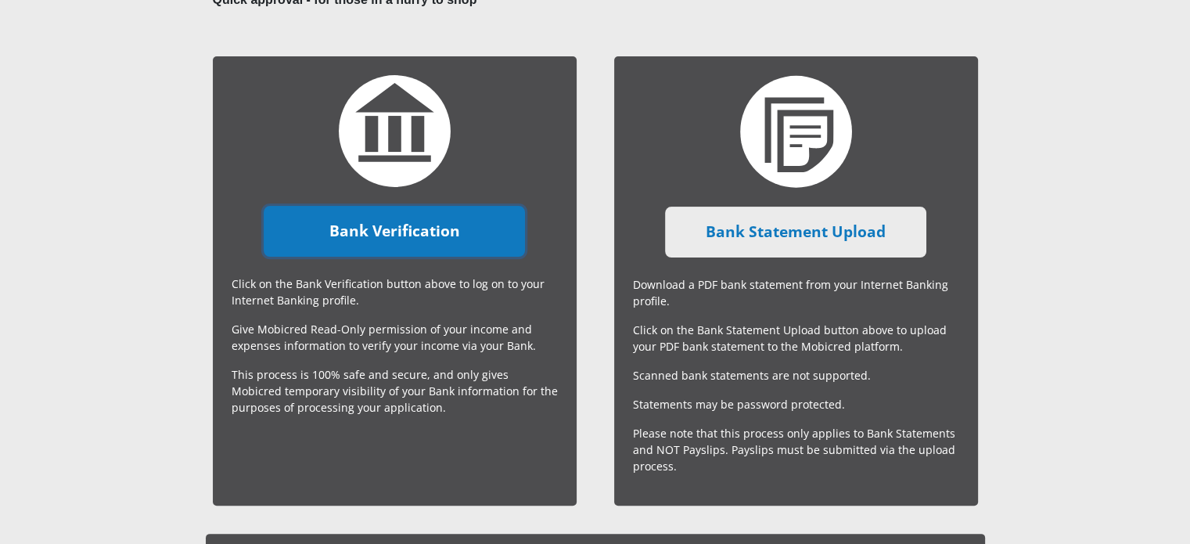
click at [414, 233] on link "Bank Verification" at bounding box center [394, 231] width 261 height 51
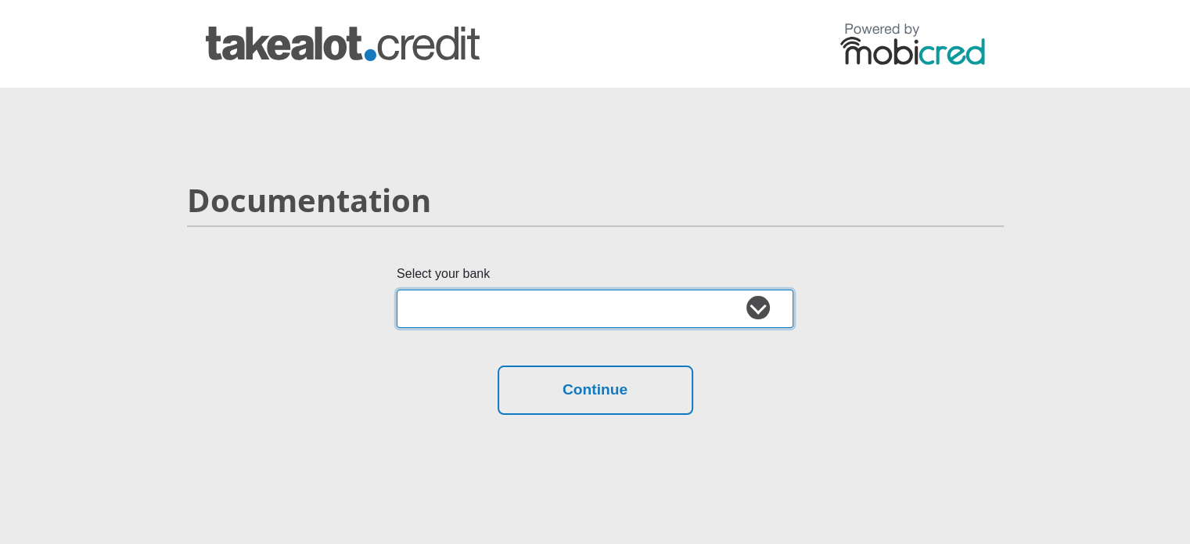
click at [532, 298] on select "Absa Capitec Bank Discovery Bank First National Bank Nedbank Standard Bank Tyme…" at bounding box center [595, 309] width 397 height 38
select select "{"id":"10","title":"Discovery Bank","institution":"Discovery Bank","alias":"dis…"
click at [397, 290] on select "Absa Capitec Bank Discovery Bank First National Bank Nedbank Standard Bank Tyme…" at bounding box center [595, 309] width 397 height 38
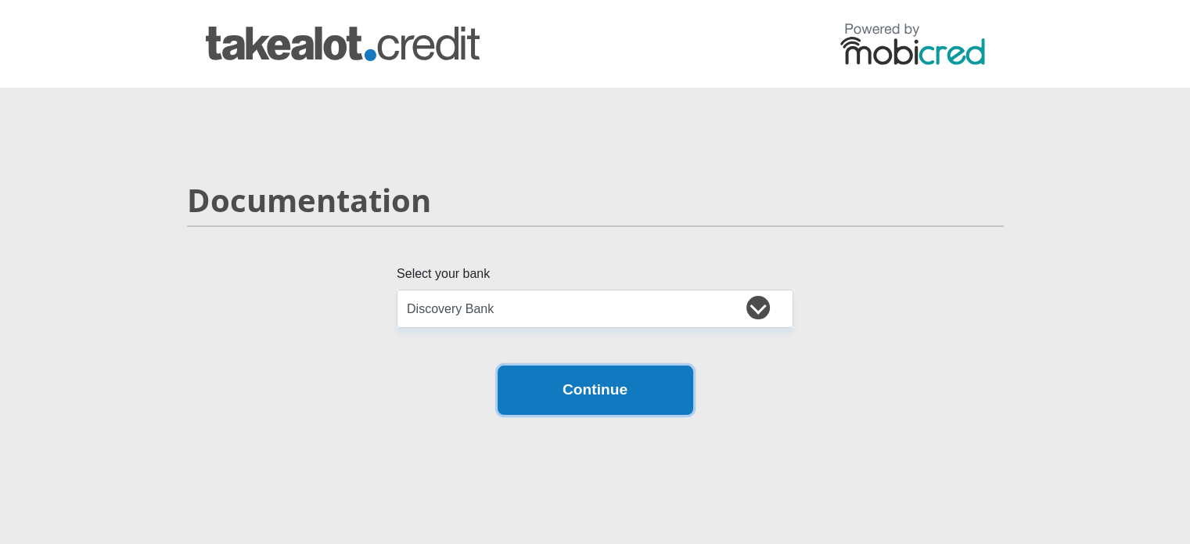
click at [581, 394] on button "Continue" at bounding box center [596, 389] width 196 height 49
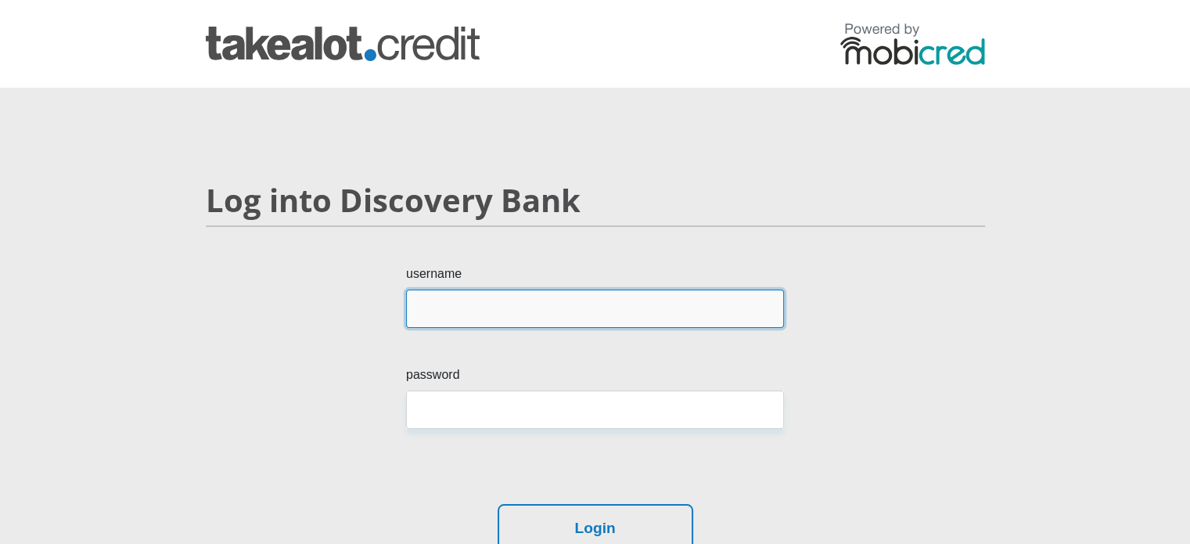
click at [552, 314] on input "username" at bounding box center [595, 309] width 378 height 38
type input "mphoralikonyana"
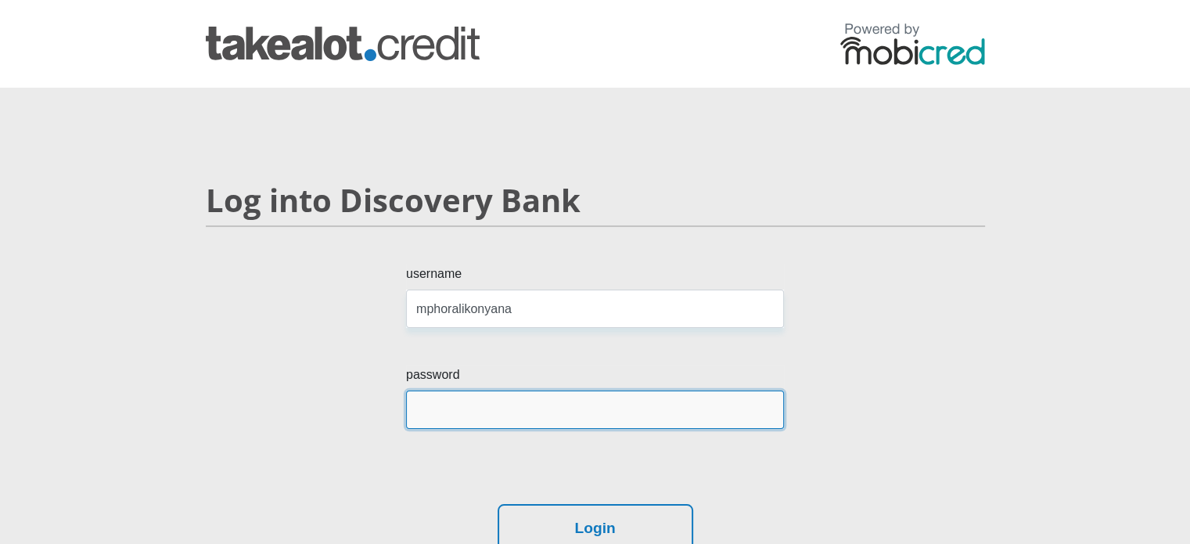
click at [509, 411] on input "password" at bounding box center [595, 409] width 378 height 38
click at [498, 504] on button "Login" at bounding box center [596, 528] width 196 height 49
type input "H"
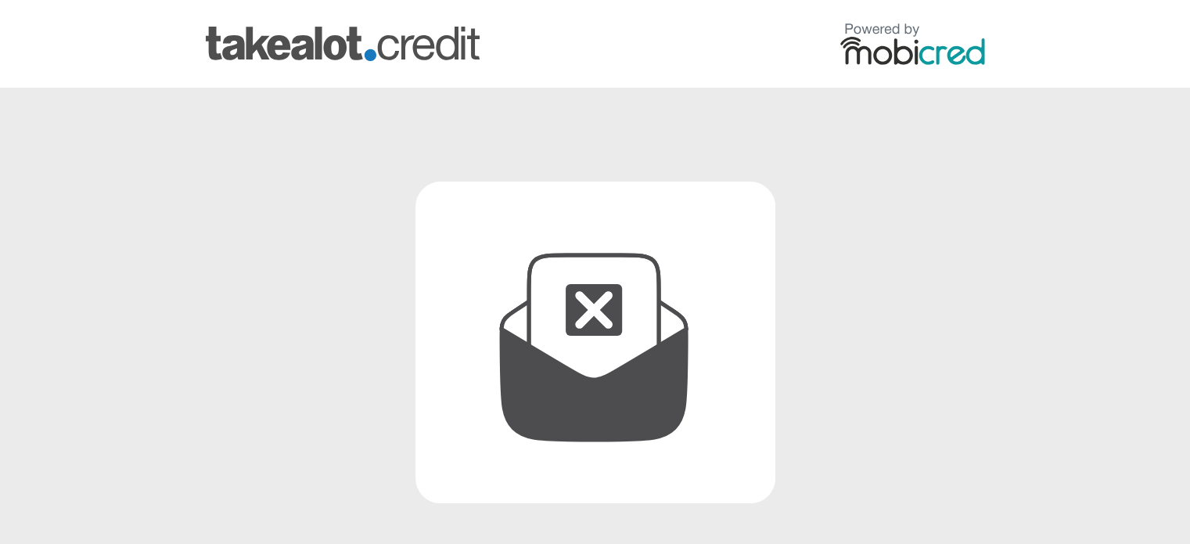
scroll to position [294, 0]
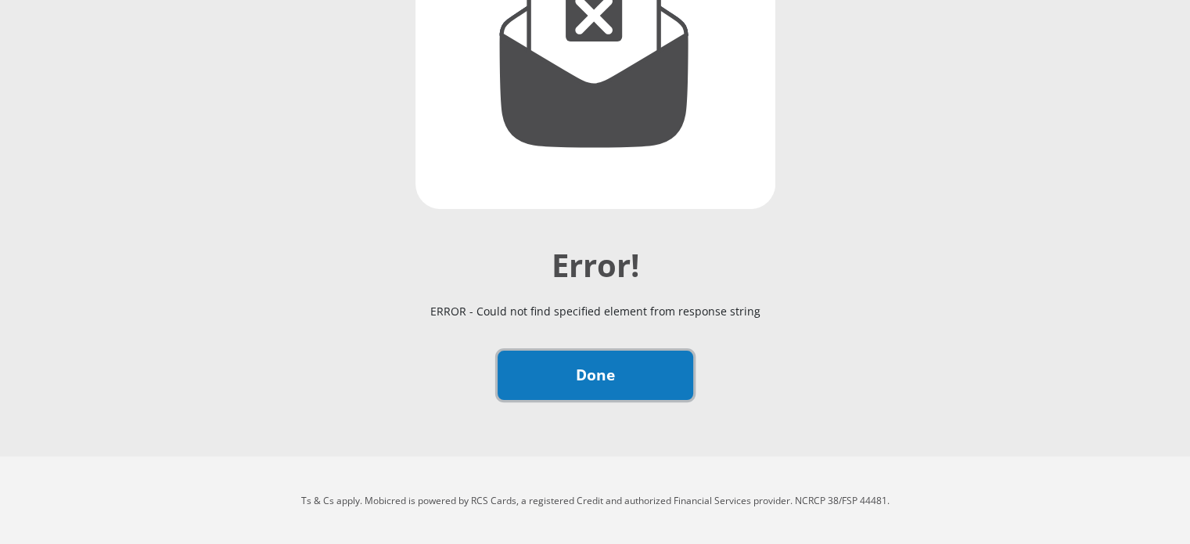
click at [595, 382] on link "Done" at bounding box center [596, 375] width 196 height 49
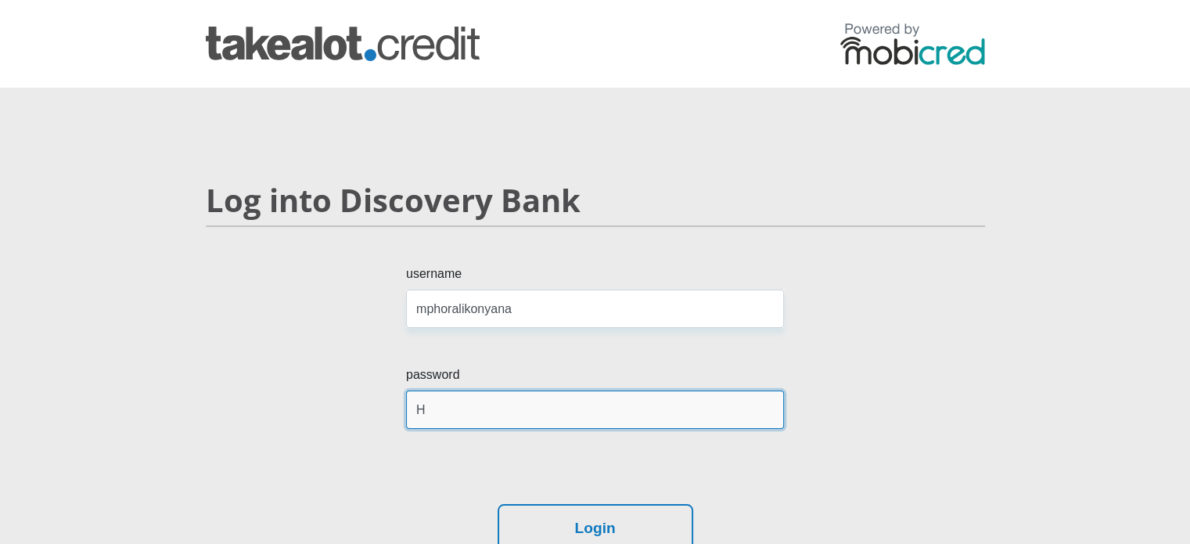
click at [444, 416] on input "H" at bounding box center [595, 409] width 378 height 38
click at [444, 416] on input "password" at bounding box center [595, 409] width 378 height 38
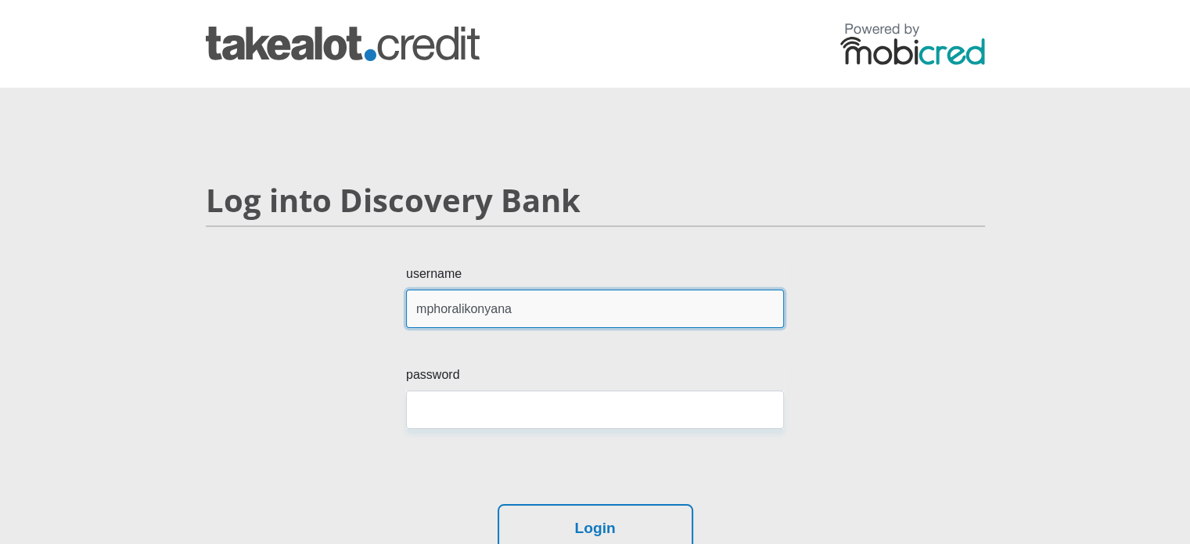
click at [636, 297] on input "mphoralikonyana" at bounding box center [595, 309] width 378 height 38
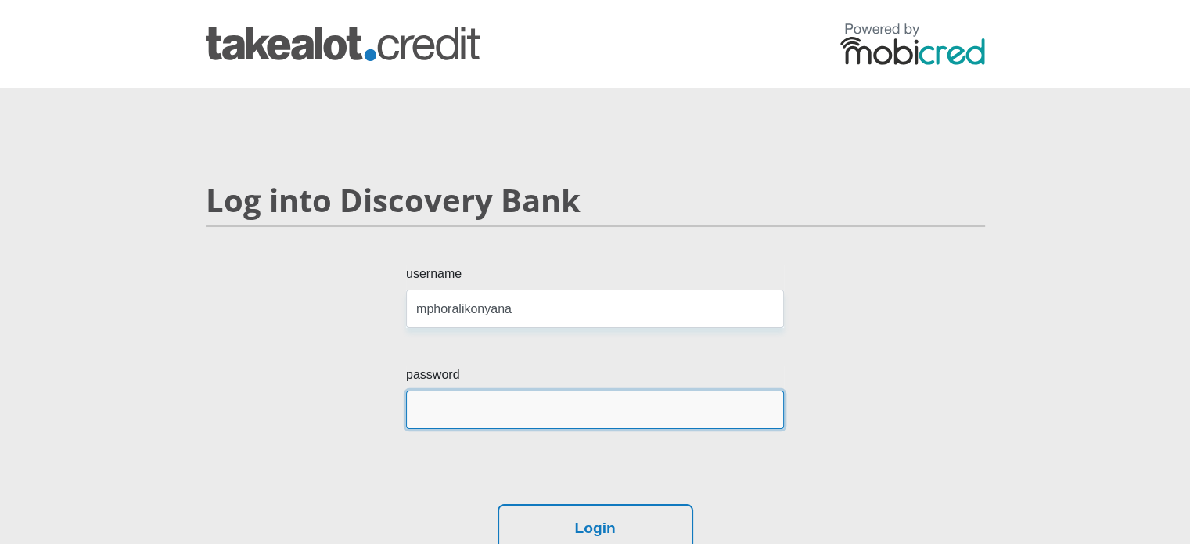
click at [488, 412] on input "password" at bounding box center [595, 409] width 378 height 38
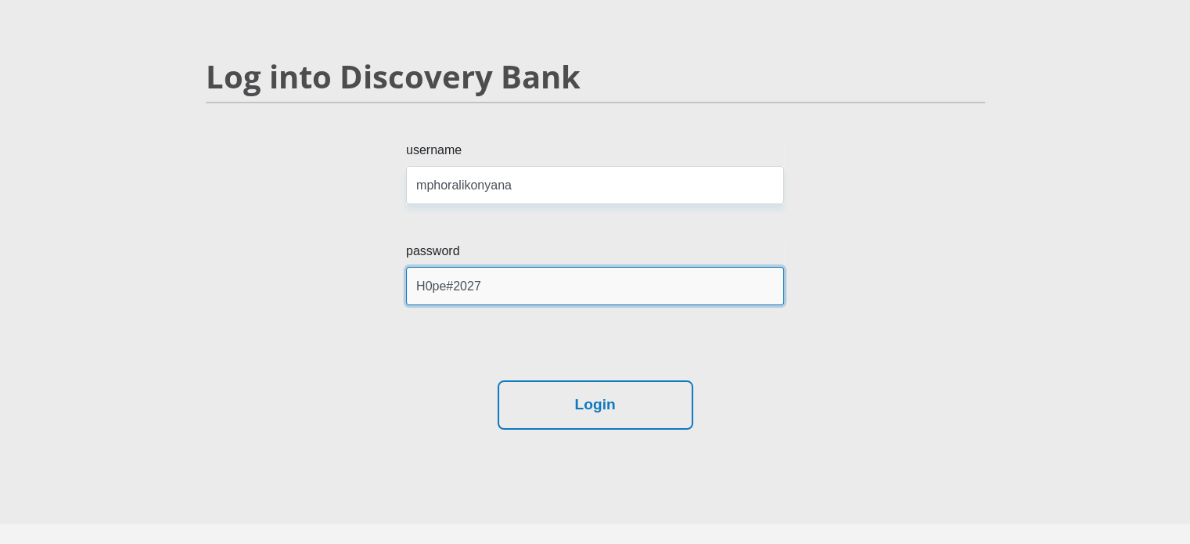
scroll to position [124, 0]
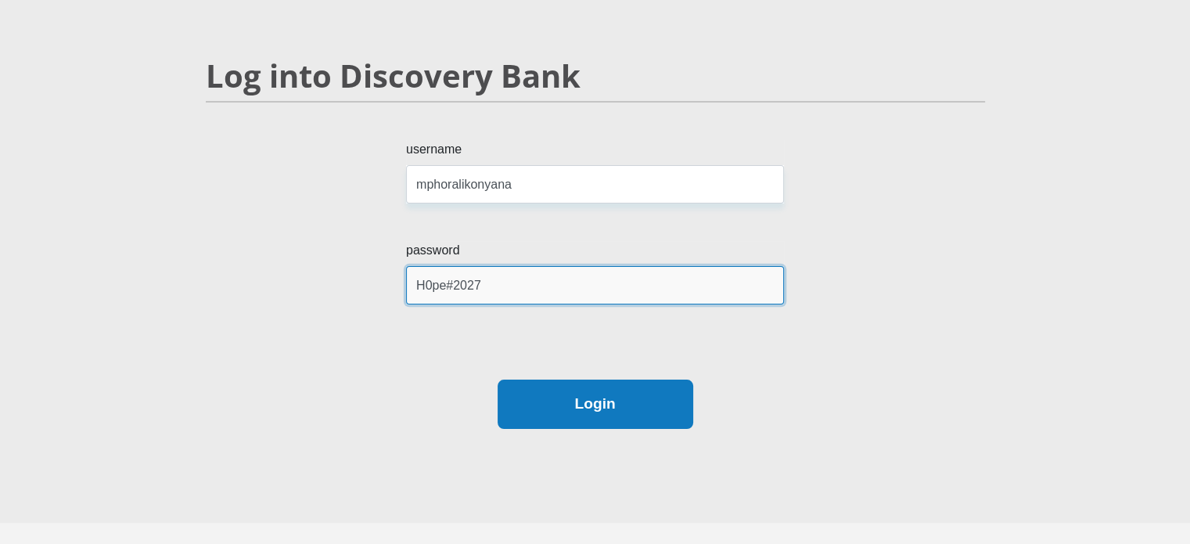
type input "H0pe#2027"
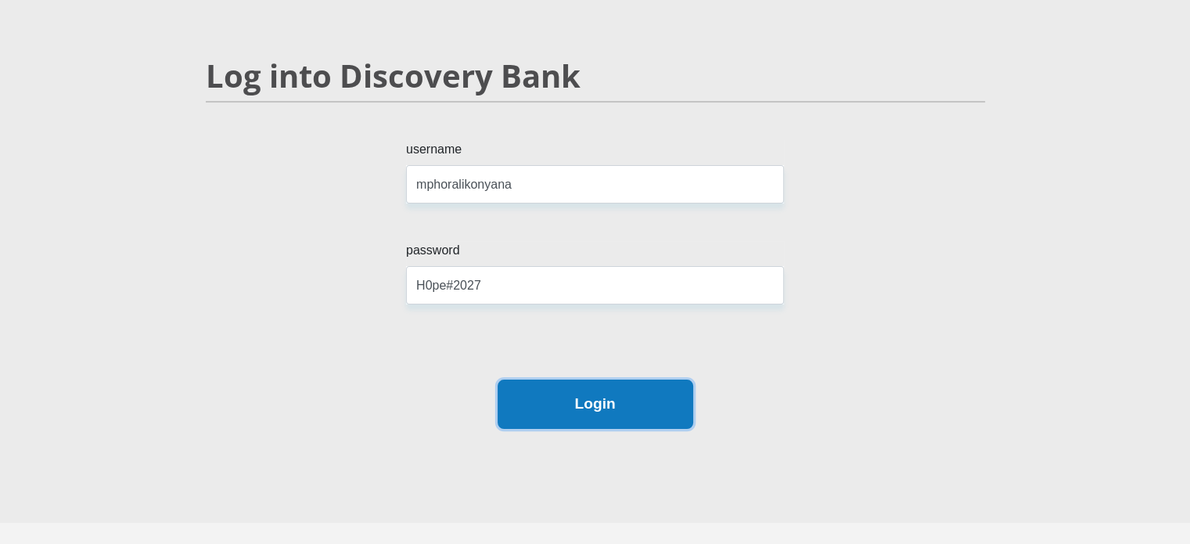
click at [583, 424] on button "Login" at bounding box center [596, 404] width 196 height 49
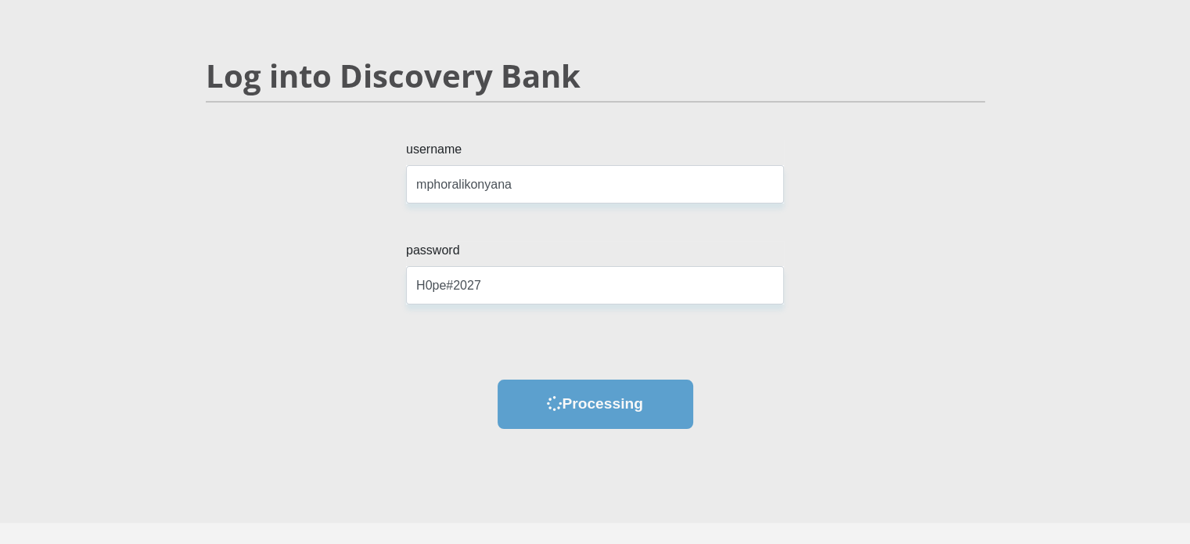
scroll to position [0, 0]
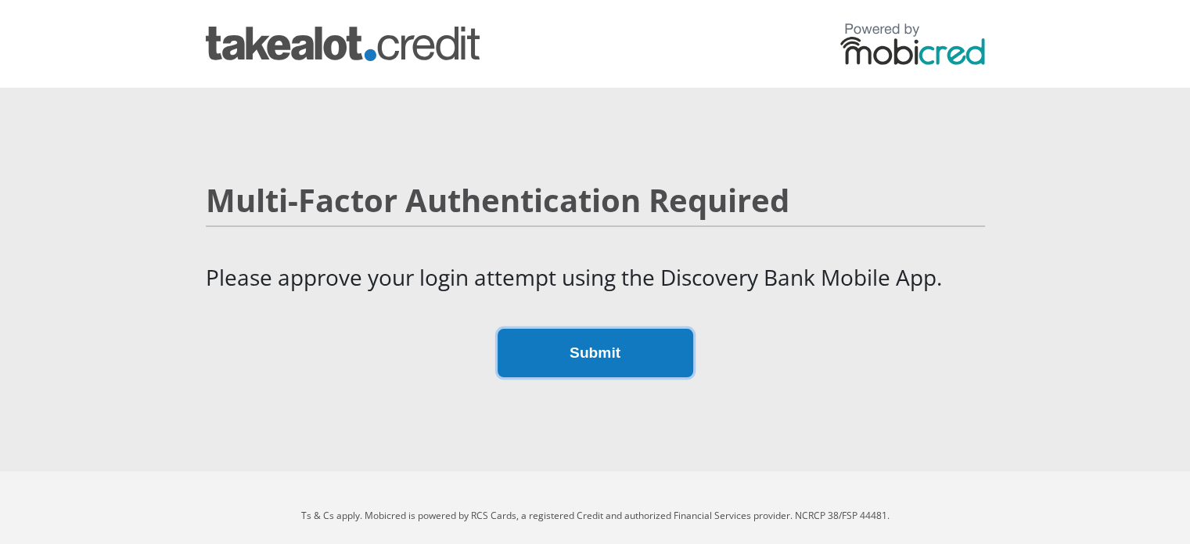
click at [632, 349] on button "Submit" at bounding box center [596, 353] width 196 height 49
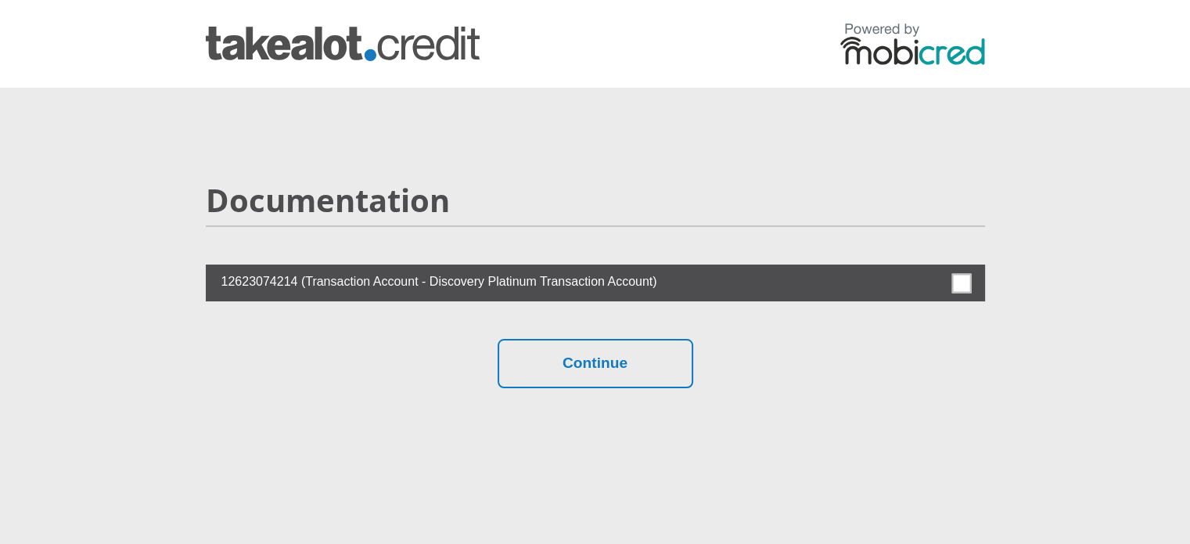
click at [973, 287] on label at bounding box center [595, 282] width 779 height 37
click at [930, 268] on input "checkbox" at bounding box center [930, 268] width 0 height 0
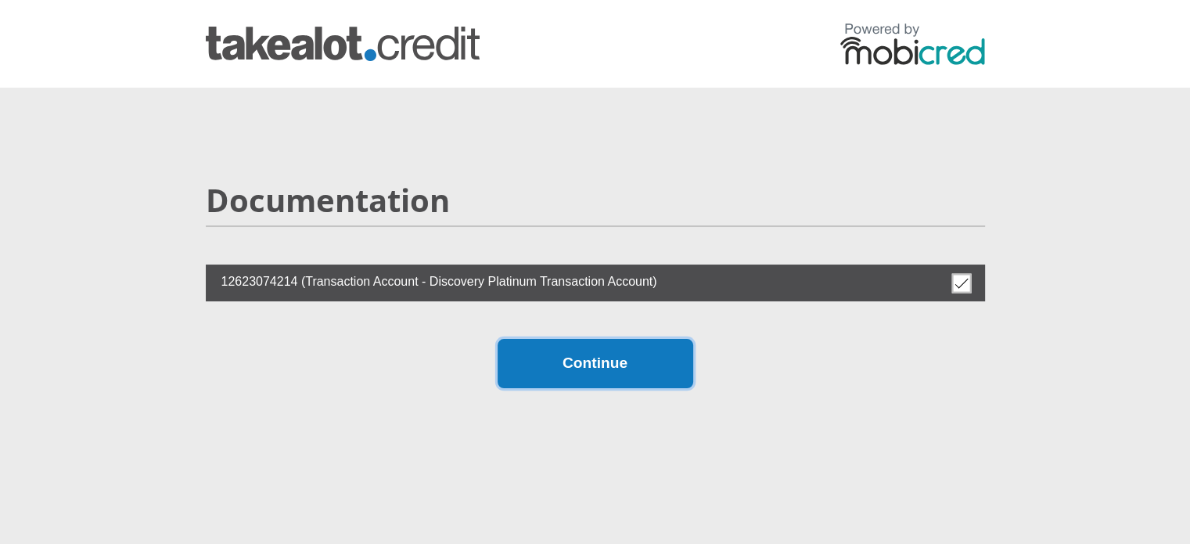
click at [627, 358] on button "Continue" at bounding box center [596, 363] width 196 height 49
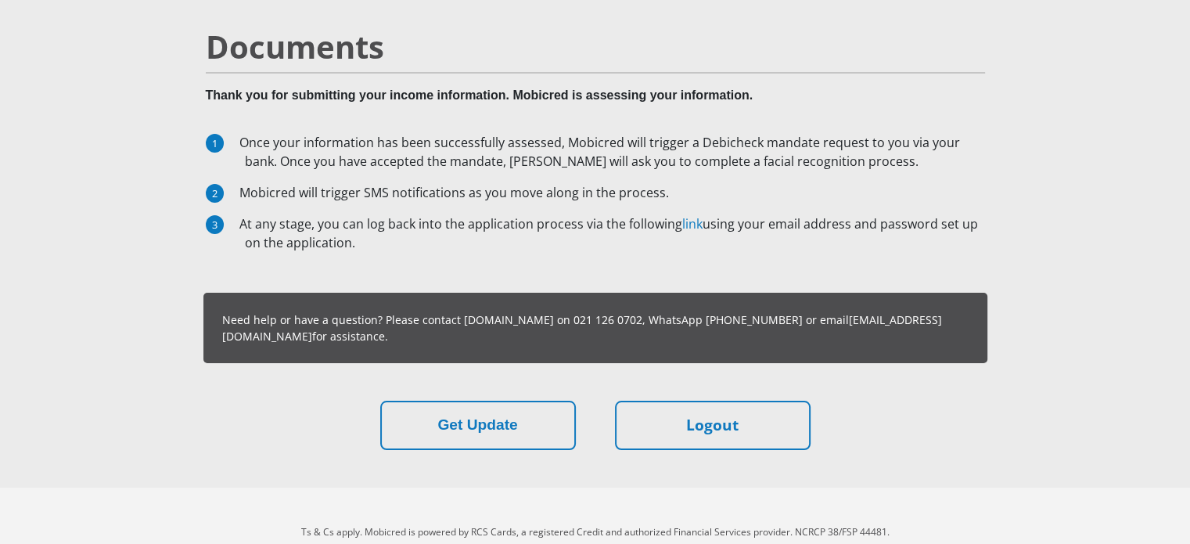
scroll to position [99, 0]
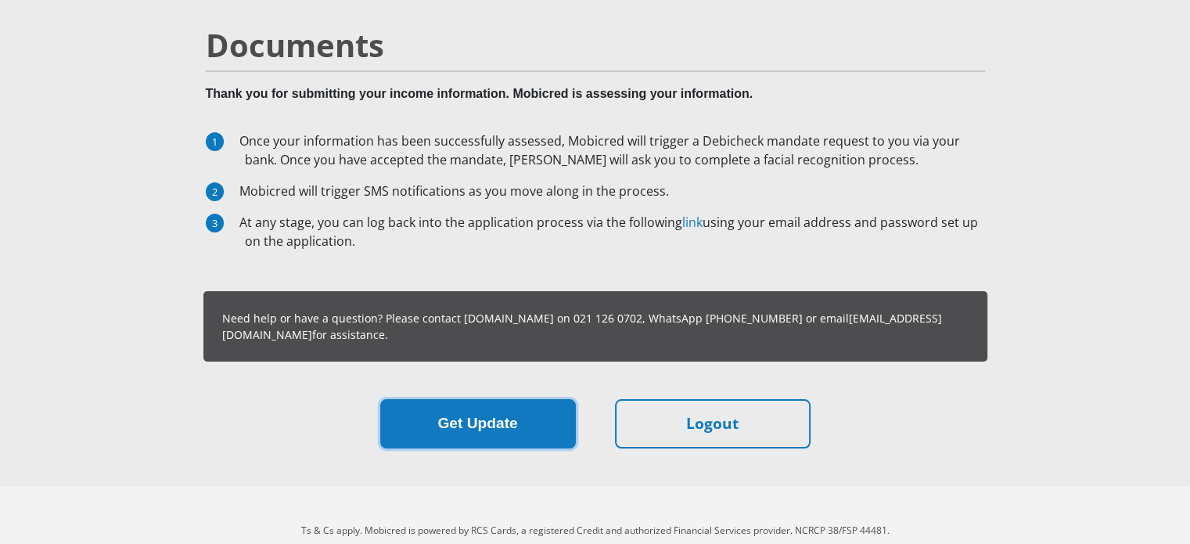
click at [500, 441] on button "Get Update" at bounding box center [478, 423] width 196 height 49
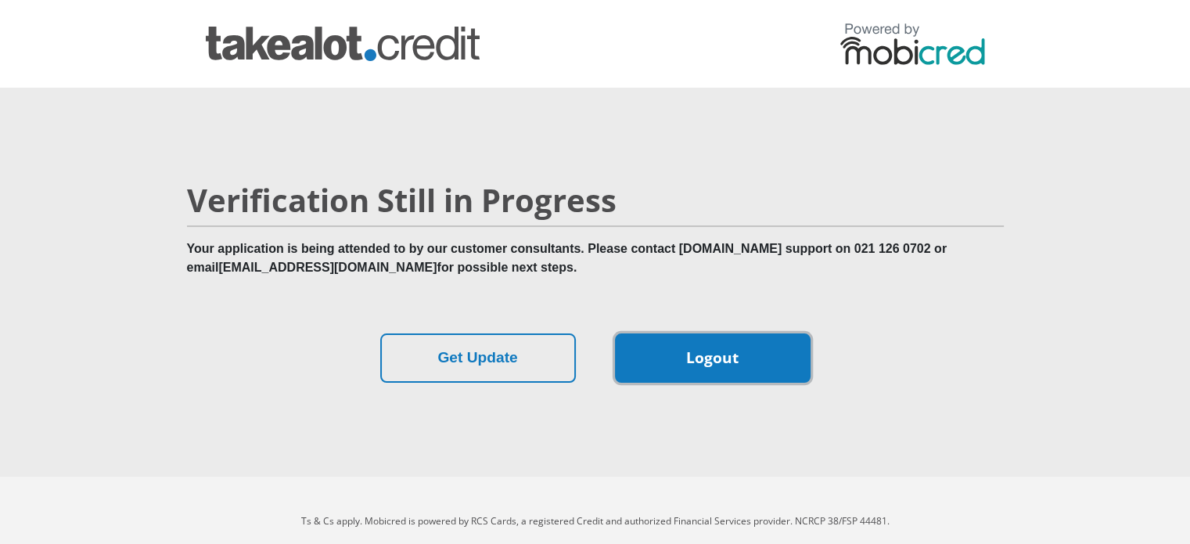
click at [666, 359] on link "Logout" at bounding box center [713, 357] width 196 height 49
